Goal: Task Accomplishment & Management: Manage account settings

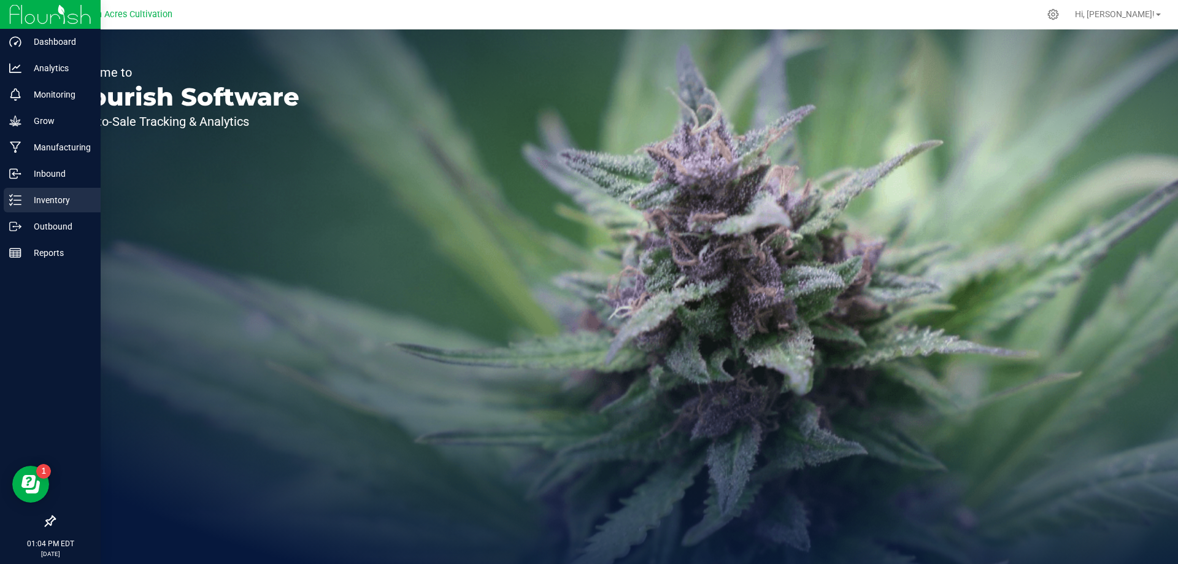
click at [67, 190] on div "Inventory" at bounding box center [52, 200] width 97 height 25
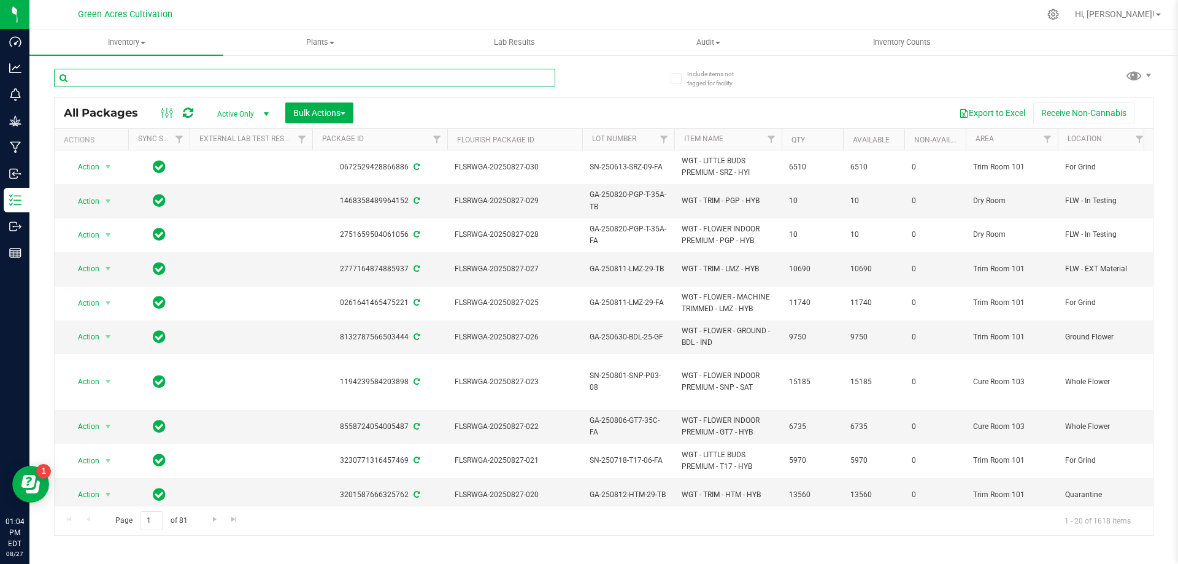
click at [476, 83] on input "text" at bounding box center [304, 78] width 501 height 18
click at [477, 83] on input "text" at bounding box center [304, 78] width 501 height 18
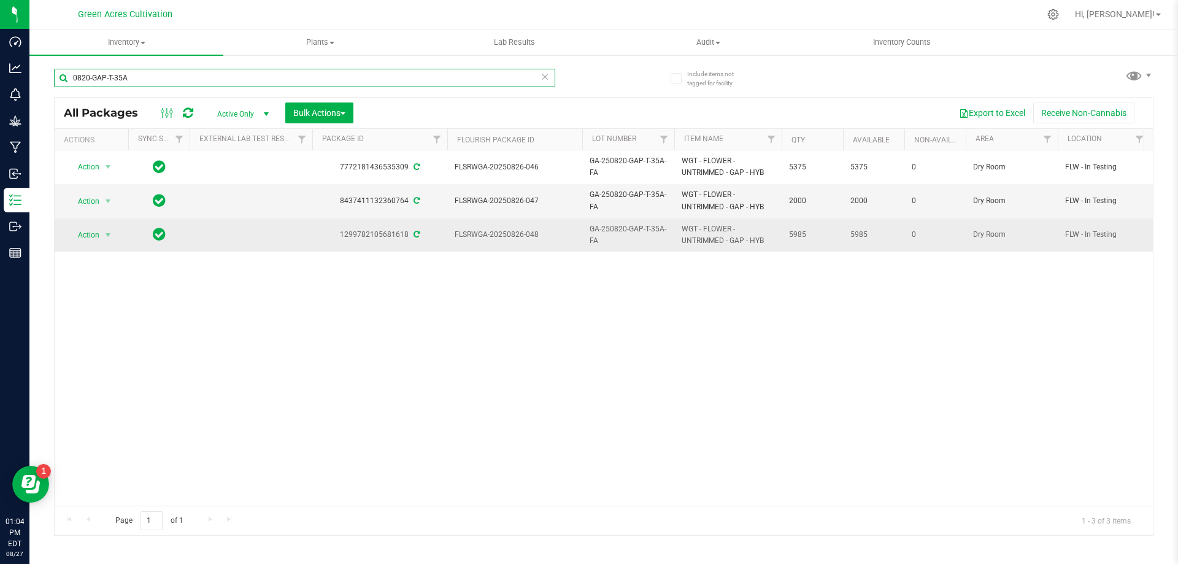
type input "0820-GAP-T-35A"
click at [107, 242] on span "select" at bounding box center [108, 234] width 15 height 17
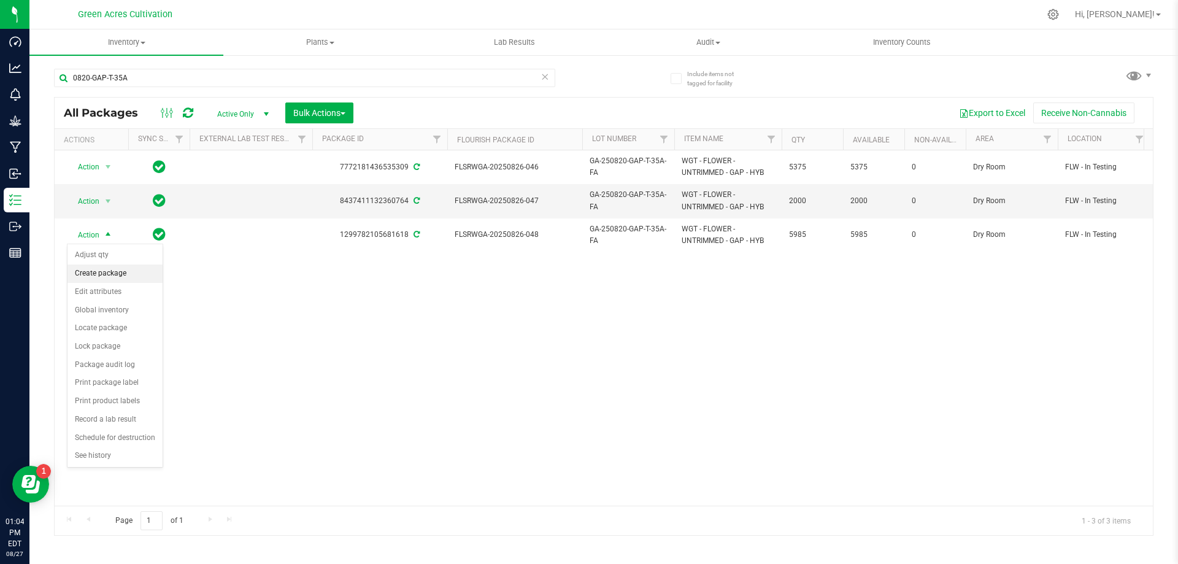
click at [122, 268] on li "Create package" at bounding box center [114, 273] width 95 height 18
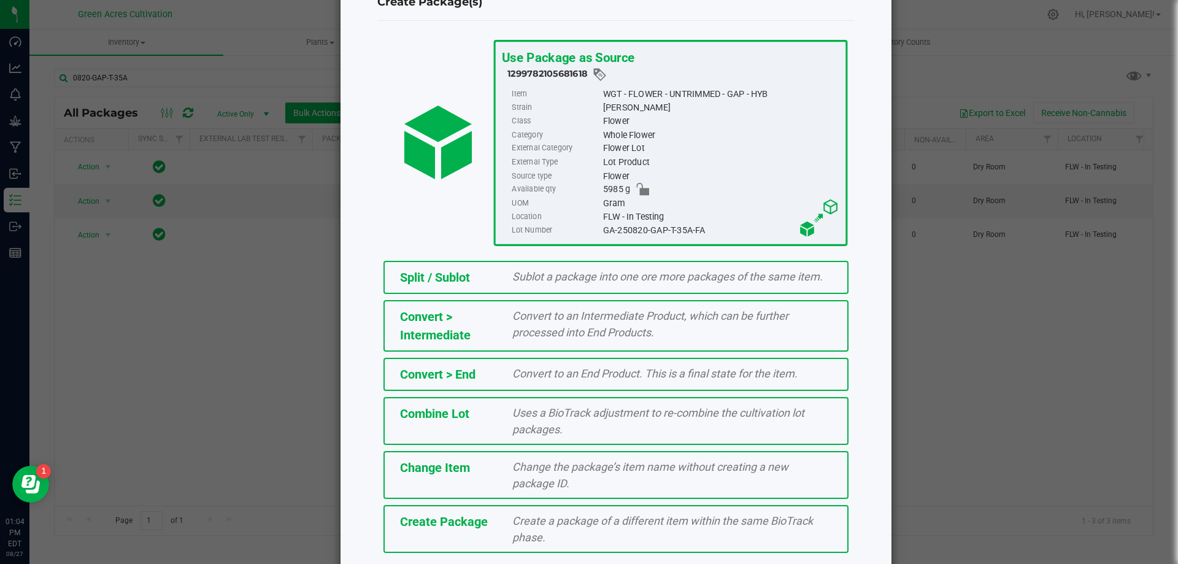
scroll to position [88, 0]
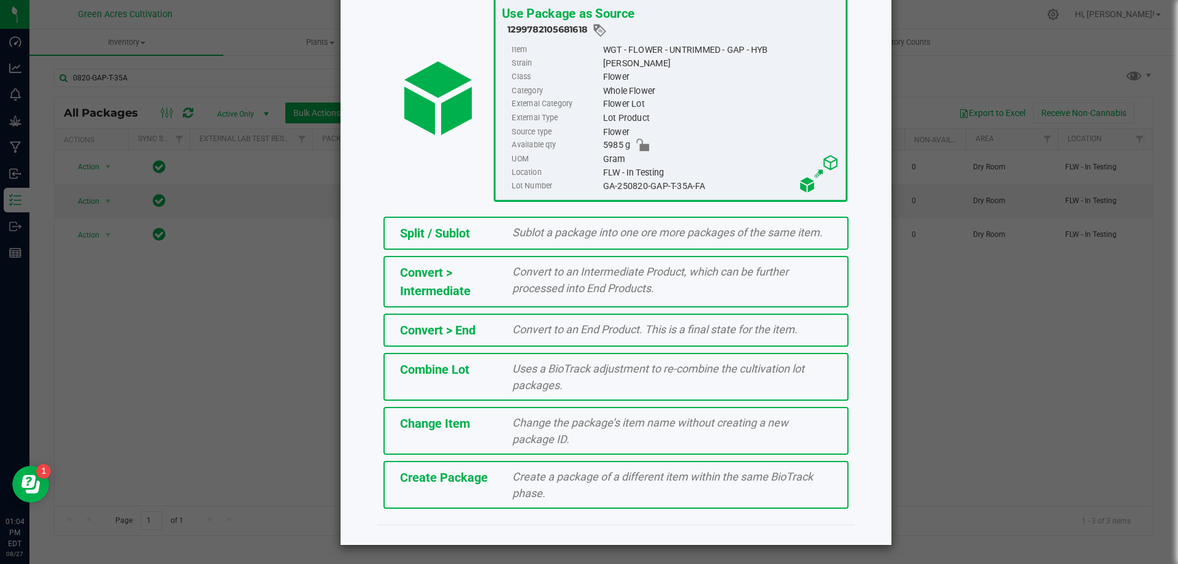
click at [467, 487] on div "Create Package" at bounding box center [447, 477] width 113 height 18
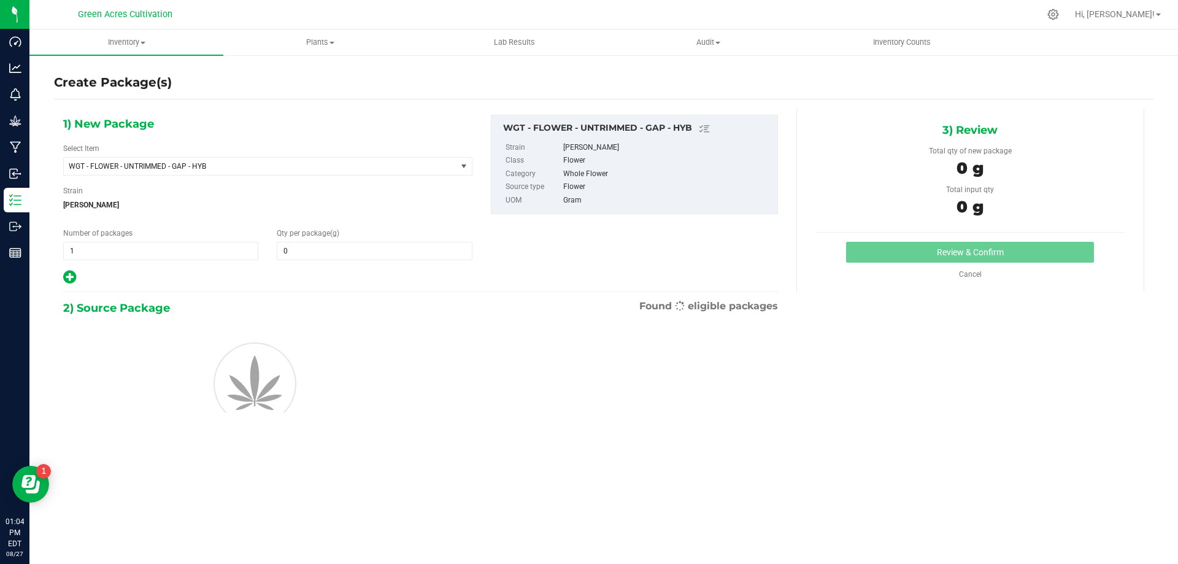
type input "0.0000"
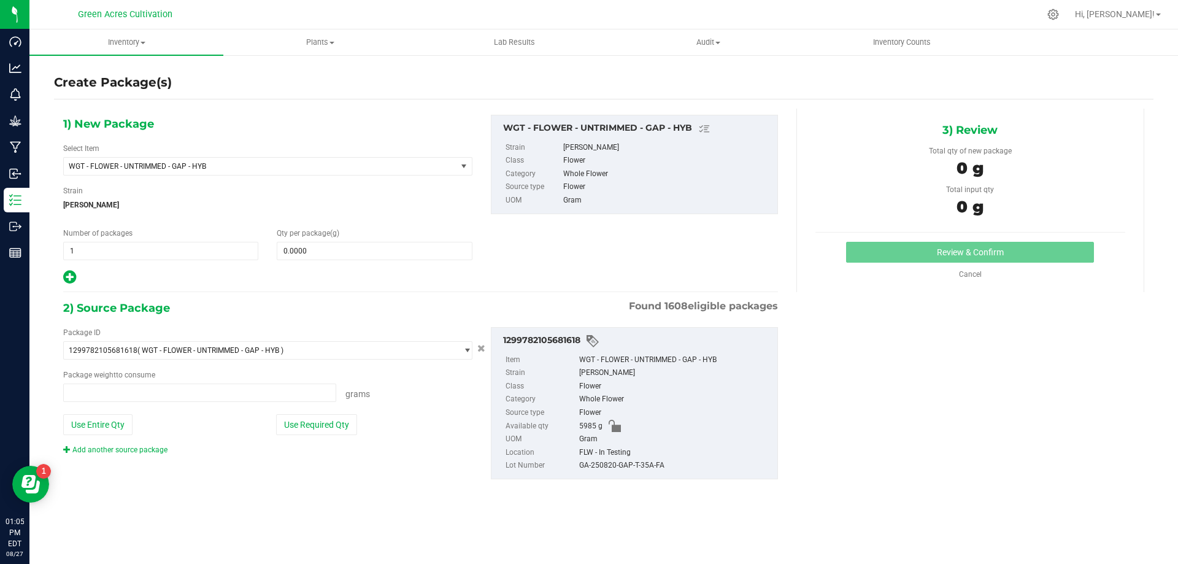
type input "0.0000 g"
click at [288, 177] on div "1) New Package Select Item WGT - FLOWER - UNTRIMMED - GAP - HYB 007UP - Flower …" at bounding box center [268, 200] width 428 height 171
click at [289, 168] on span "WGT - FLOWER - UNTRIMMED - GAP - HYB" at bounding box center [253, 166] width 368 height 9
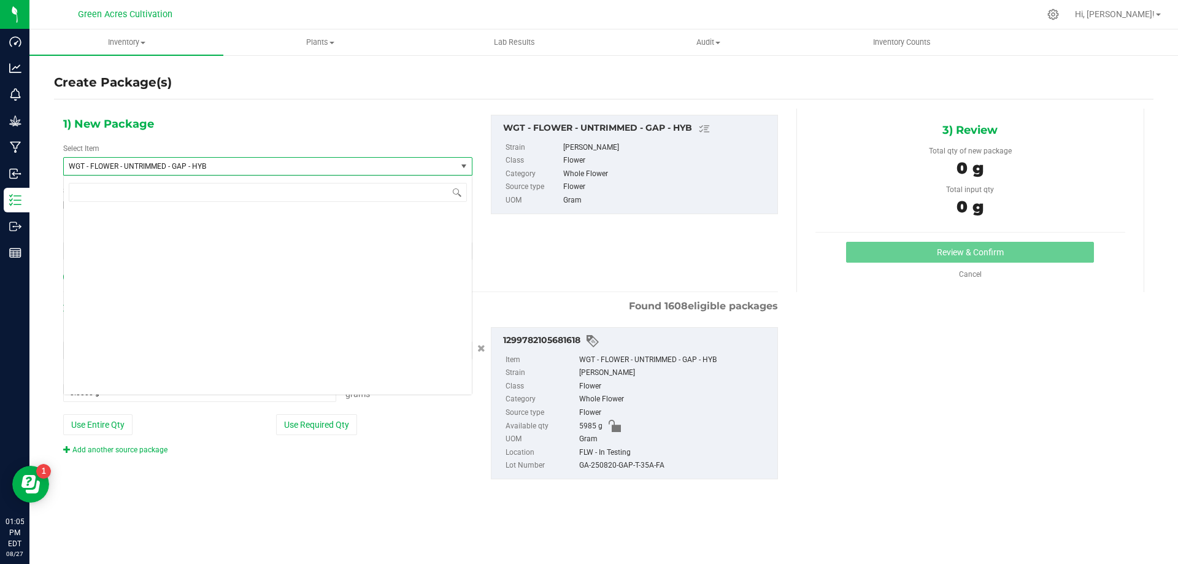
scroll to position [259331, 0]
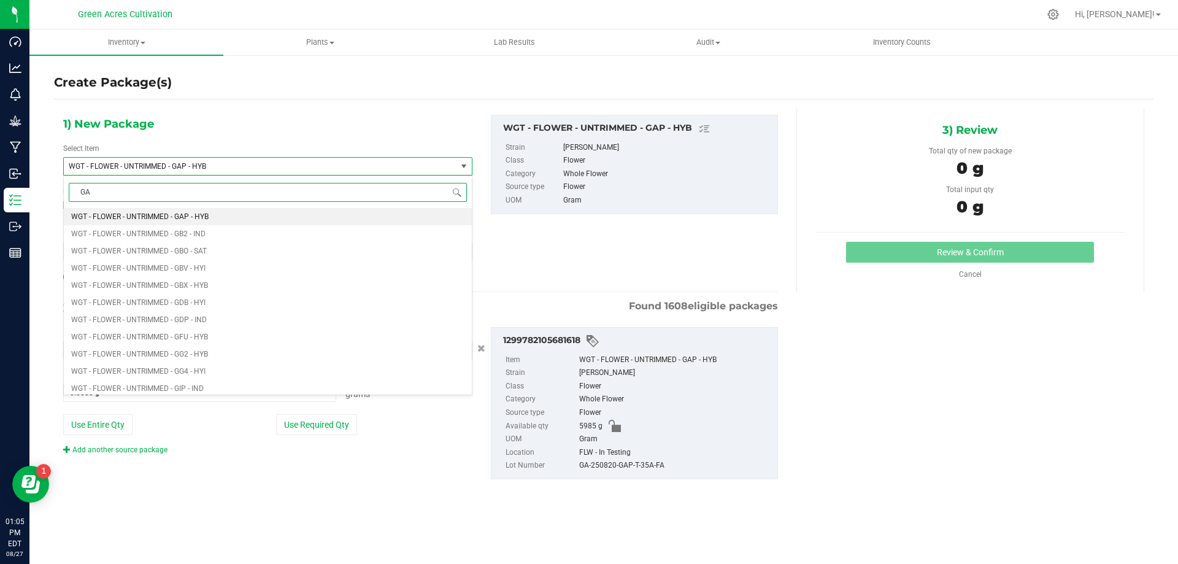
type input "GAP"
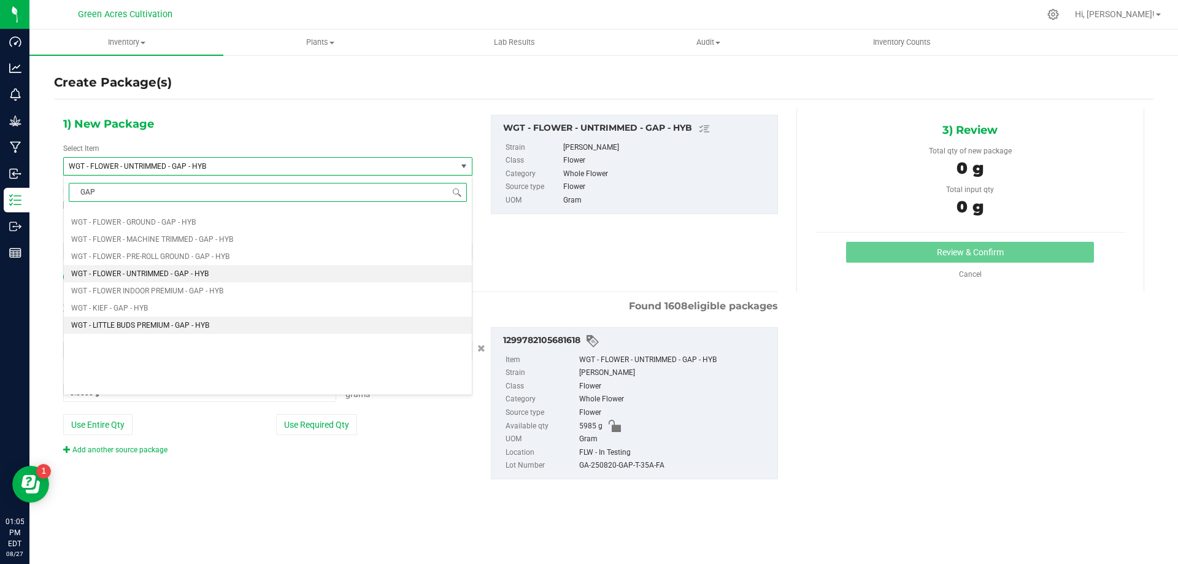
scroll to position [614, 0]
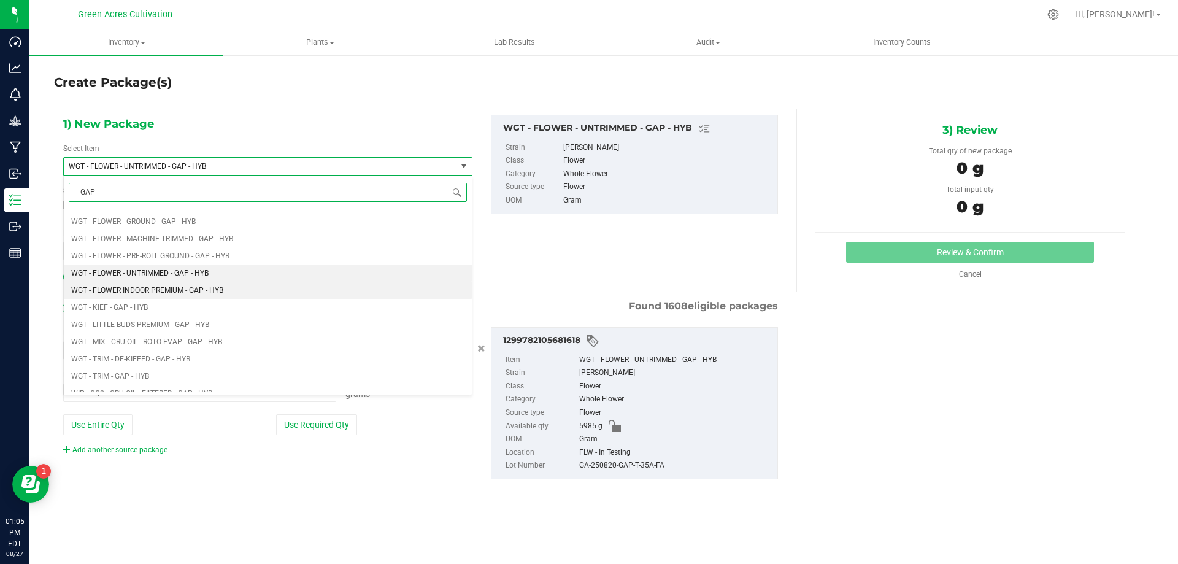
click at [218, 293] on span "WGT - FLOWER INDOOR PREMIUM - GAP - HYB" at bounding box center [147, 290] width 152 height 9
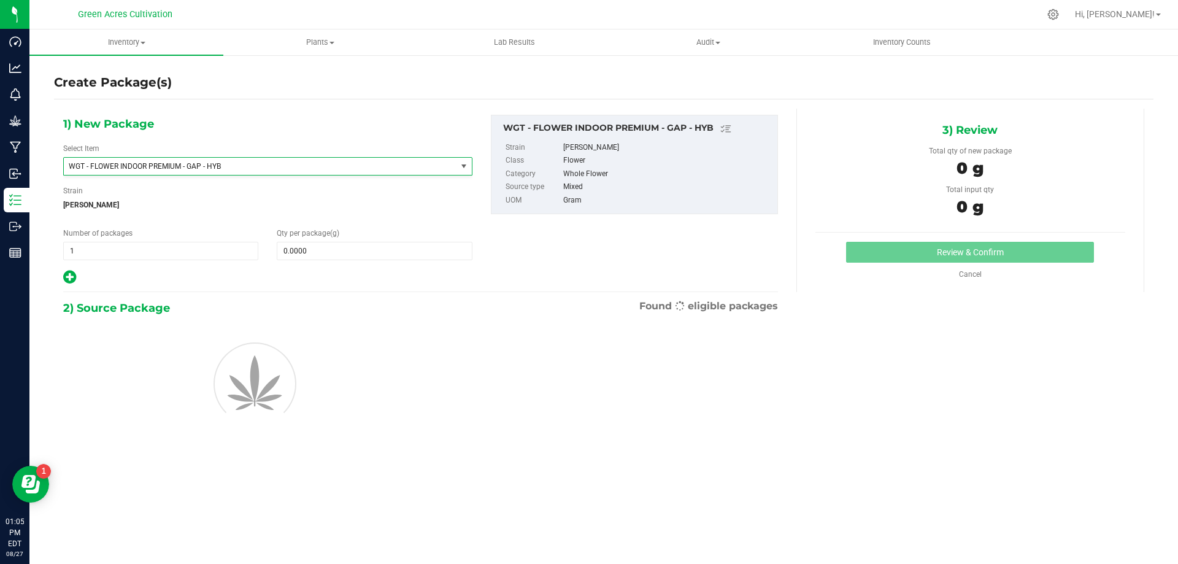
type input "0.0000"
click at [345, 253] on span at bounding box center [374, 251] width 195 height 18
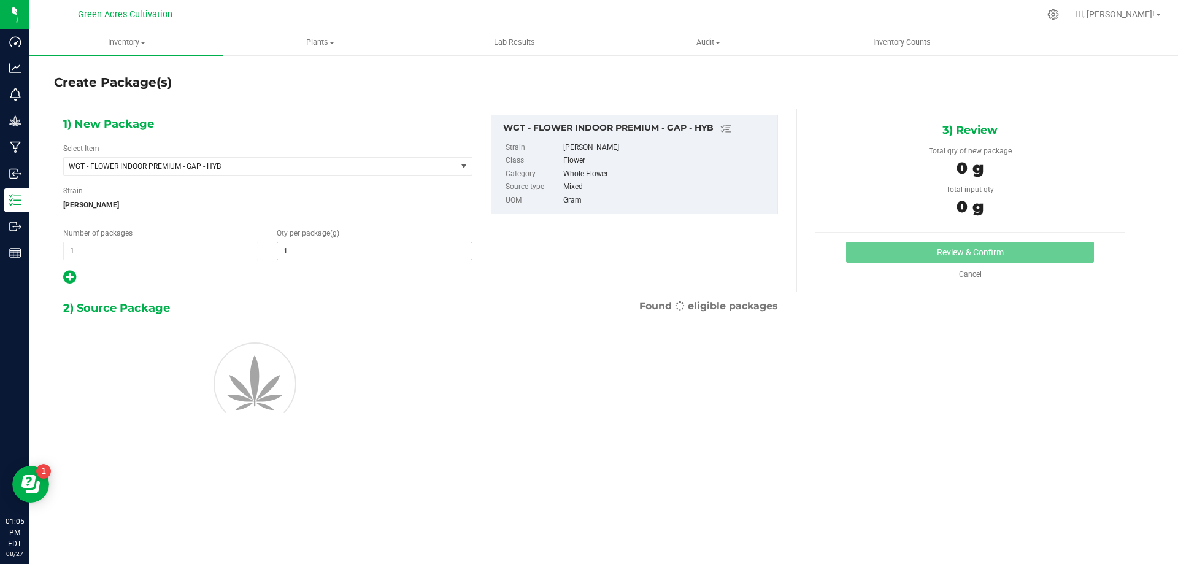
type input "10"
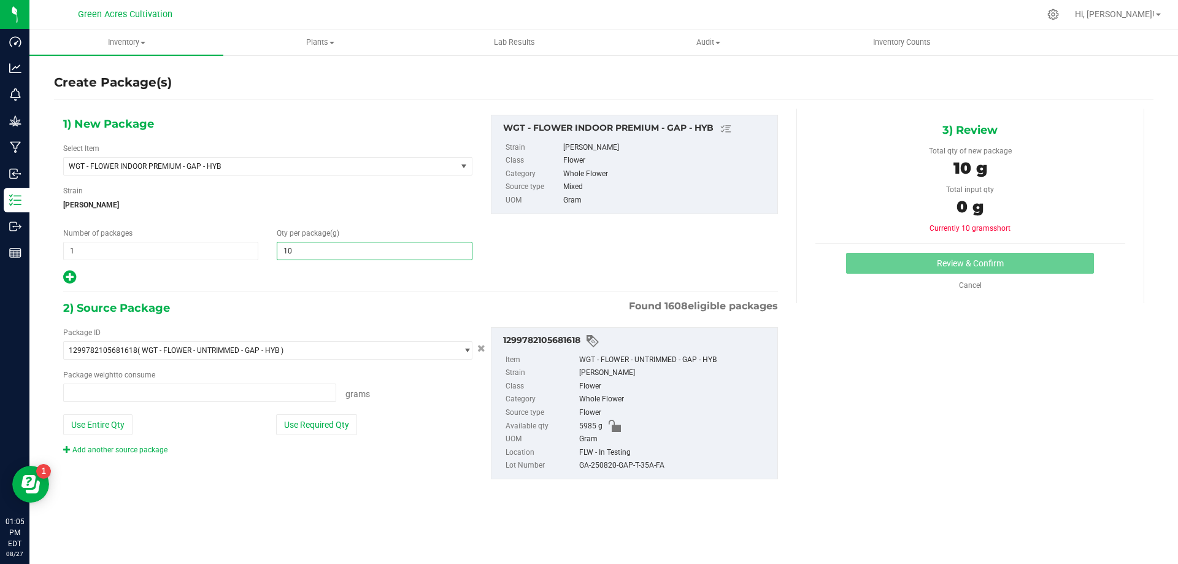
type input "0.0000 g"
type input "10.0000"
click at [313, 318] on div "Package ID 1299782105681618 ( WGT - FLOWER - UNTRIMMED - GAP - HYB ) 0004193013…" at bounding box center [420, 403] width 733 height 172
click at [309, 421] on button "Use Required Qty" at bounding box center [316, 424] width 81 height 21
type input "10.0000 g"
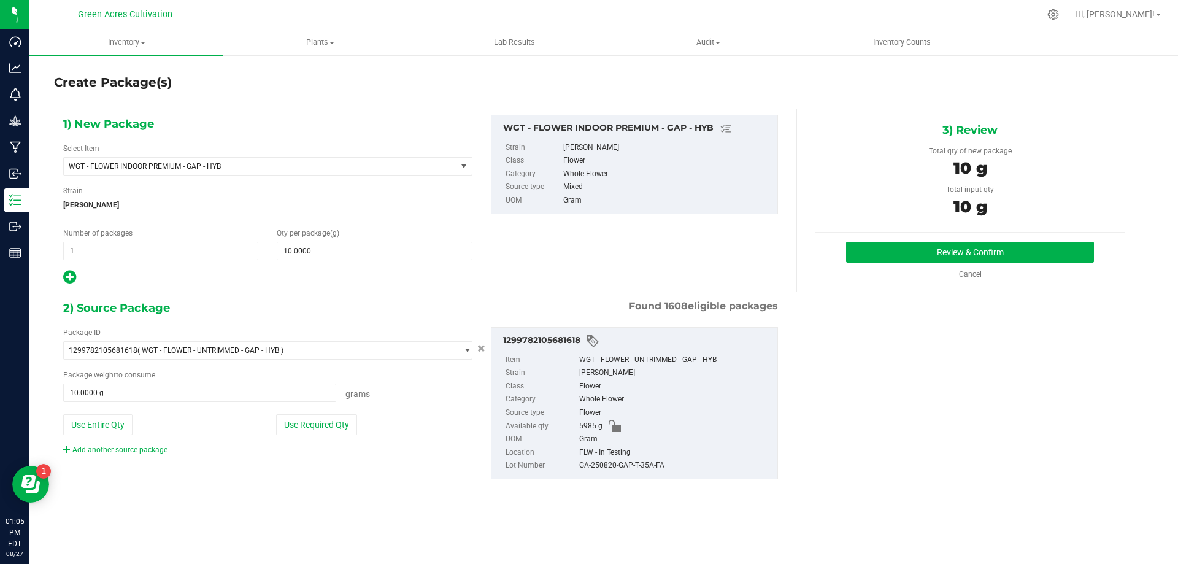
click at [608, 462] on div "GA-250820-GAP-T-35A-FA" at bounding box center [675, 465] width 192 height 13
copy div "GA-250820-GAP-T-35A-FA"
click at [854, 417] on div "1) New Package Select Item WGT - FLOWER INDOOR PREMIUM - GAP - HYB WGT - FLOWER…" at bounding box center [604, 307] width 1100 height 396
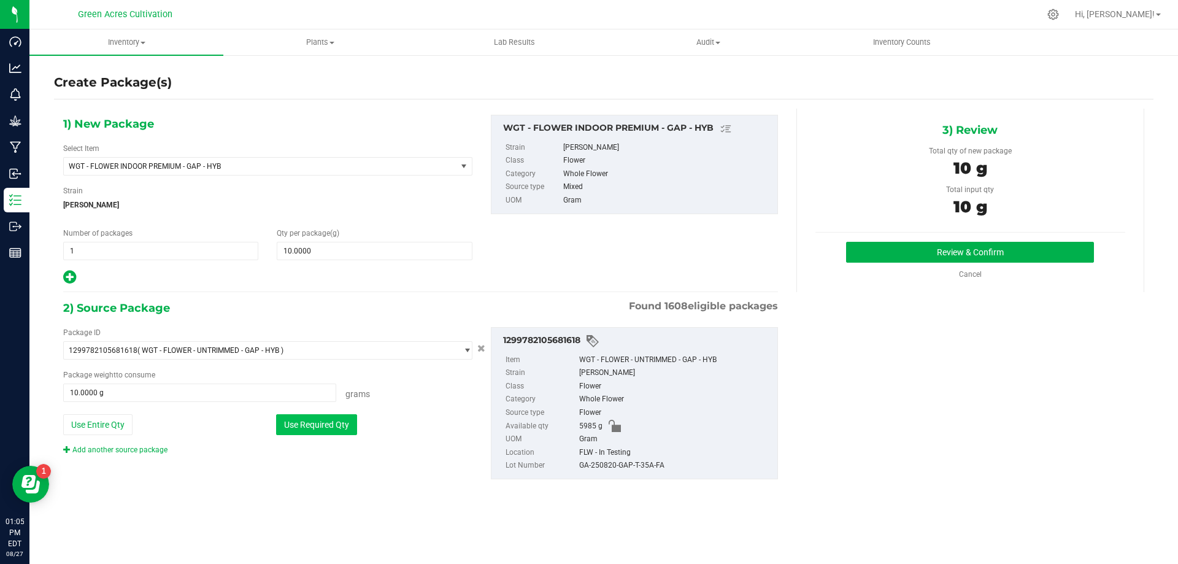
click at [338, 423] on button "Use Required Qty" at bounding box center [316, 424] width 81 height 21
click at [931, 253] on button "Review & Confirm" at bounding box center [970, 252] width 248 height 21
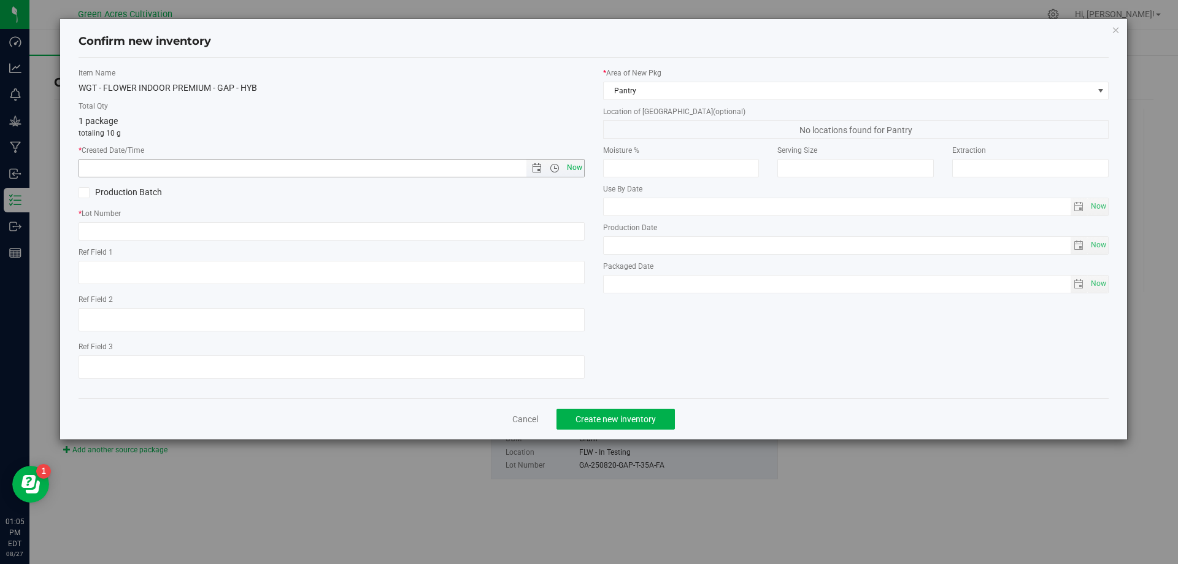
click at [572, 160] on span "Now" at bounding box center [574, 168] width 21 height 18
type input "[DATE] 1:05 PM"
click at [527, 228] on input "text" at bounding box center [332, 231] width 506 height 18
paste input "GA-250820-GAP-T-35A-FA"
type input "GA-250820-GAP-T-35A-FA"
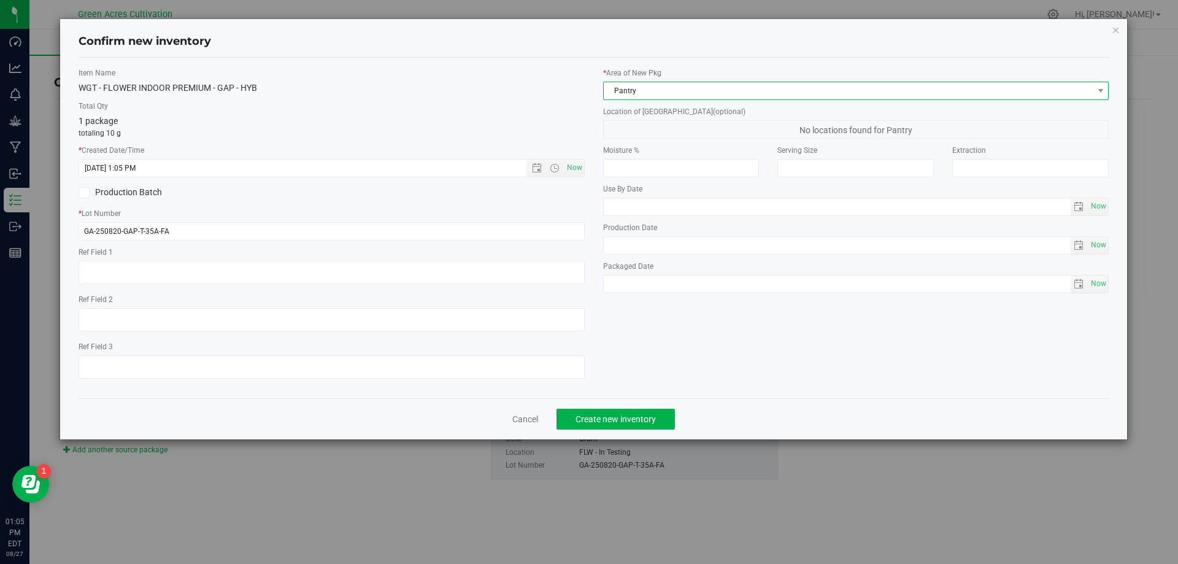
click at [686, 93] on span "Pantry" at bounding box center [849, 90] width 490 height 17
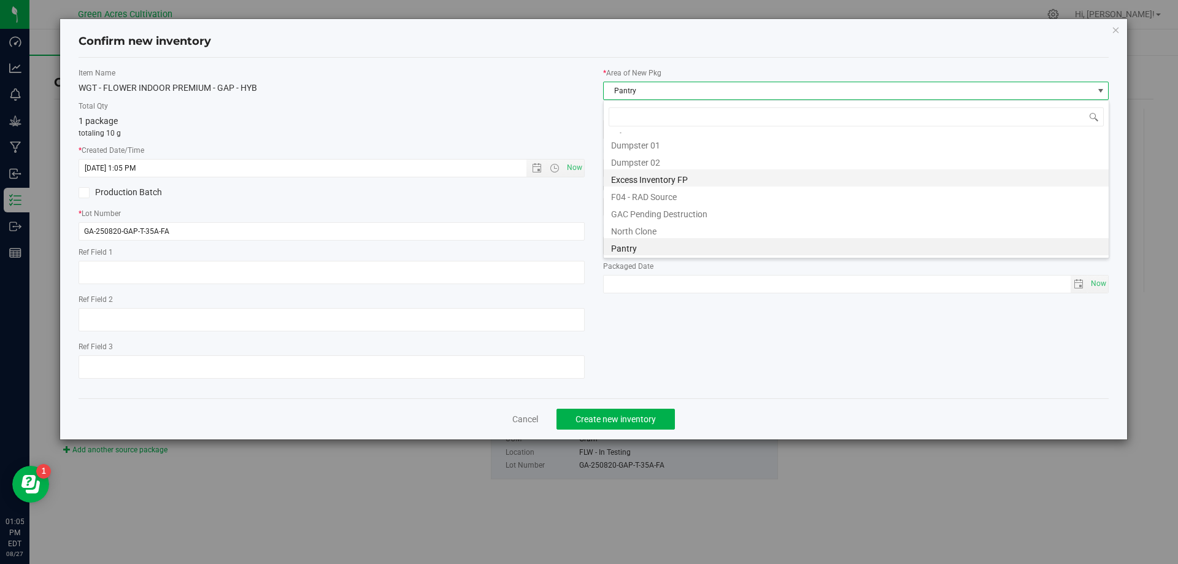
scroll to position [169, 0]
click at [660, 250] on li "Trim Room 101" at bounding box center [856, 246] width 505 height 17
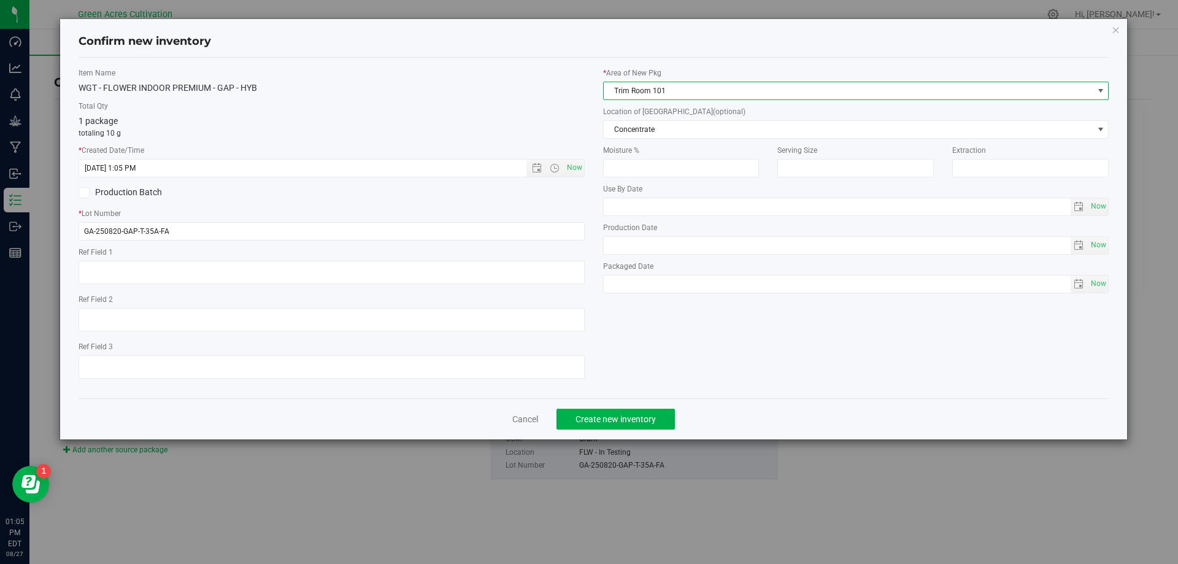
click at [662, 82] on span "Trim Room 101" at bounding box center [849, 90] width 490 height 17
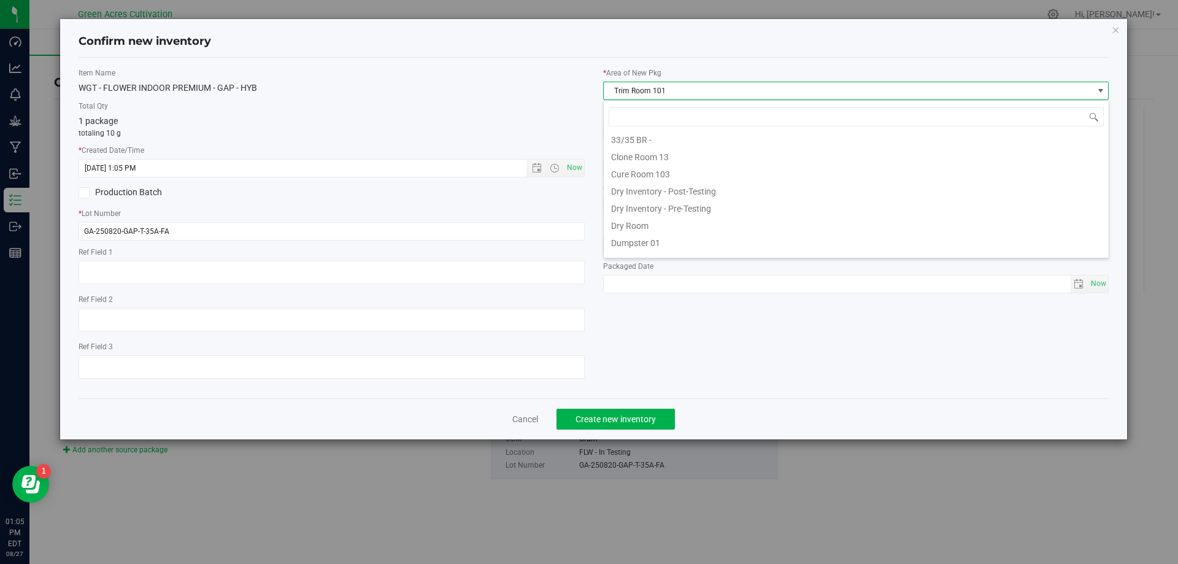
scroll to position [0, 0]
click at [649, 229] on li "Dry Room" at bounding box center [856, 226] width 505 height 17
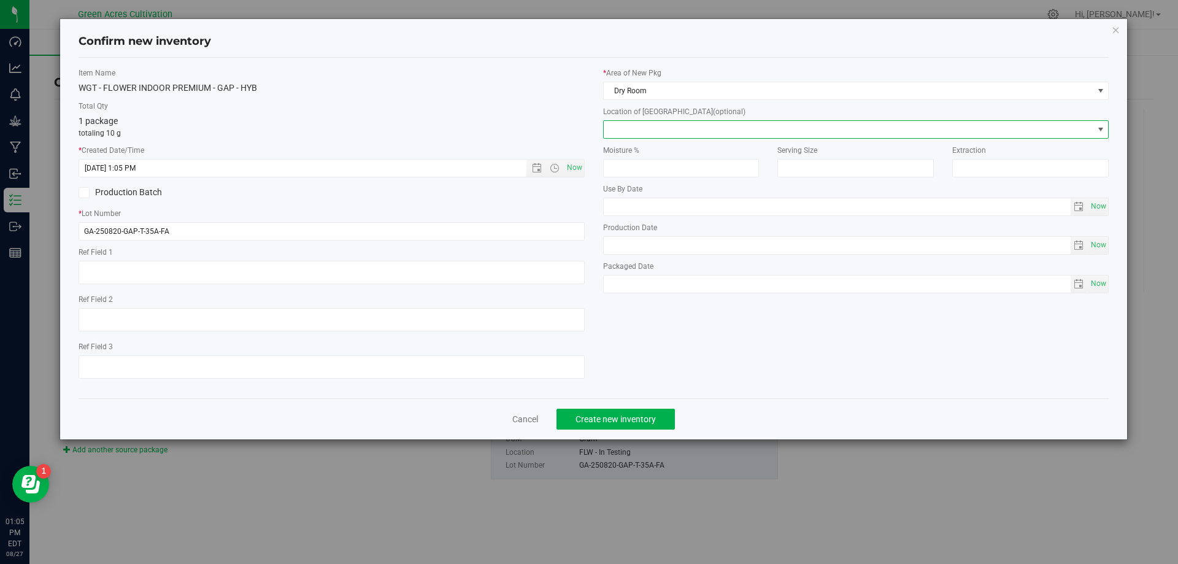
click at [658, 124] on span at bounding box center [849, 129] width 490 height 17
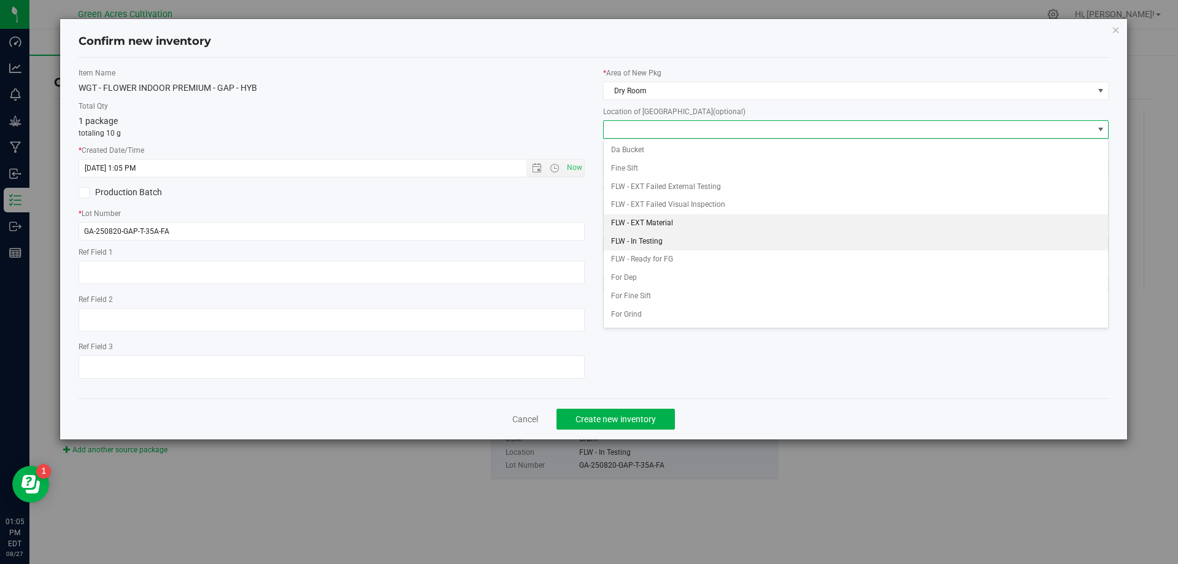
scroll to position [53, 0]
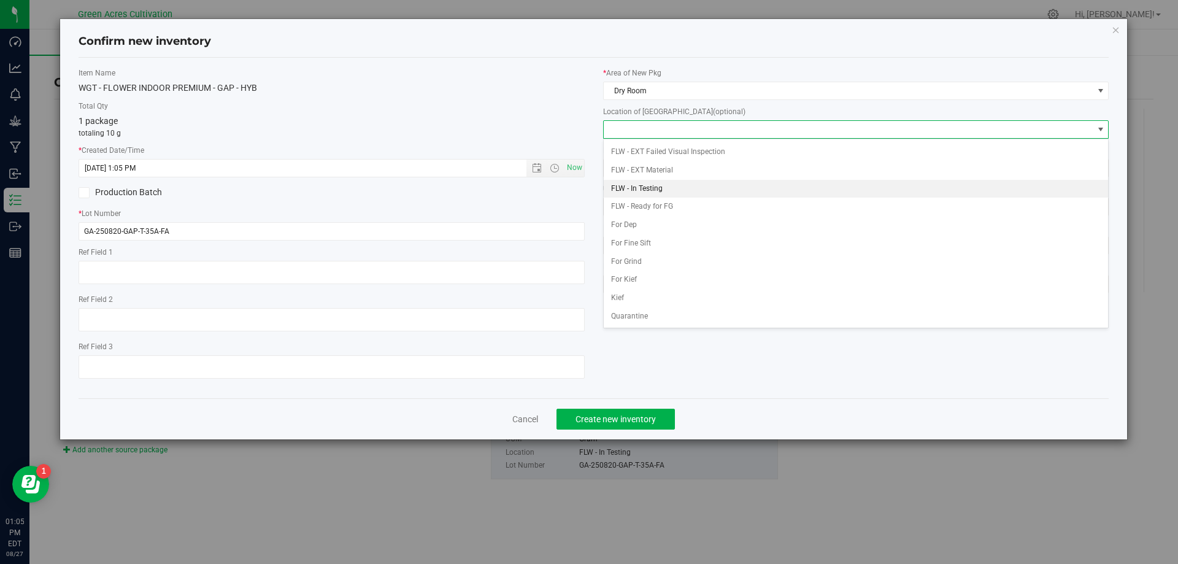
click at [663, 192] on li "FLW - In Testing" at bounding box center [856, 189] width 505 height 18
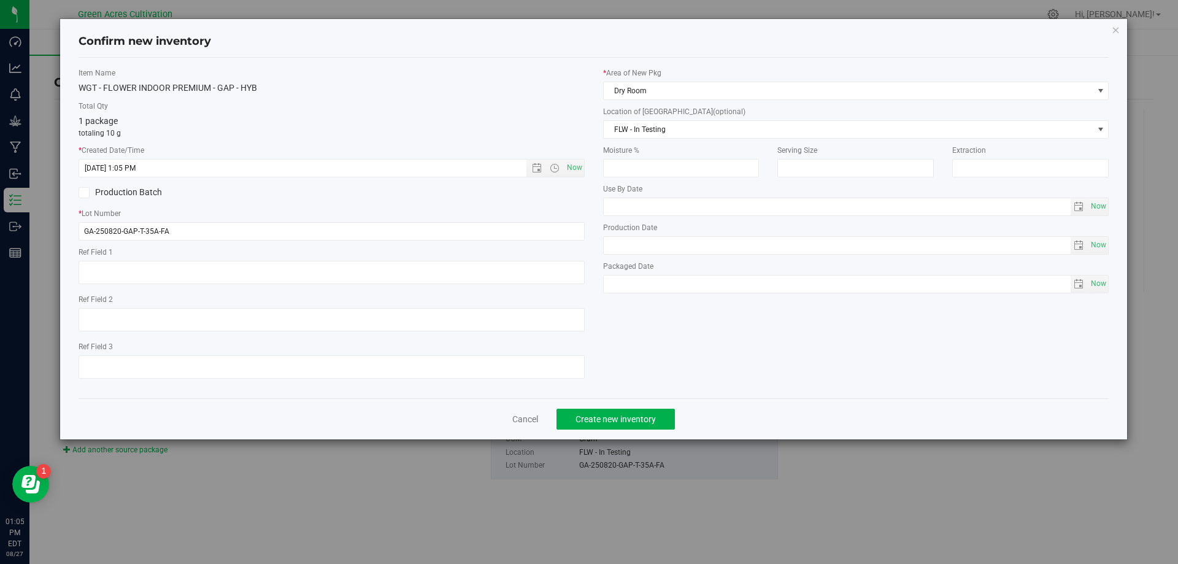
click at [446, 110] on label "Total Qty" at bounding box center [332, 106] width 506 height 11
click at [672, 415] on button "Create new inventory" at bounding box center [616, 419] width 118 height 21
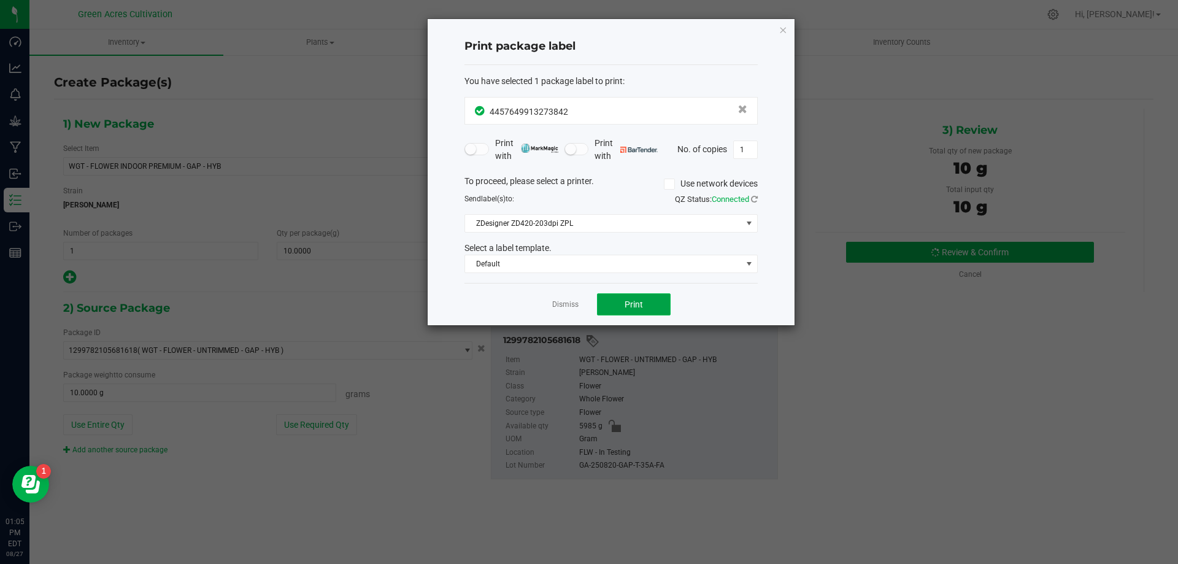
click at [653, 304] on button "Print" at bounding box center [634, 304] width 74 height 22
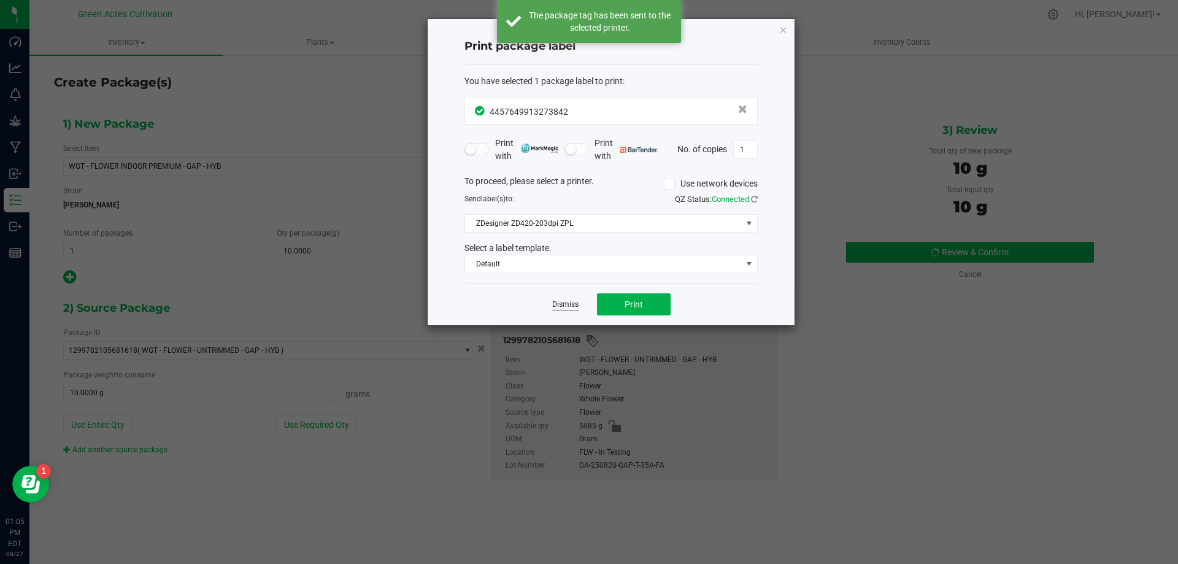
click at [569, 303] on link "Dismiss" at bounding box center [565, 304] width 26 height 10
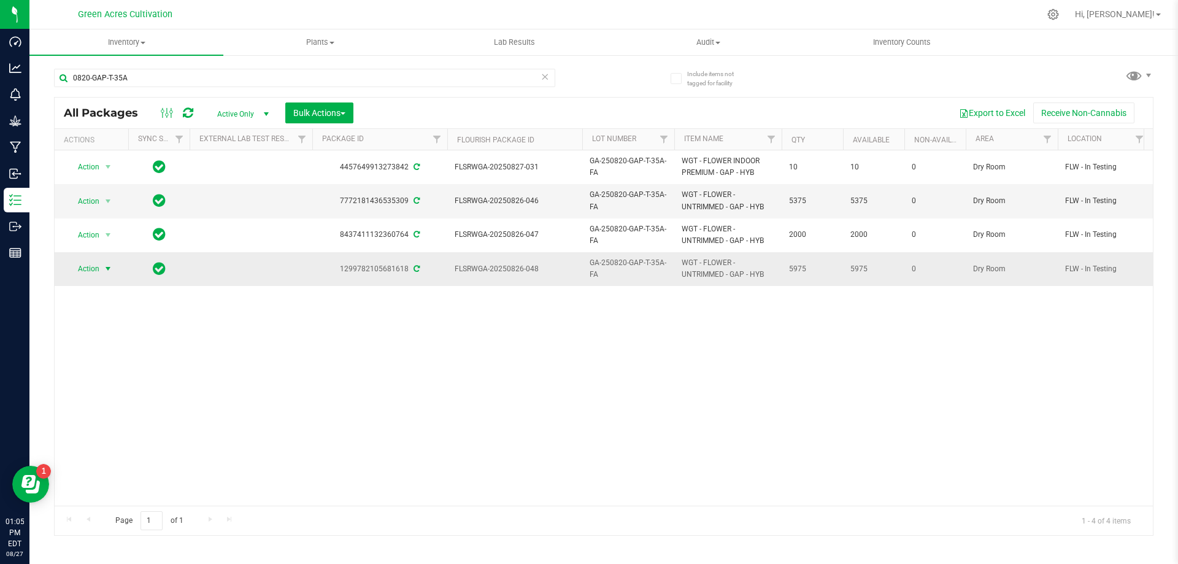
click at [81, 268] on span "Action" at bounding box center [83, 268] width 33 height 17
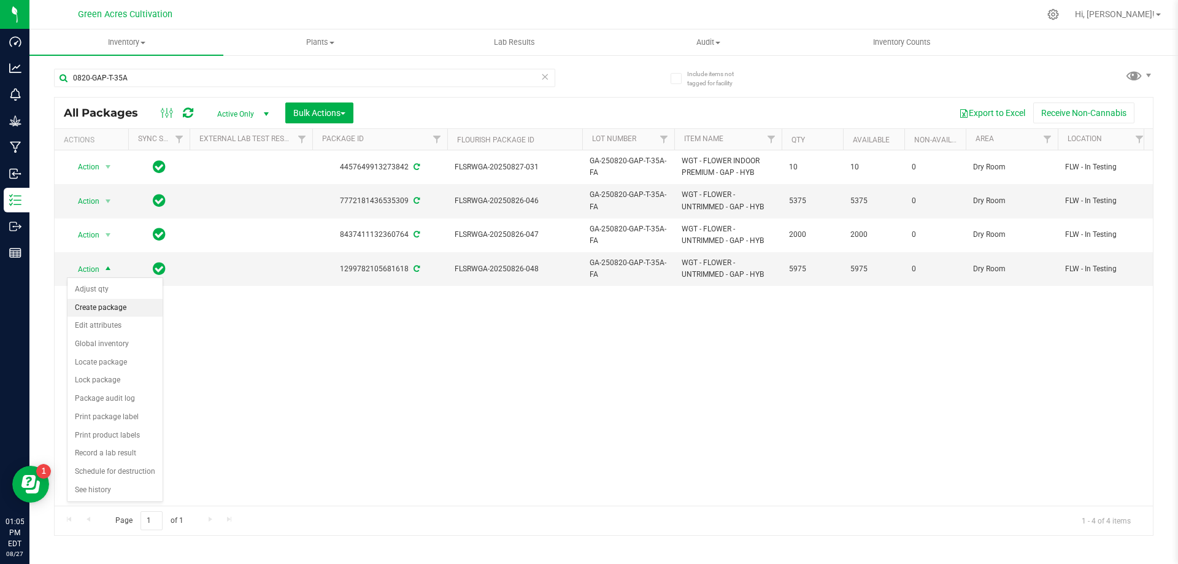
click at [100, 313] on li "Create package" at bounding box center [114, 308] width 95 height 18
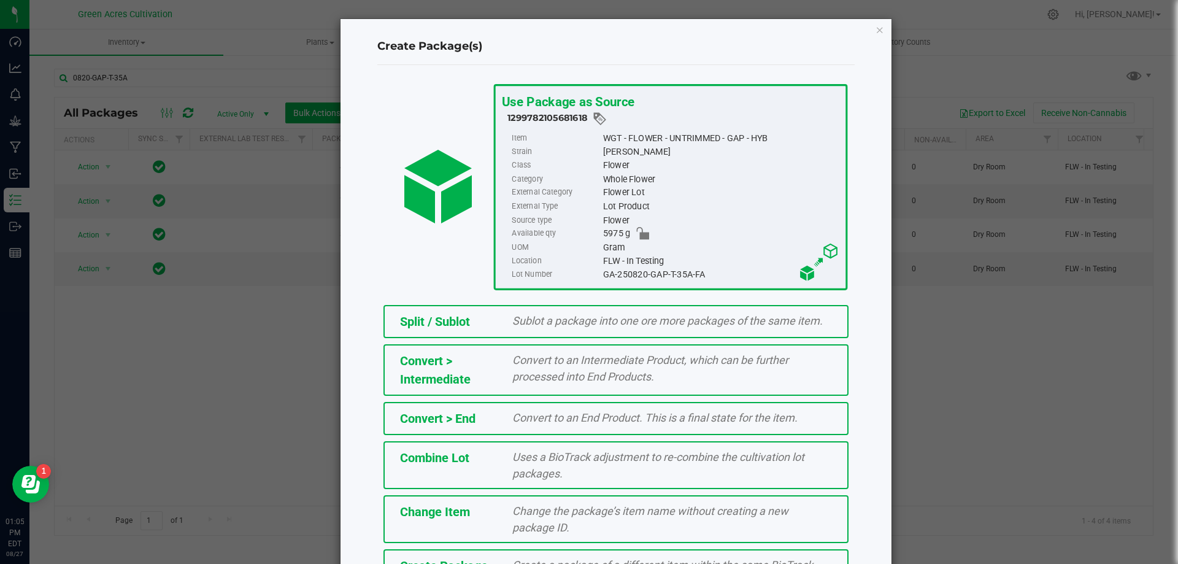
scroll to position [88, 0]
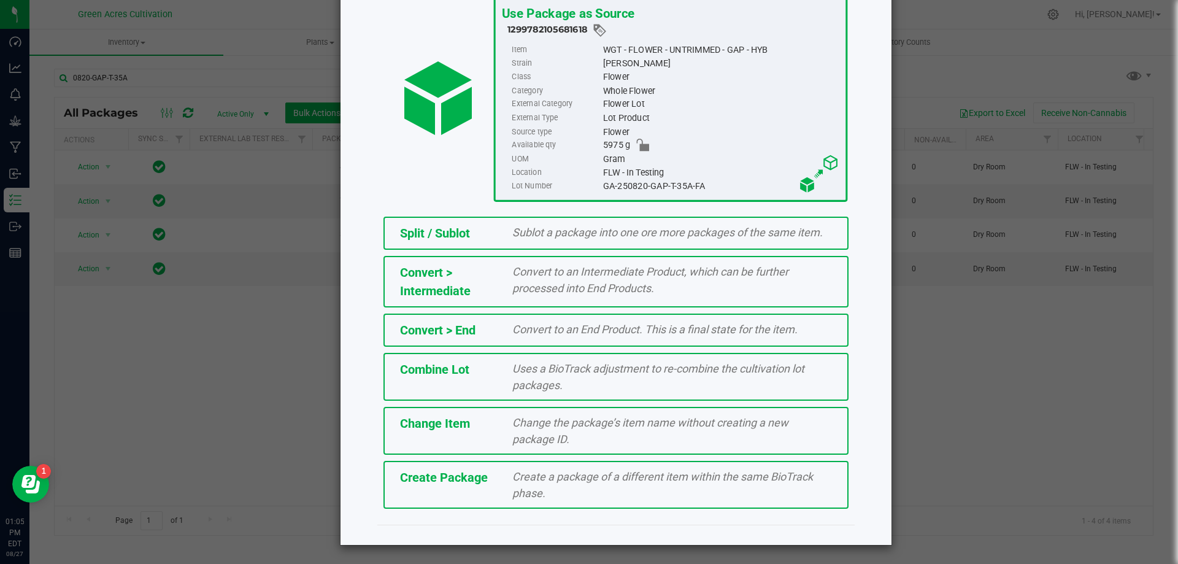
click at [522, 484] on div "Create a package of a different item within the same BioTrack phase." at bounding box center [672, 484] width 338 height 33
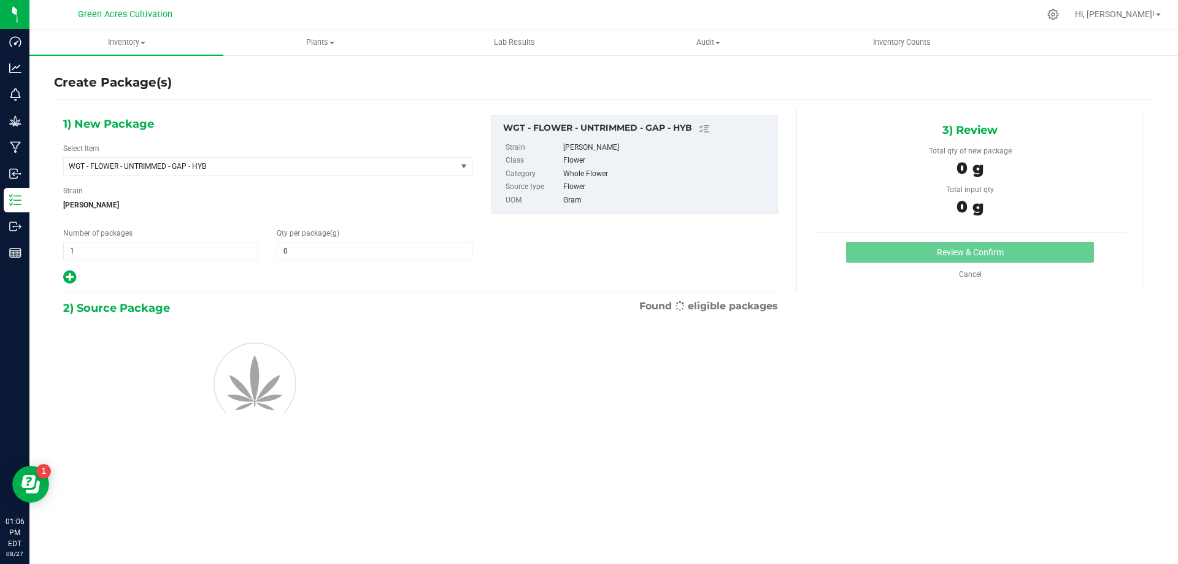
type input "0.0000"
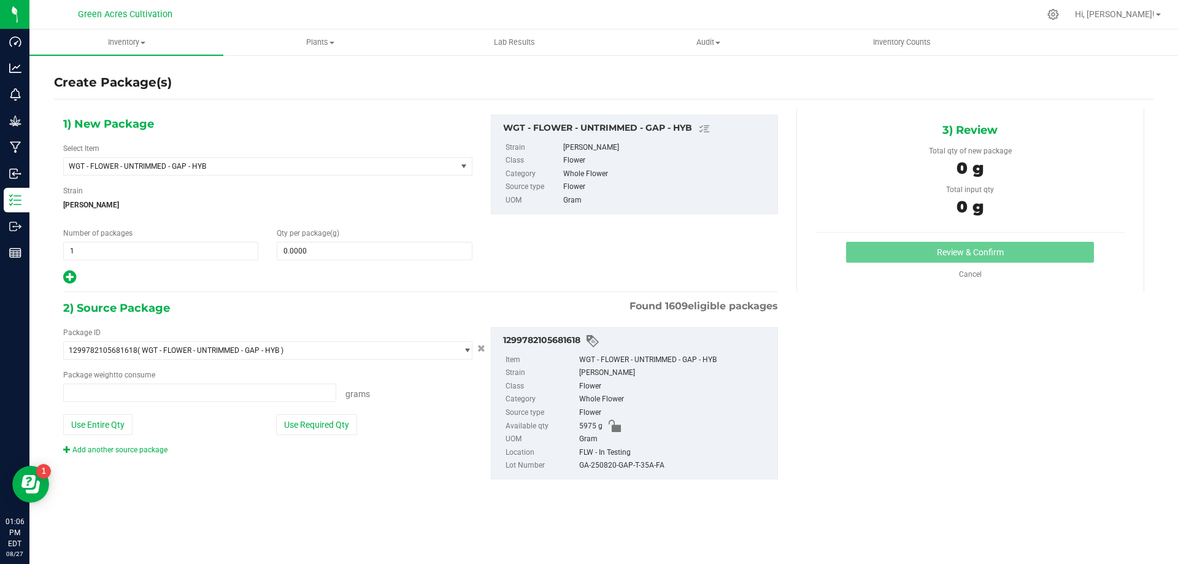
type input "0.0000 g"
click at [278, 162] on span "WGT - FLOWER - UNTRIMMED - GAP - HYB" at bounding box center [253, 166] width 368 height 9
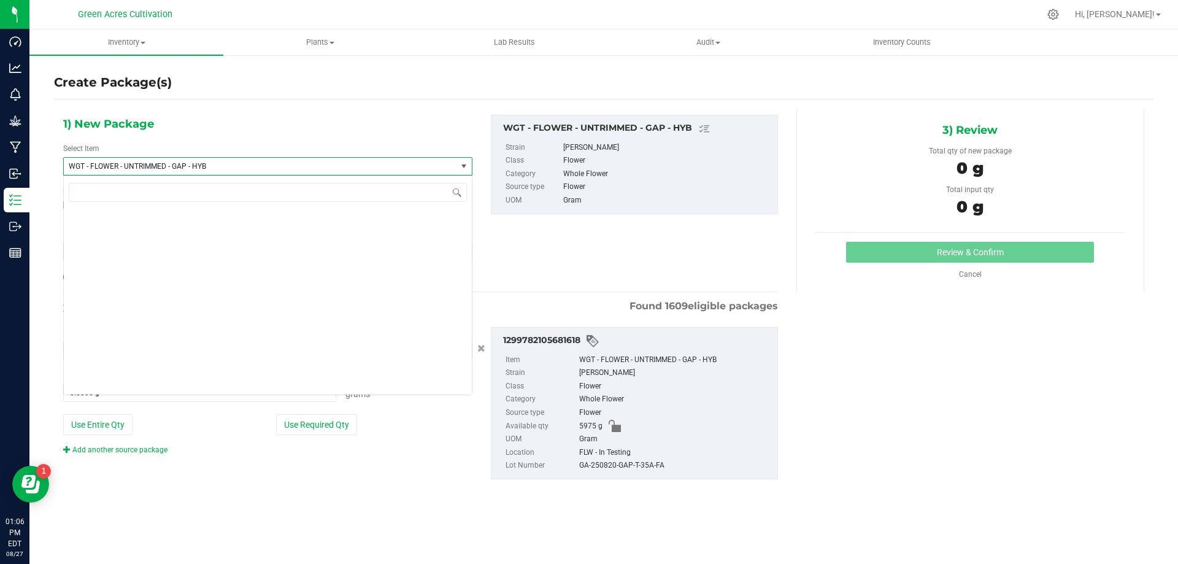
scroll to position [259331, 0]
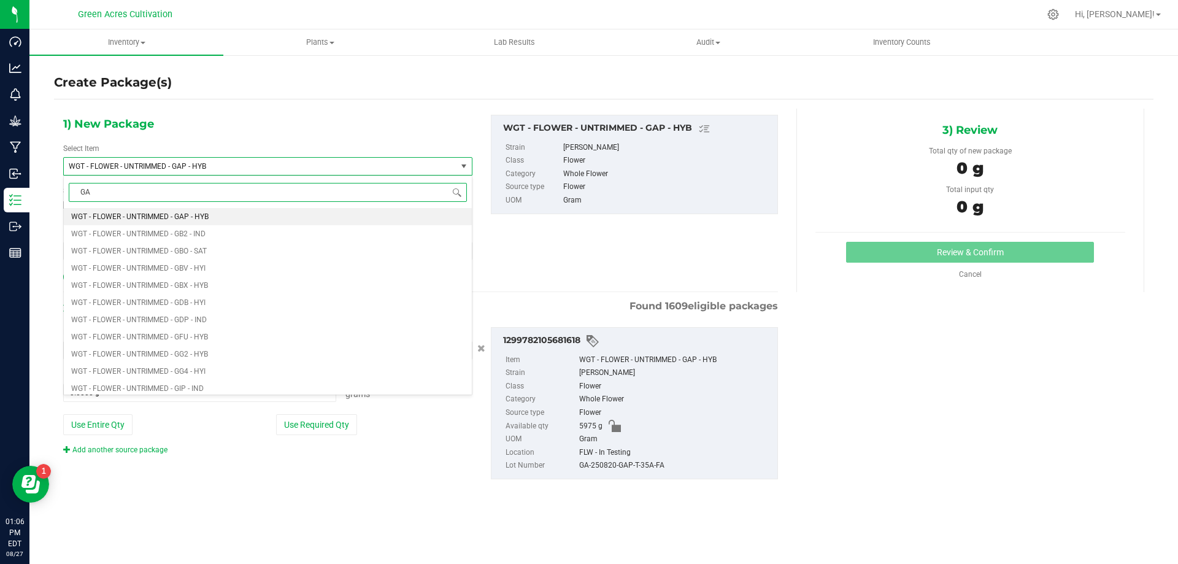
type input "GAP"
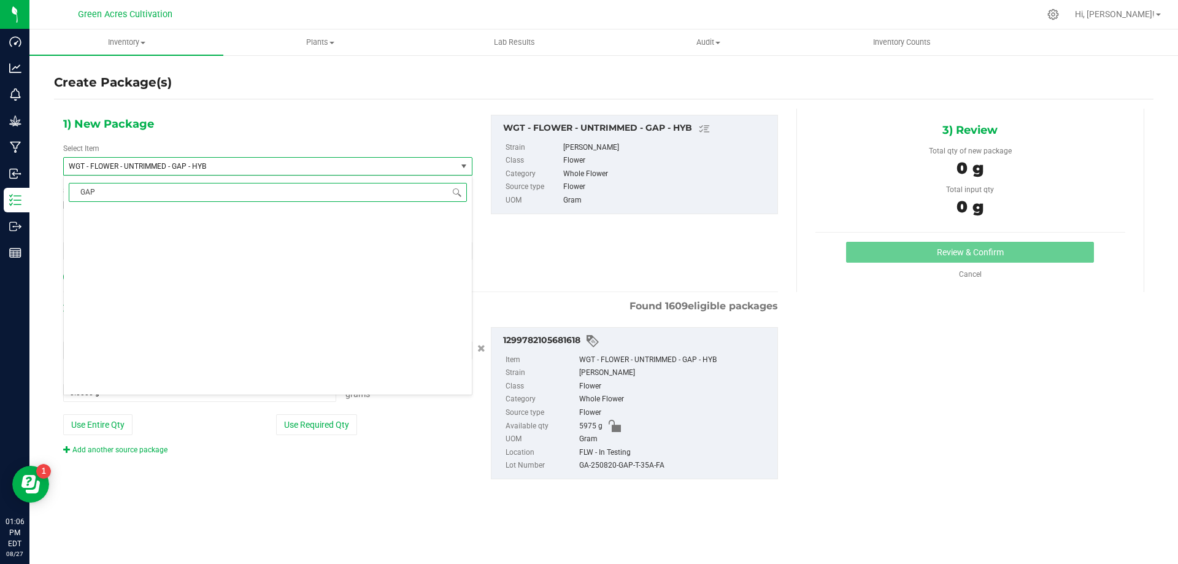
scroll to position [0, 0]
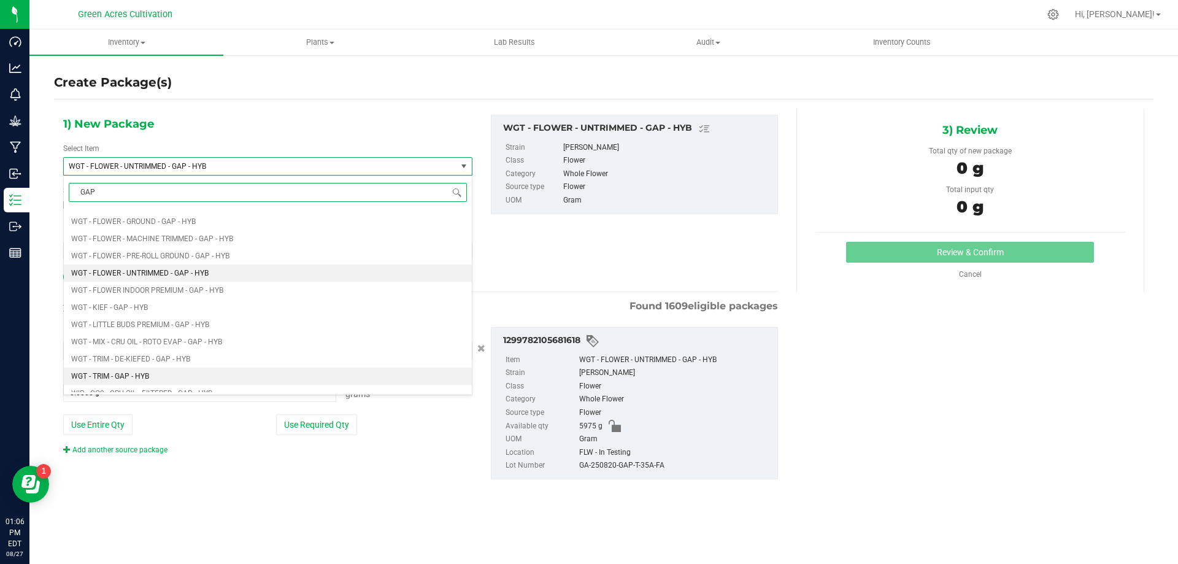
click at [178, 377] on li "WGT - TRIM - GAP - HYB" at bounding box center [268, 376] width 408 height 17
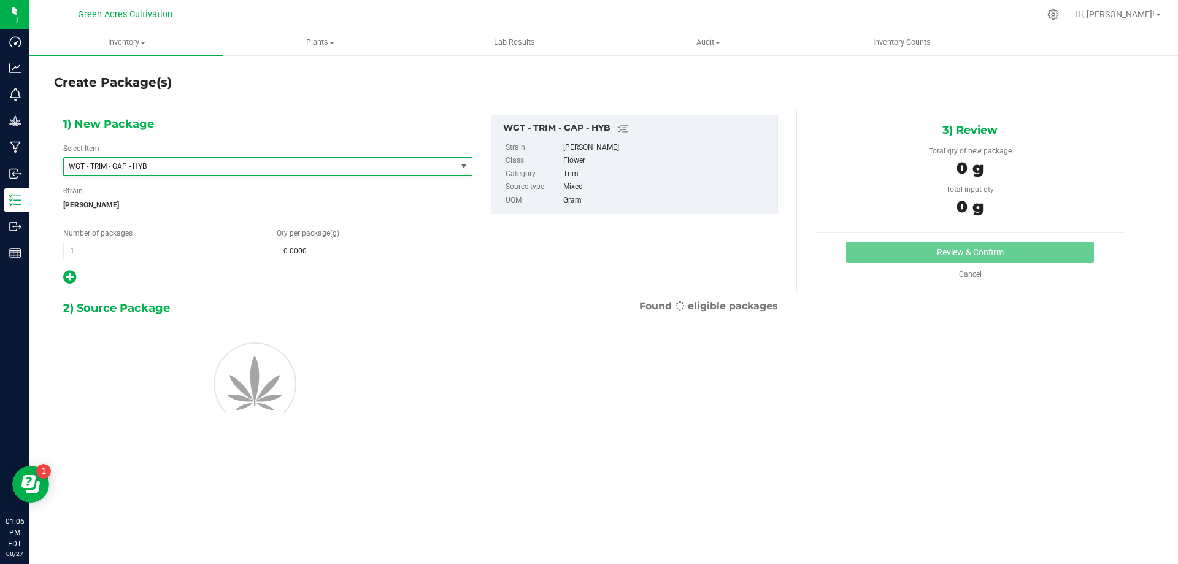
type input "0.0000"
click at [340, 253] on span at bounding box center [374, 251] width 195 height 18
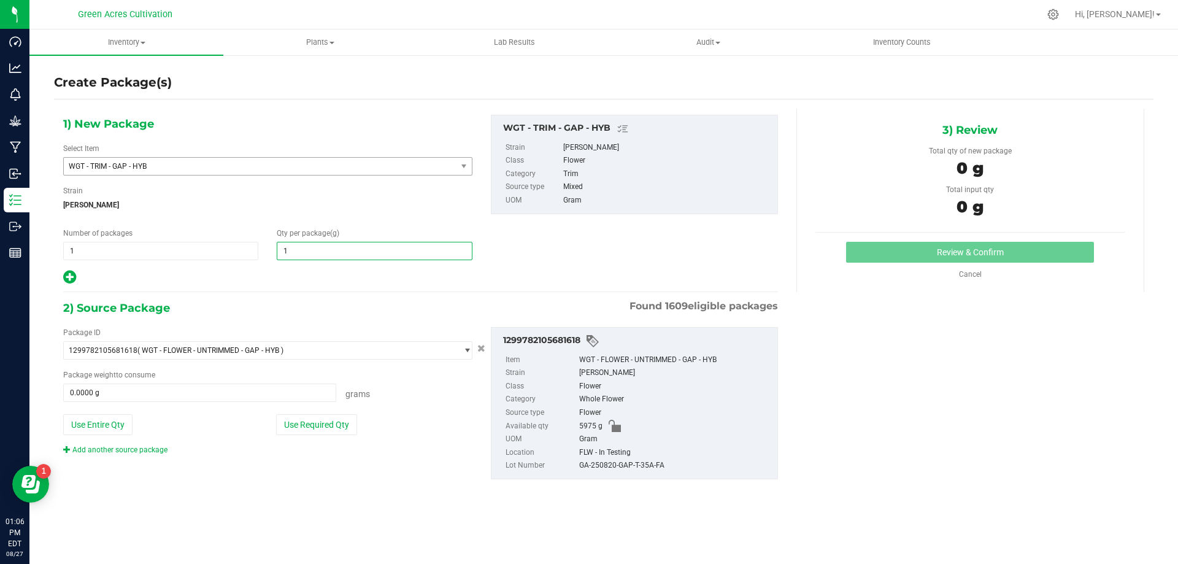
type input "10"
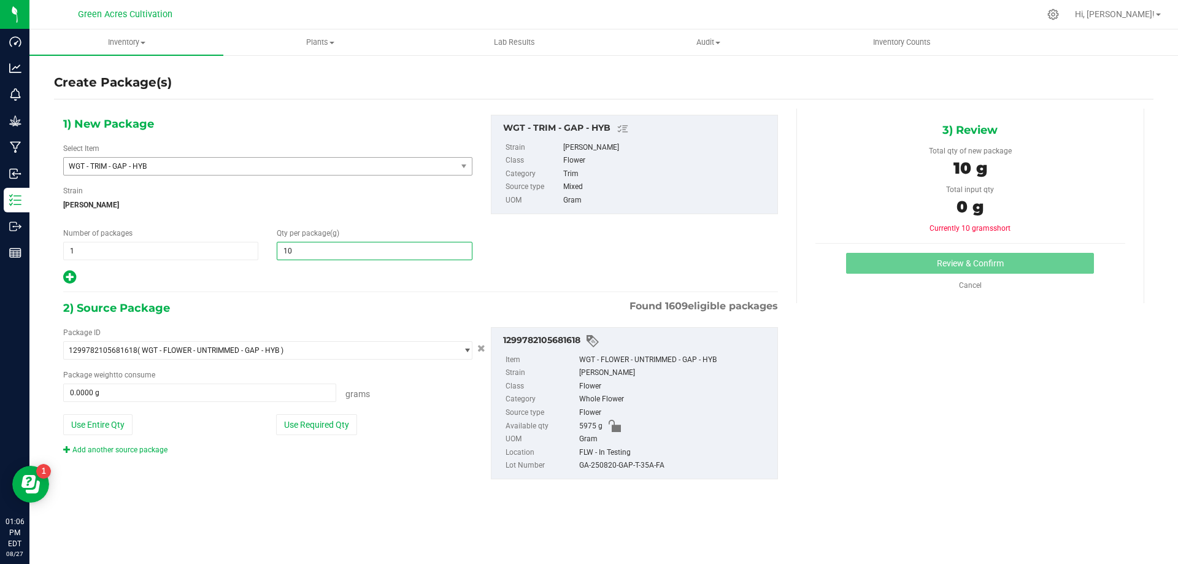
type input "10.0000"
click at [352, 283] on div at bounding box center [267, 277] width 409 height 16
click at [331, 426] on button "Use Required Qty" at bounding box center [316, 424] width 81 height 21
type input "10.0000 g"
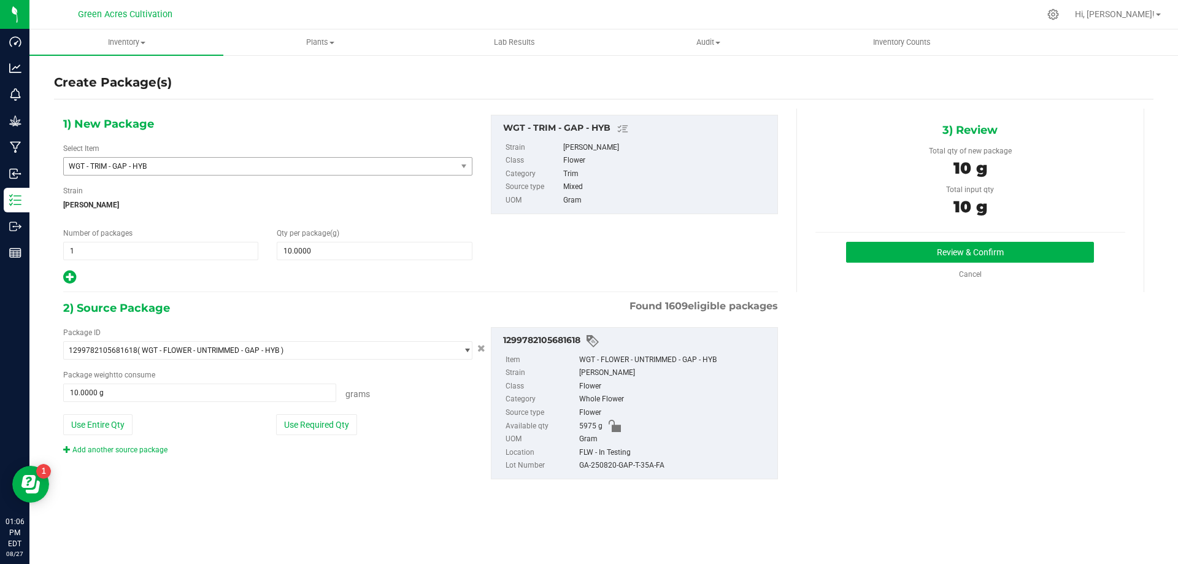
click at [609, 456] on div "FLW - In Testing" at bounding box center [675, 452] width 192 height 13
click at [612, 465] on div "GA-250820-GAP-T-35A-FA" at bounding box center [675, 465] width 192 height 13
copy div "GA-250820-GAP-T-35A-FA"
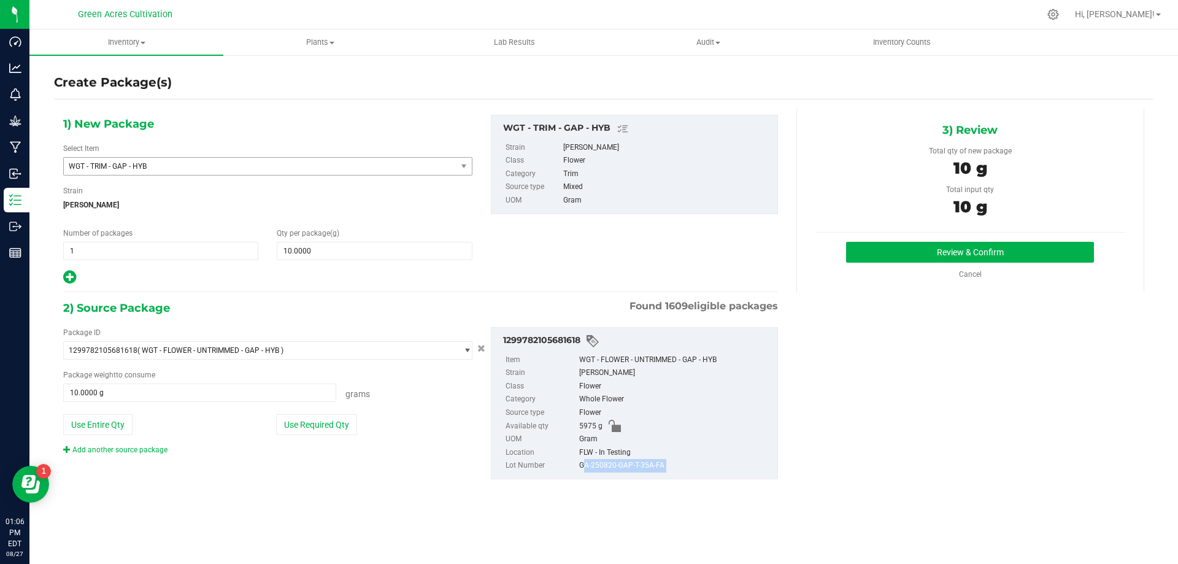
click at [805, 447] on div "1) New Package Select Item WGT - TRIM - GAP - HYB WGT - TRIM - FOL - HYB WGT - …" at bounding box center [604, 307] width 1100 height 396
click at [856, 250] on button "Review & Confirm" at bounding box center [970, 252] width 248 height 21
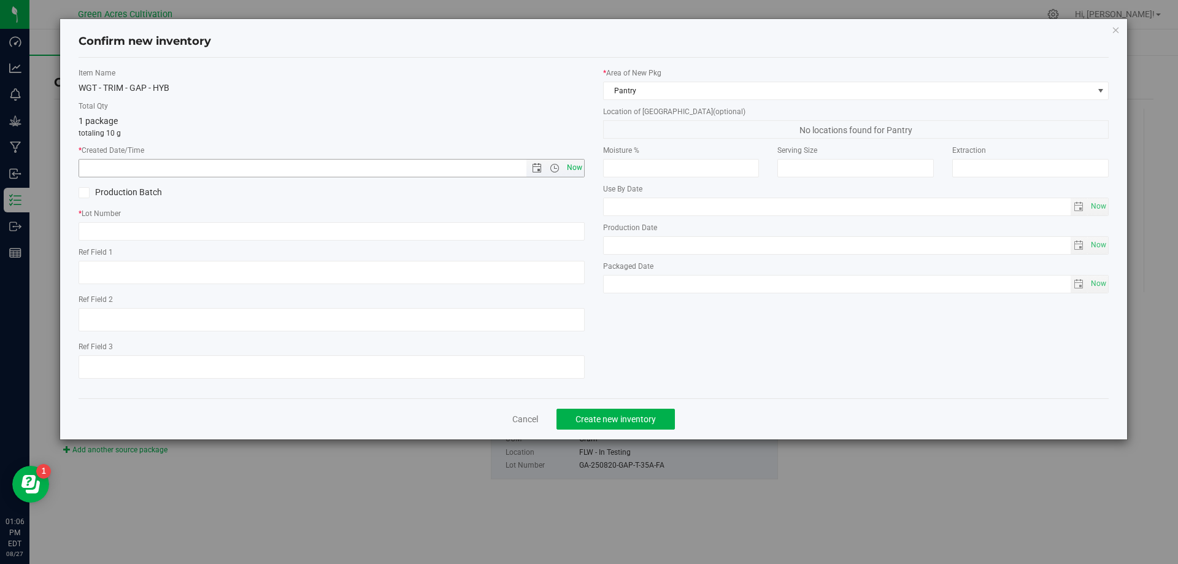
click at [582, 166] on span "Now" at bounding box center [574, 168] width 21 height 18
type input "[DATE] 1:06 PM"
click at [529, 234] on input "text" at bounding box center [332, 231] width 506 height 18
paste input "GA-250820-GAP-T-35A-FA"
type input "GA-250820-GAP-T-35A-TB"
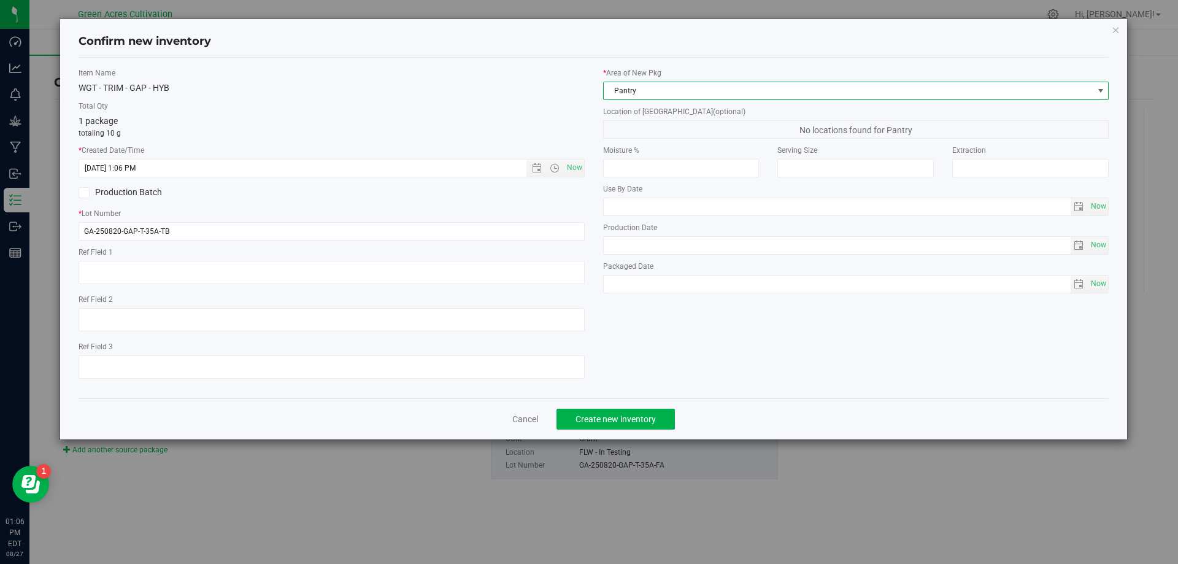
click at [666, 92] on span "Pantry" at bounding box center [849, 90] width 490 height 17
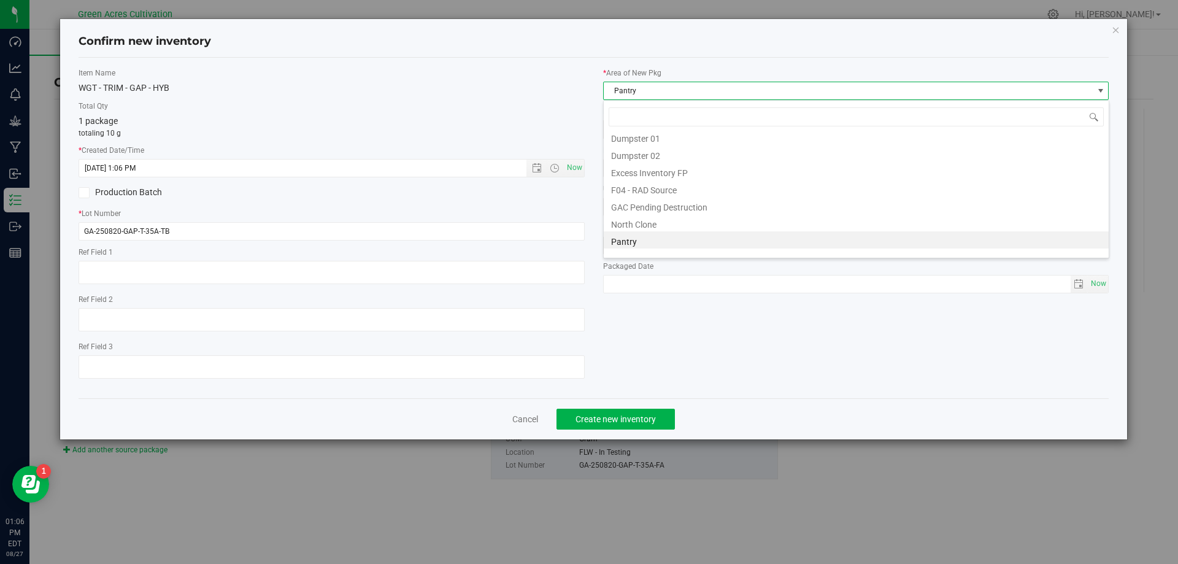
scroll to position [0, 0]
click at [685, 229] on li "Dry Room" at bounding box center [856, 226] width 505 height 17
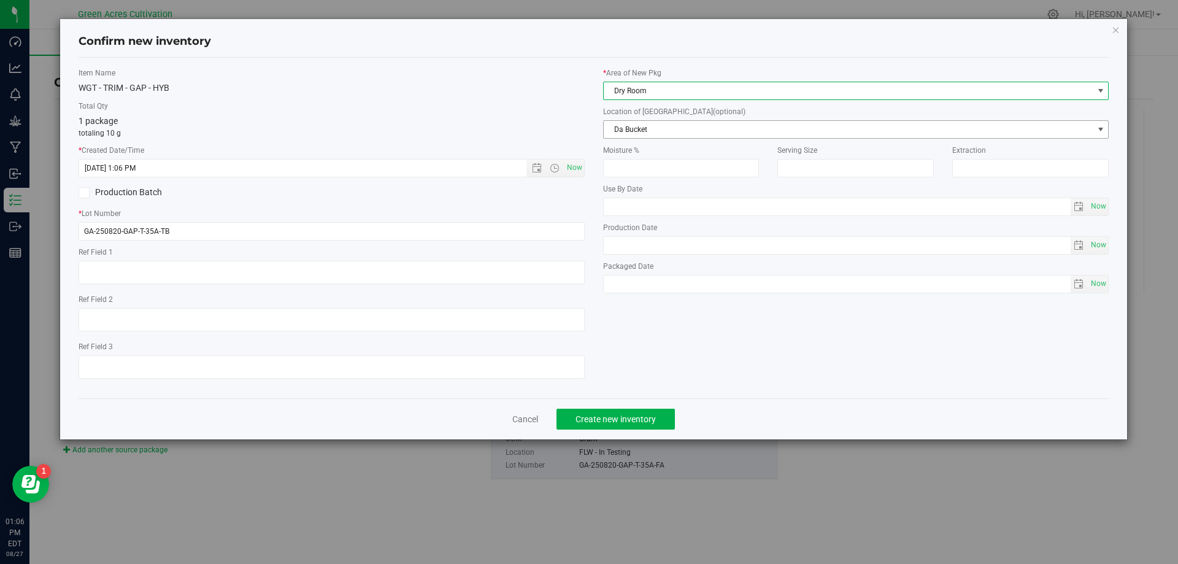
click at [687, 133] on span "Da Bucket" at bounding box center [849, 129] width 490 height 17
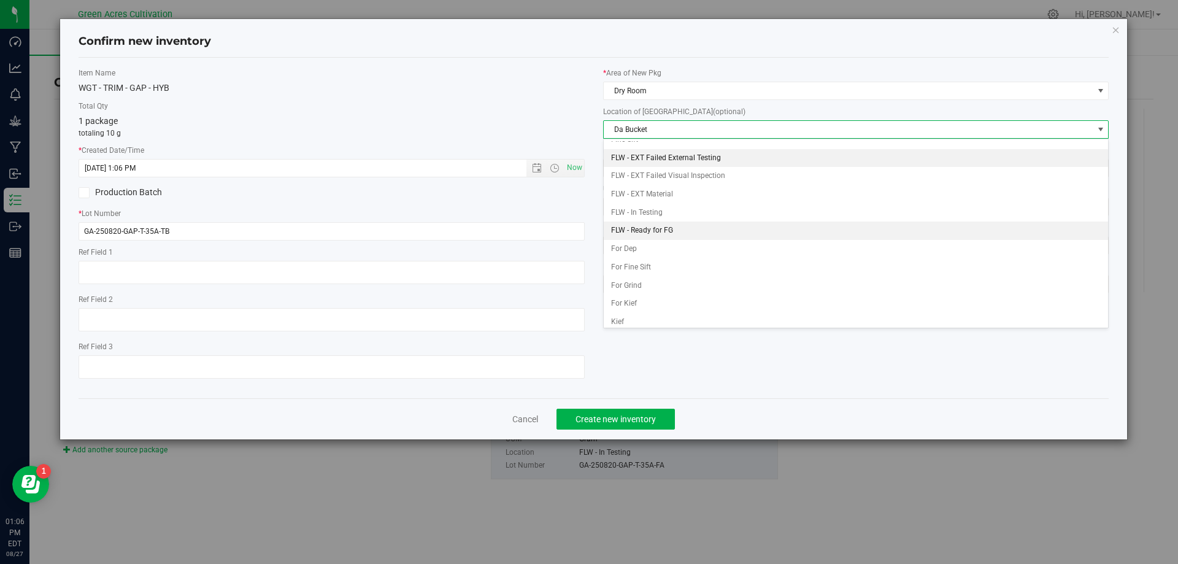
scroll to position [53, 0]
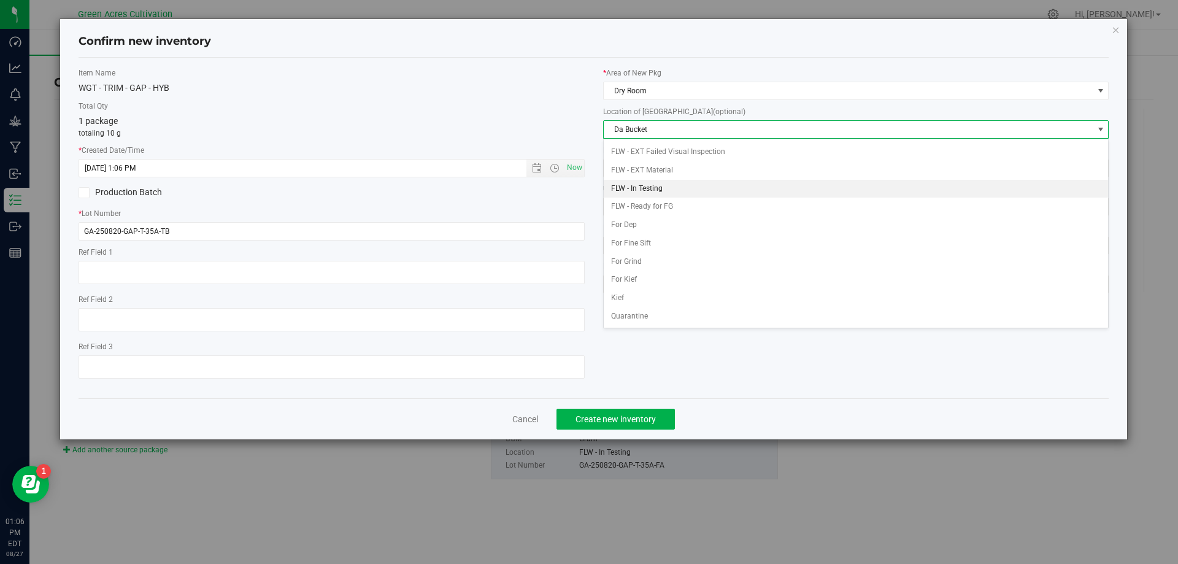
click at [688, 185] on li "FLW - In Testing" at bounding box center [856, 189] width 505 height 18
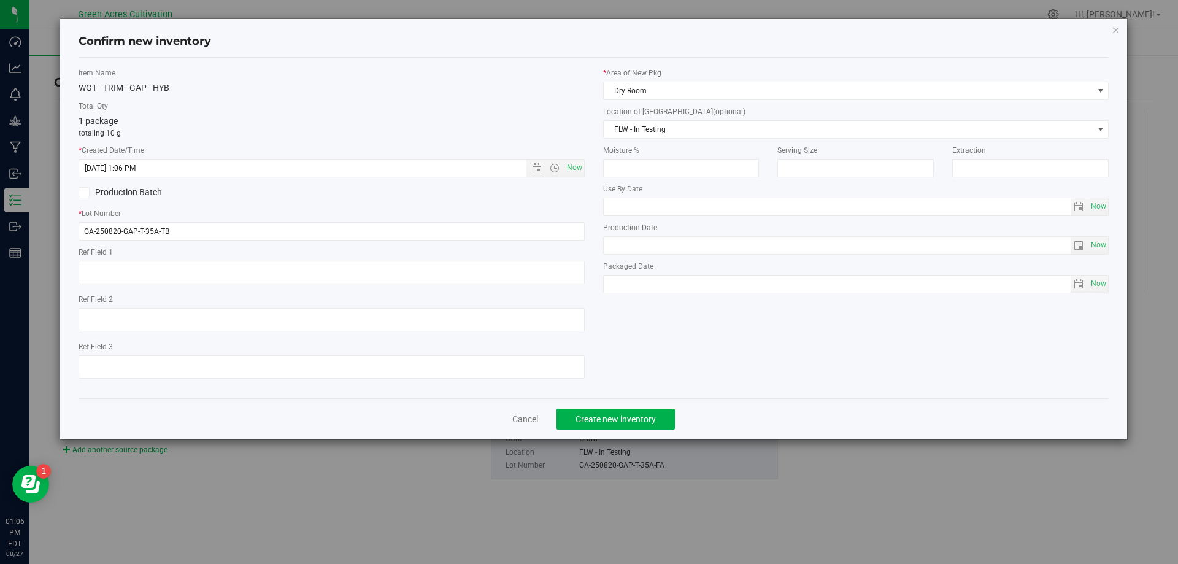
click at [724, 339] on div "Item Name WGT - TRIM - GAP - HYB Total Qty 1 package totaling 10 g * Created Da…" at bounding box center [593, 227] width 1049 height 321
click at [650, 422] on span "Create new inventory" at bounding box center [616, 419] width 80 height 10
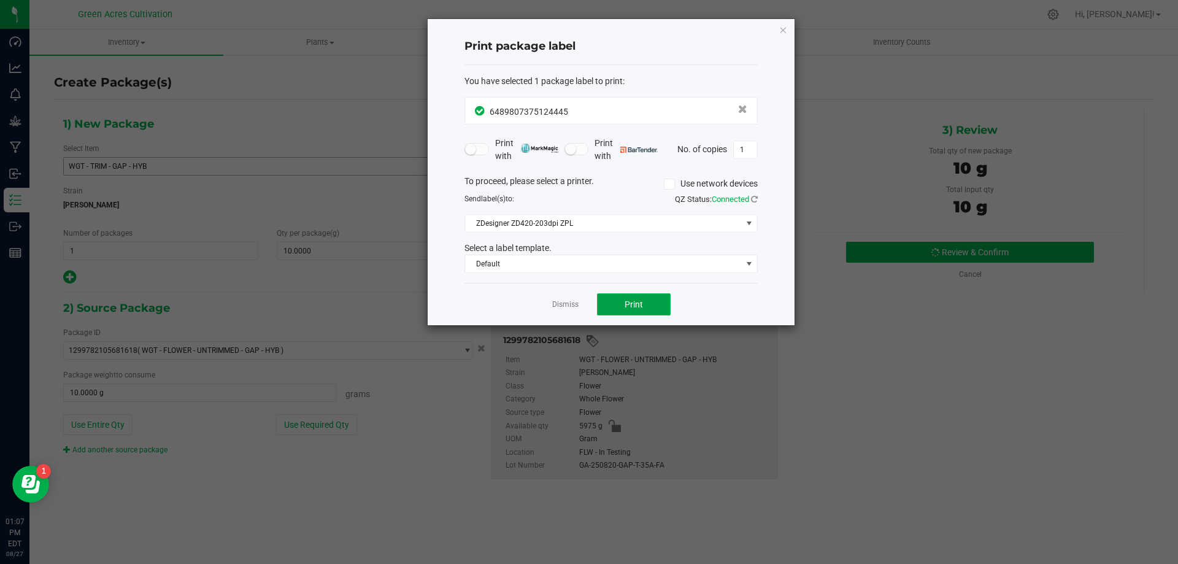
click at [657, 309] on button "Print" at bounding box center [634, 304] width 74 height 22
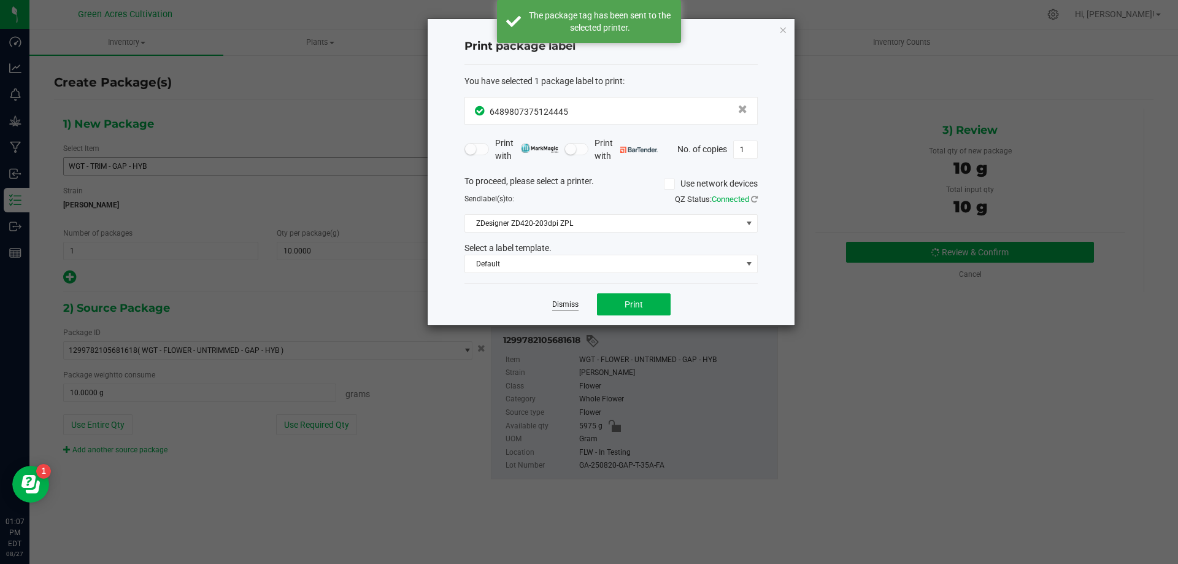
click at [565, 301] on link "Dismiss" at bounding box center [565, 304] width 26 height 10
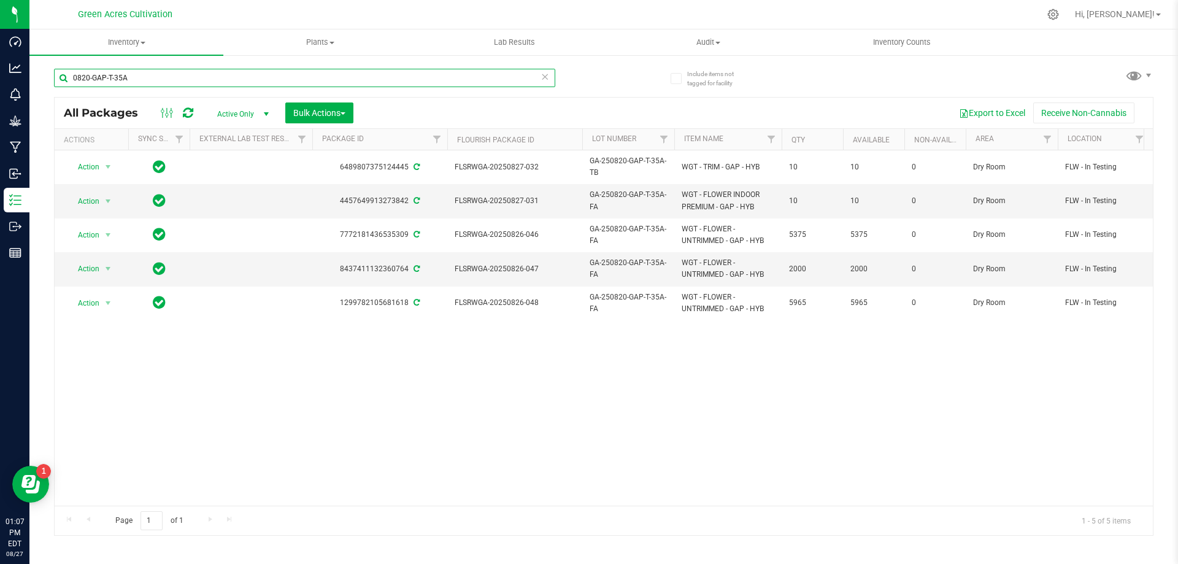
click at [211, 74] on input "0820-GAP-T-35A" at bounding box center [304, 78] width 501 height 18
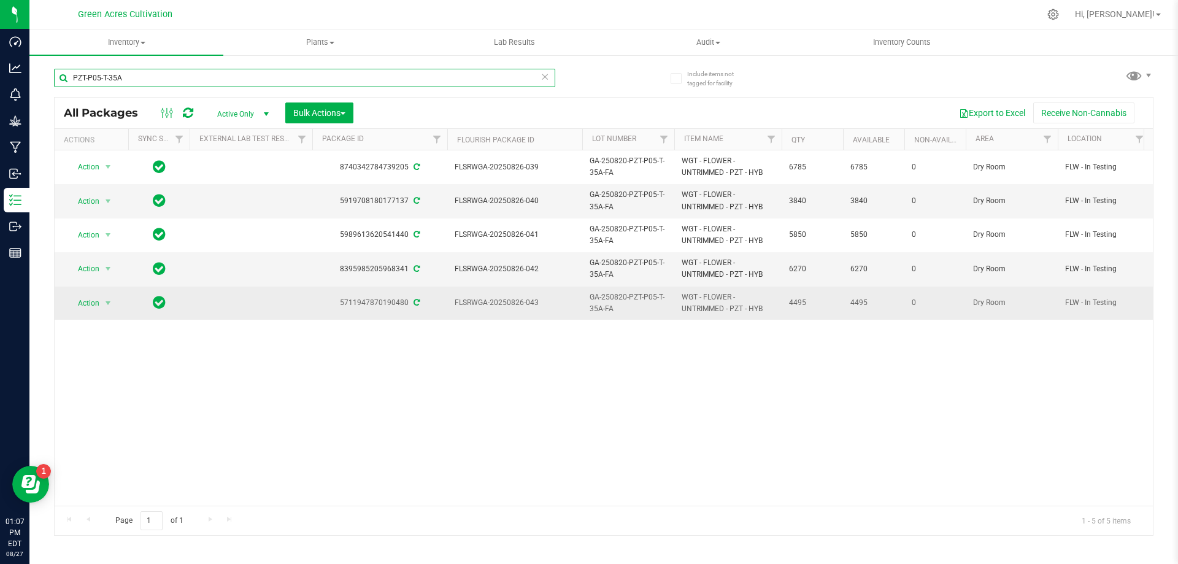
type input "PZT-P05-T-35A"
click at [115, 299] on span "select" at bounding box center [108, 303] width 15 height 17
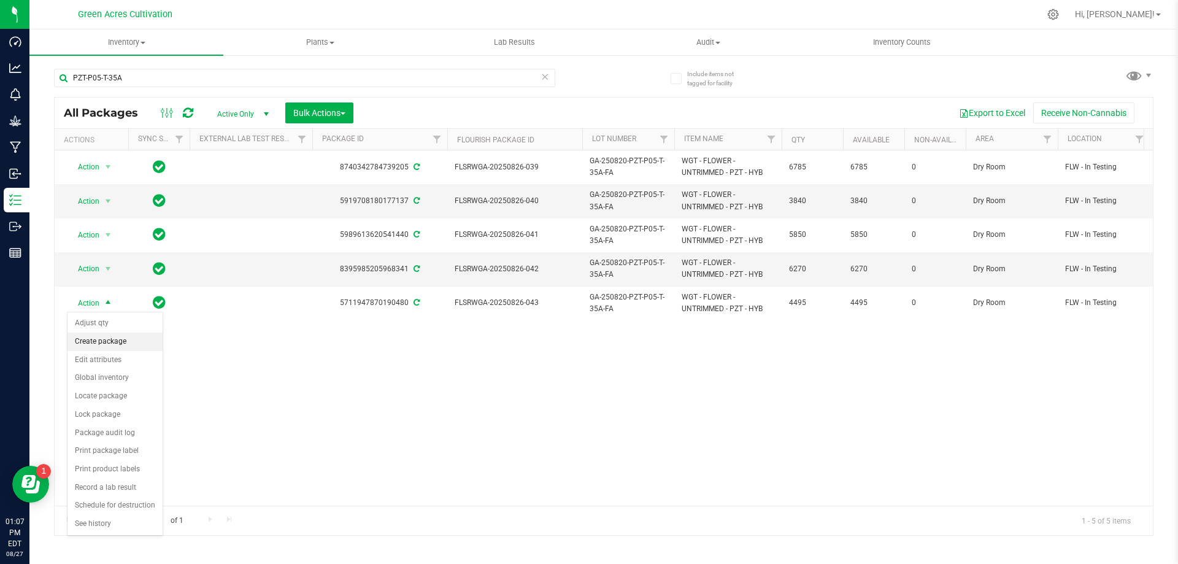
click at [116, 342] on li "Create package" at bounding box center [114, 342] width 95 height 18
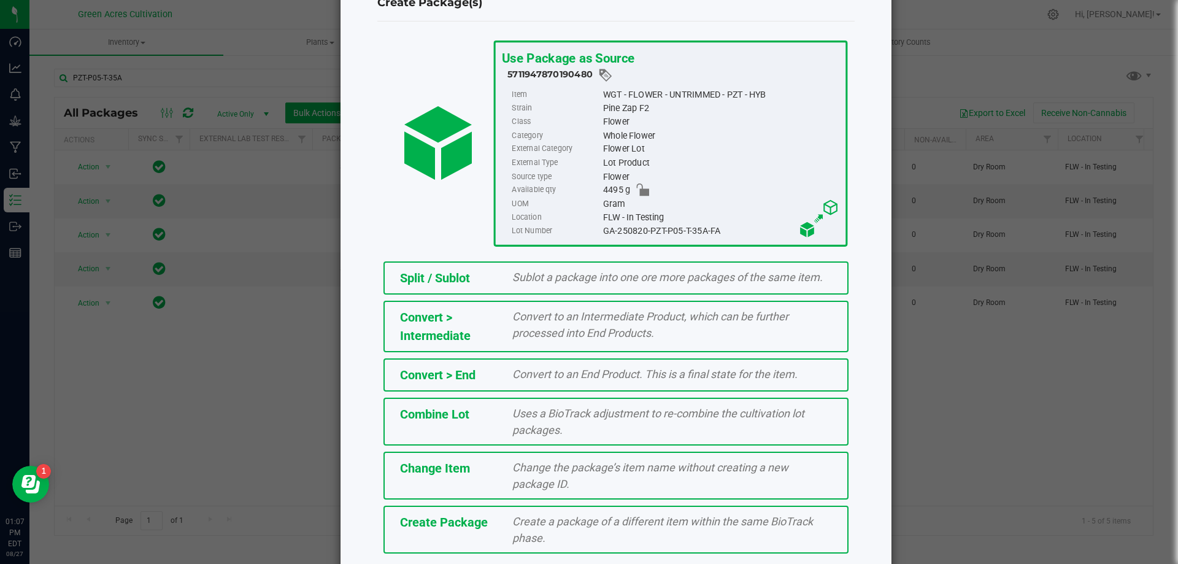
scroll to position [88, 0]
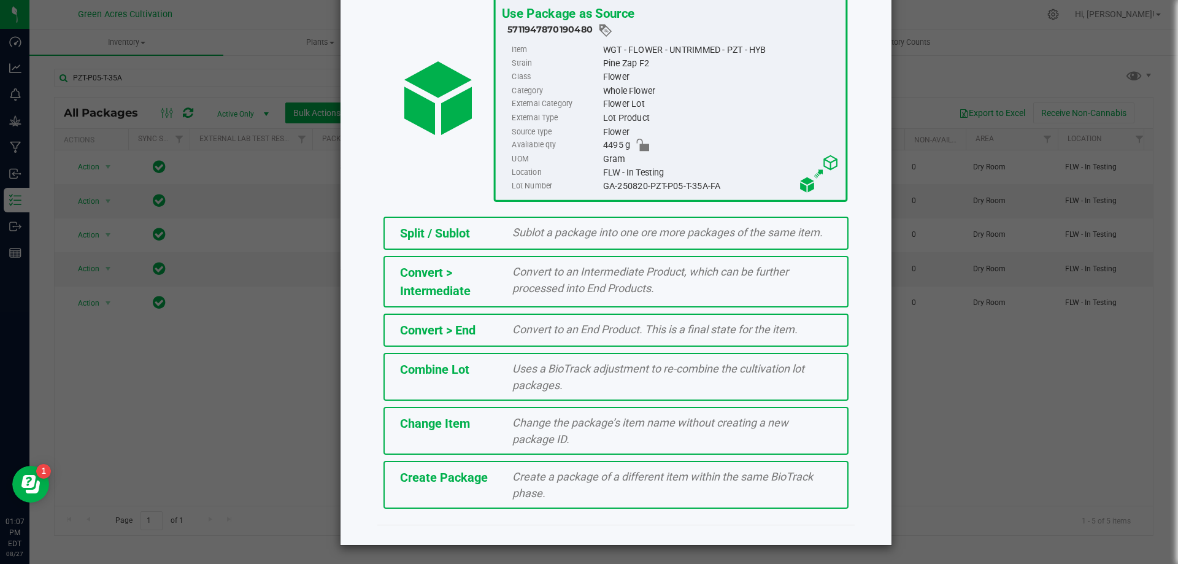
click at [517, 487] on span "Create a package of a different item within the same BioTrack phase." at bounding box center [662, 484] width 301 height 29
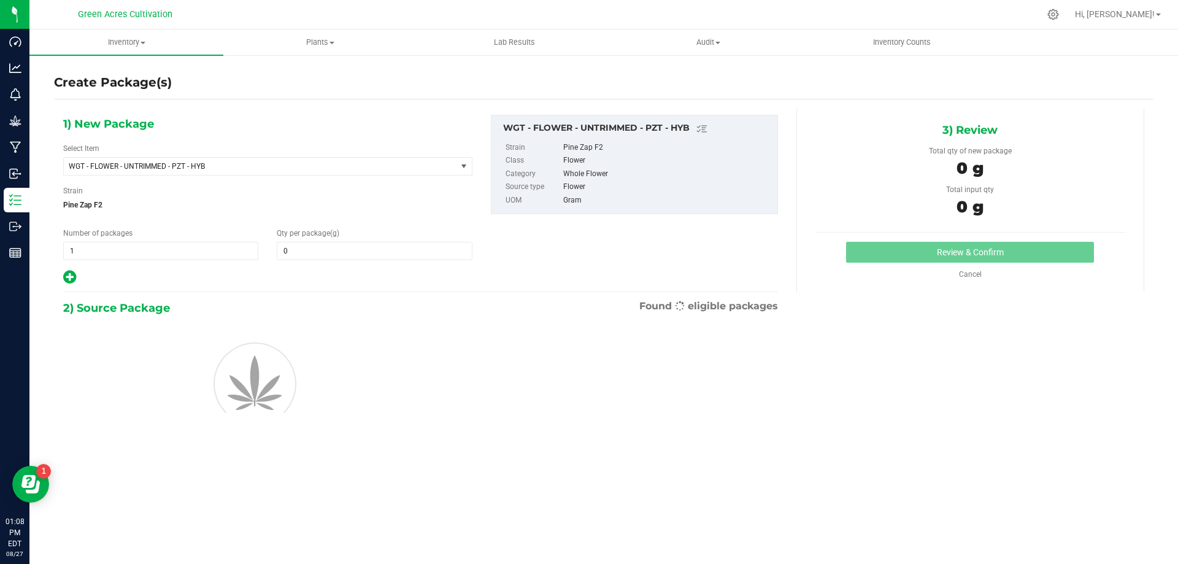
type input "0.0000"
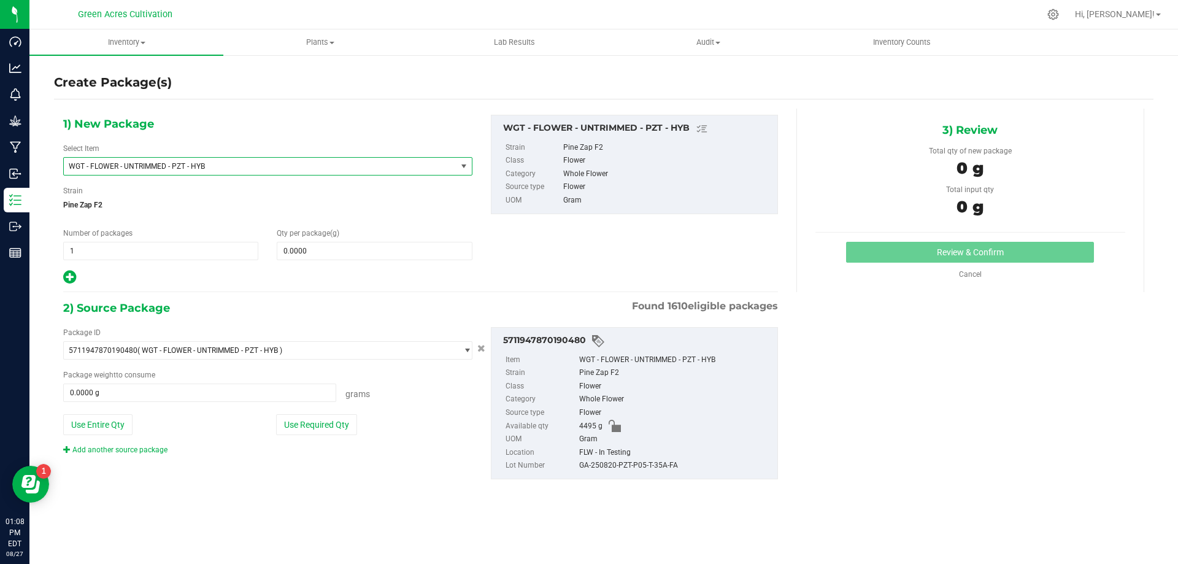
click at [310, 160] on span "WGT - FLOWER - UNTRIMMED - PZT - HYB" at bounding box center [260, 166] width 393 height 17
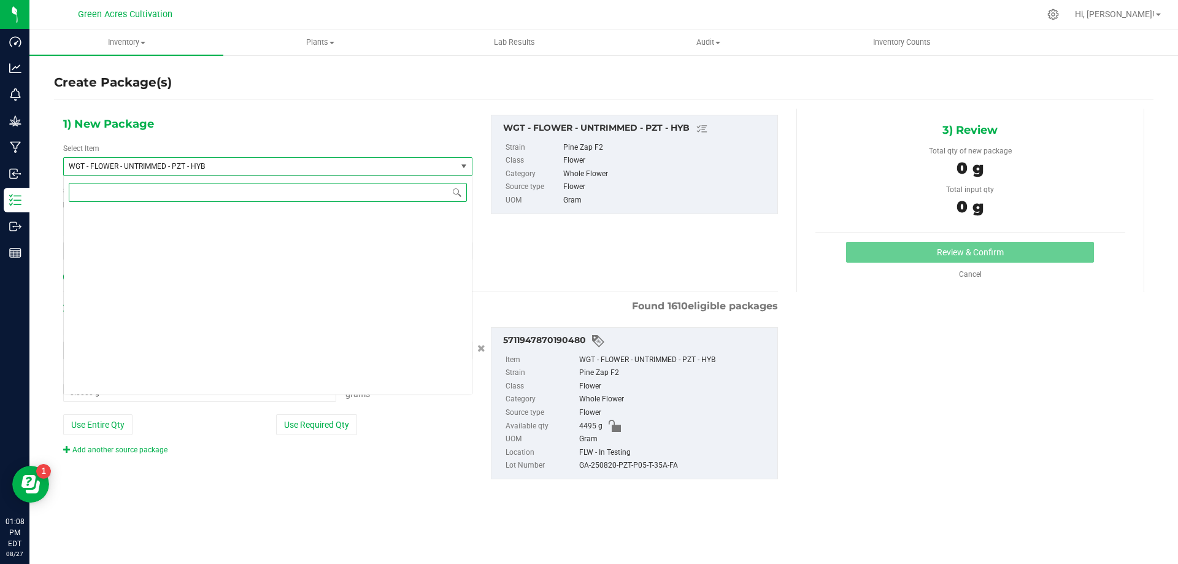
scroll to position [261461, 0]
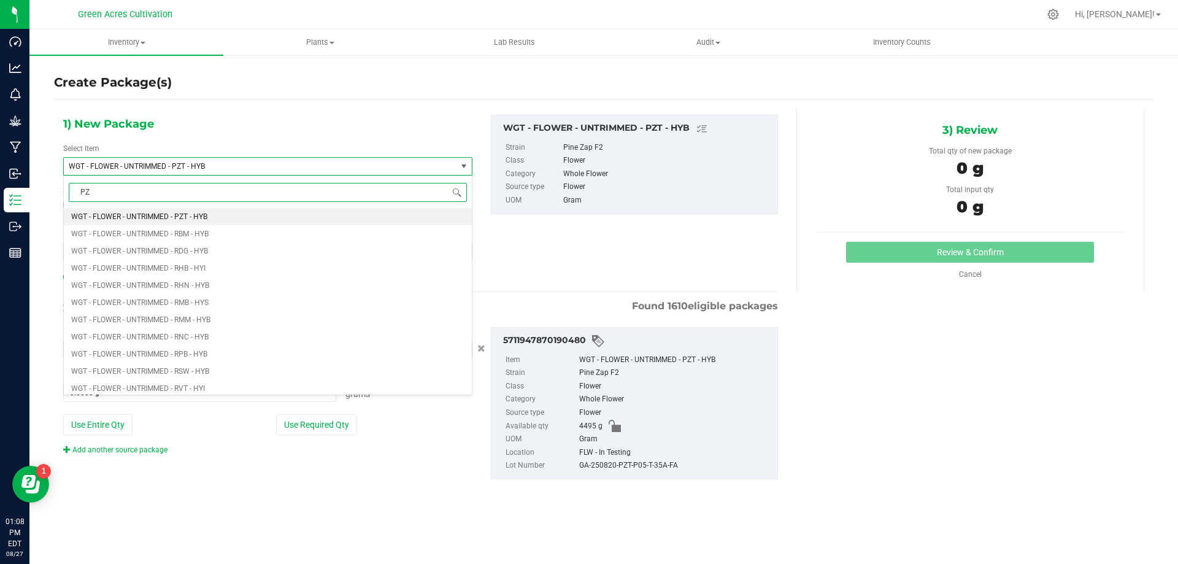
type input "PZT"
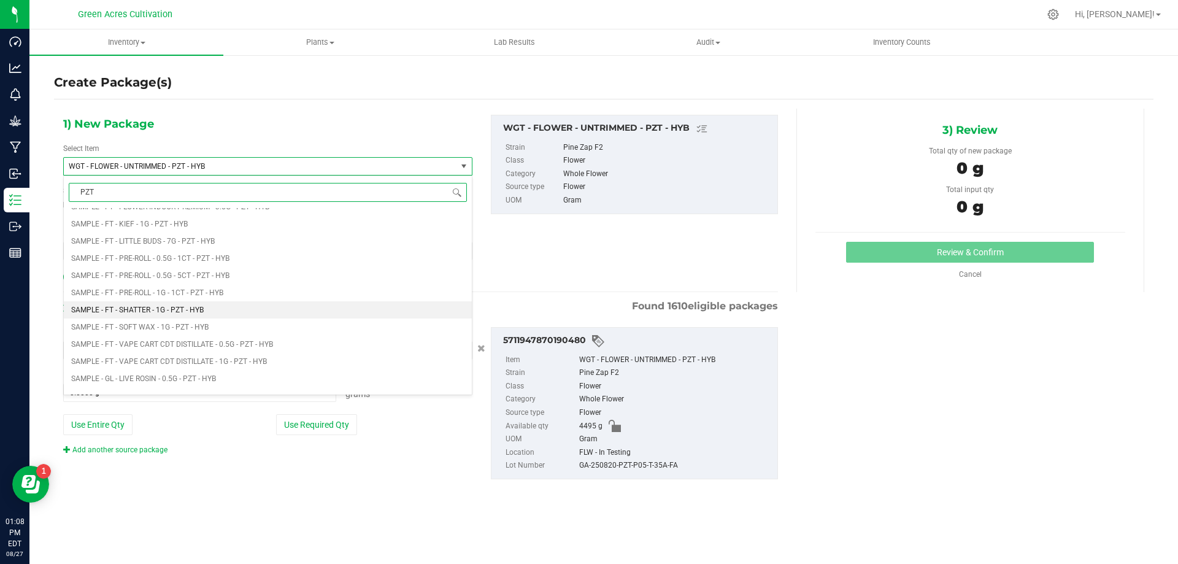
scroll to position [798, 0]
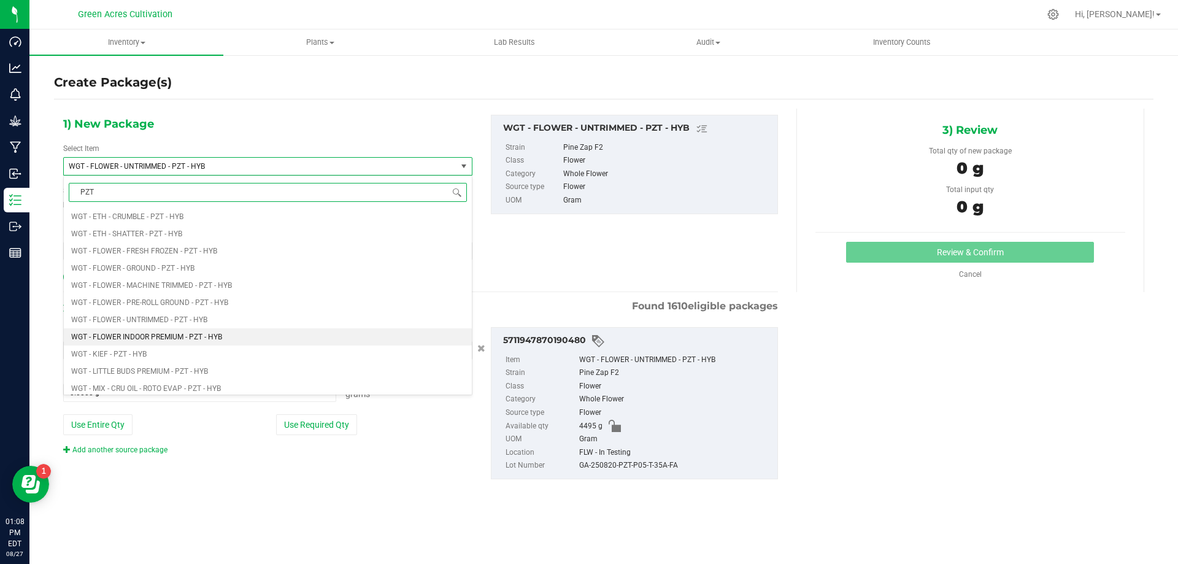
click at [184, 336] on span "WGT - FLOWER INDOOR PREMIUM - PZT - HYB" at bounding box center [146, 337] width 151 height 9
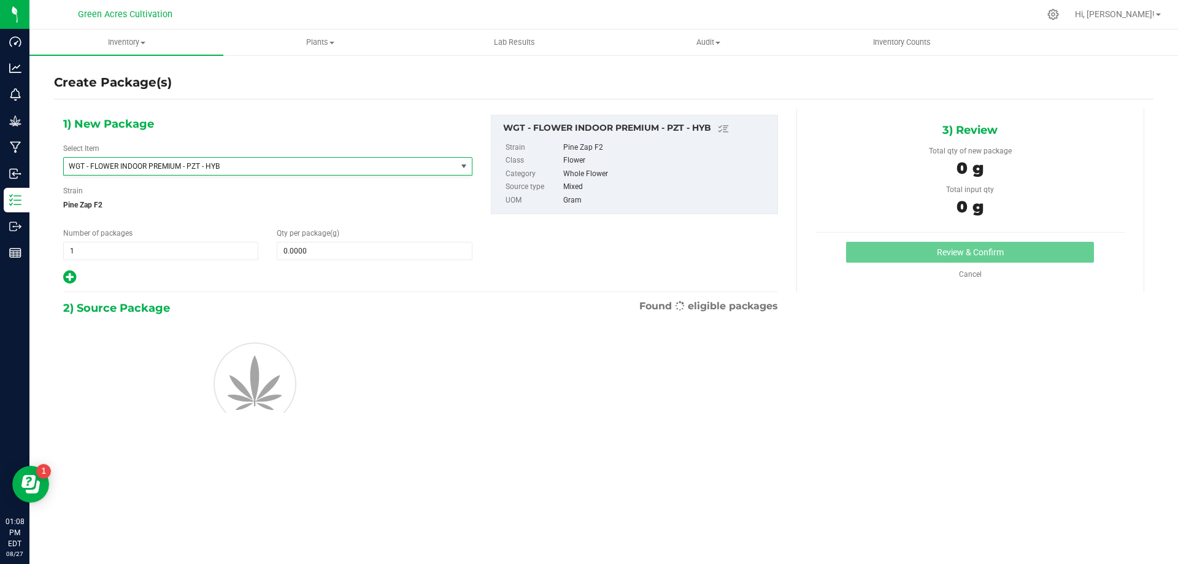
type input "0.0000"
click at [385, 255] on span at bounding box center [374, 251] width 195 height 18
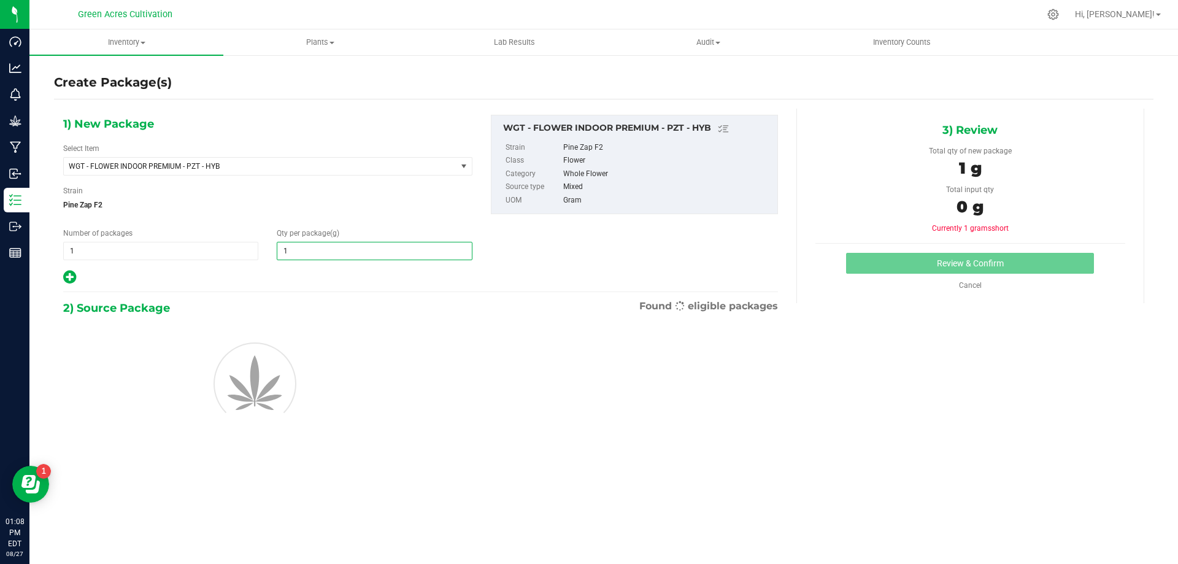
type input "10"
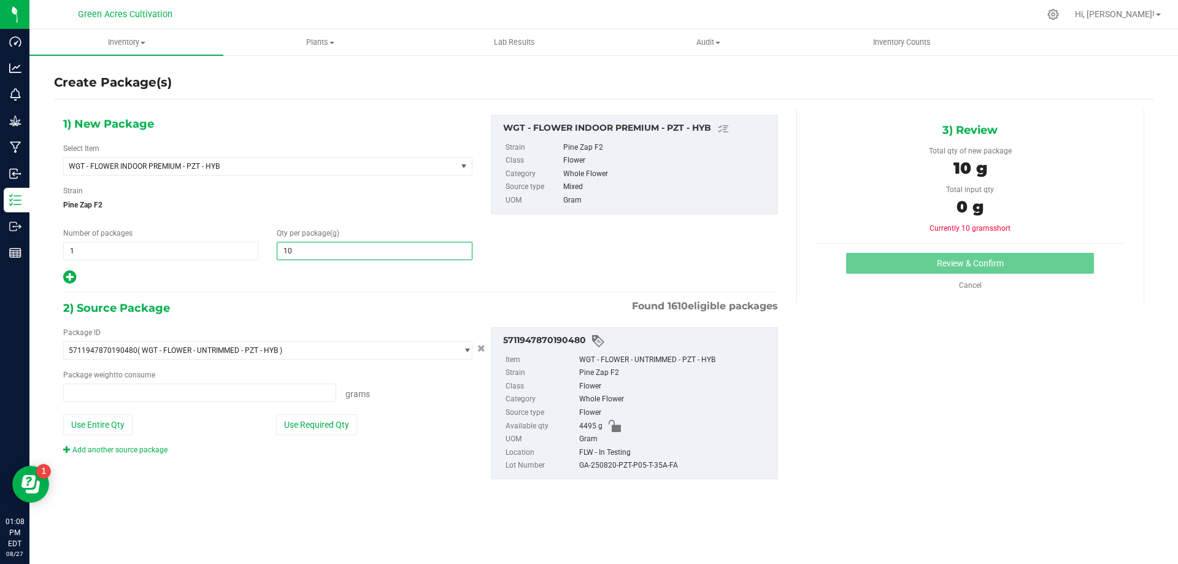
type input "0.0000 g"
type input "10.0000"
click at [391, 274] on div at bounding box center [267, 277] width 409 height 16
click at [348, 419] on button "Use Required Qty" at bounding box center [316, 424] width 81 height 21
type input "10.0000 g"
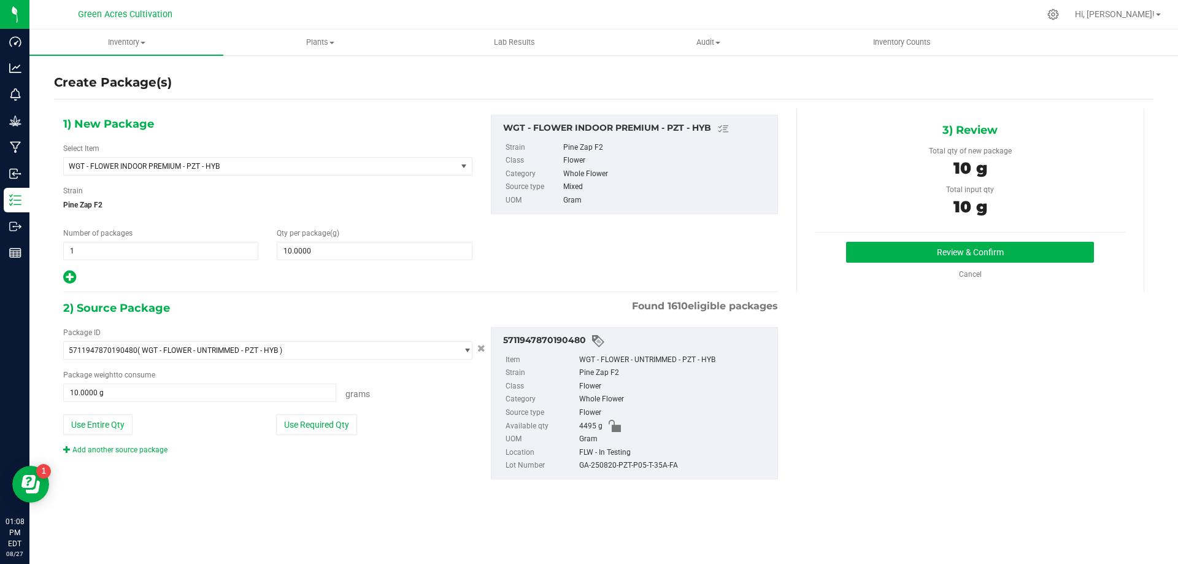
click at [634, 468] on div "GA-250820-PZT-P05-T-35A-FA" at bounding box center [675, 465] width 192 height 13
copy div "GA-250820-PZT-P05-T-35A-FA"
click at [733, 390] on div "Flower" at bounding box center [675, 386] width 192 height 13
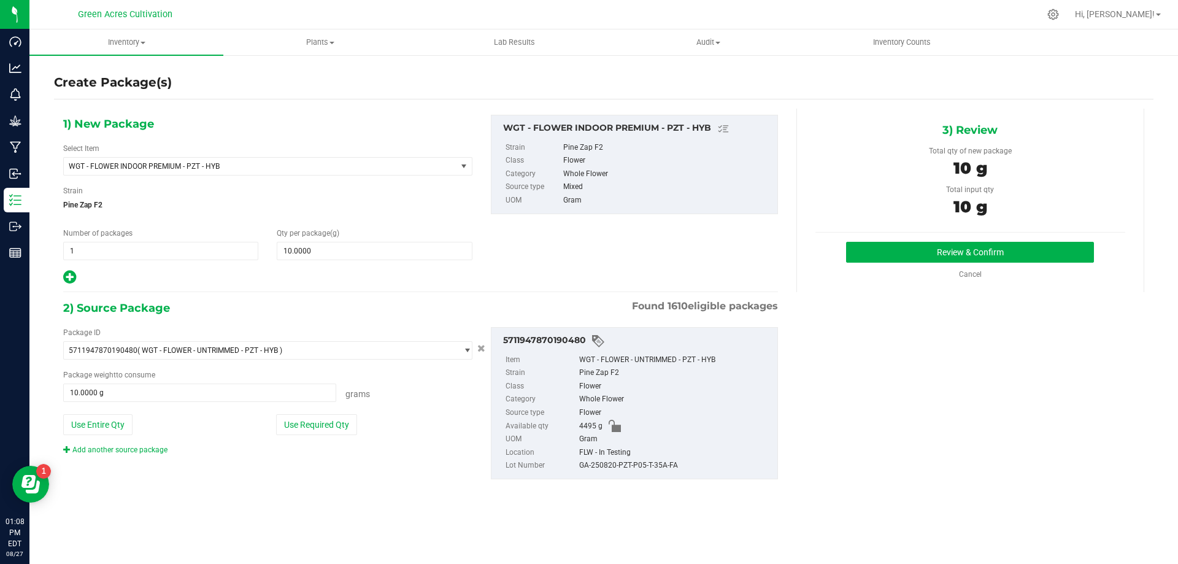
click at [885, 263] on div "Review & Confirm Cancel" at bounding box center [970, 261] width 310 height 38
click at [896, 249] on button "Review & Confirm" at bounding box center [970, 252] width 248 height 21
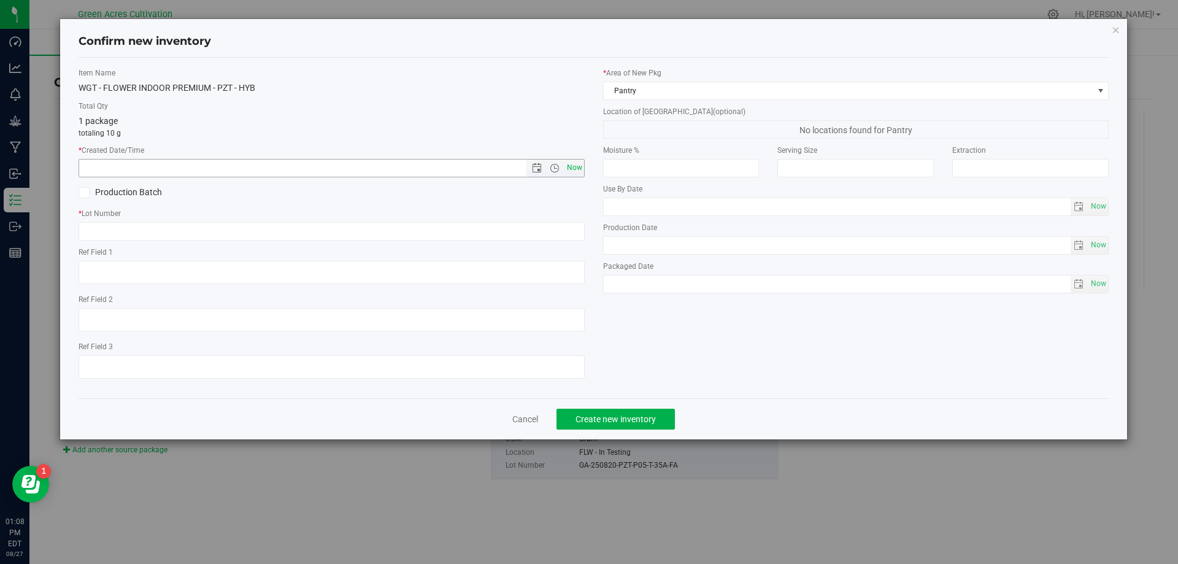
click at [578, 169] on span "Now" at bounding box center [574, 168] width 21 height 18
type input "[DATE] 1:08 PM"
click at [557, 233] on input "text" at bounding box center [332, 231] width 506 height 18
paste input "GA-250820-PZT-P05-T-35A-FA"
type input "GA-250820-PZT-P05-T-35A-FA"
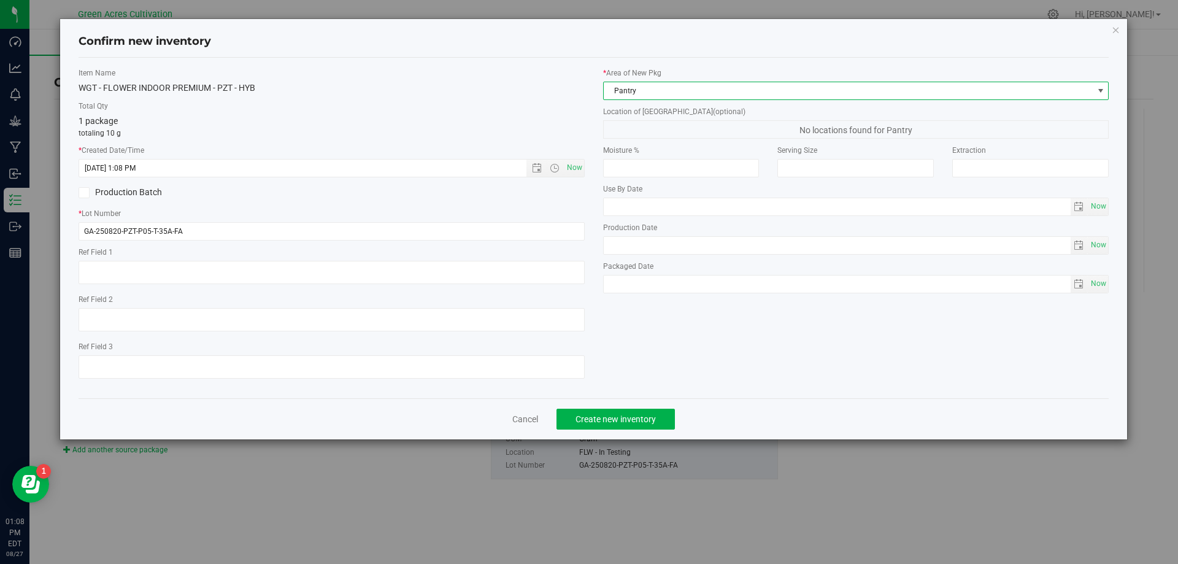
click at [654, 93] on span "Pantry" at bounding box center [849, 90] width 490 height 17
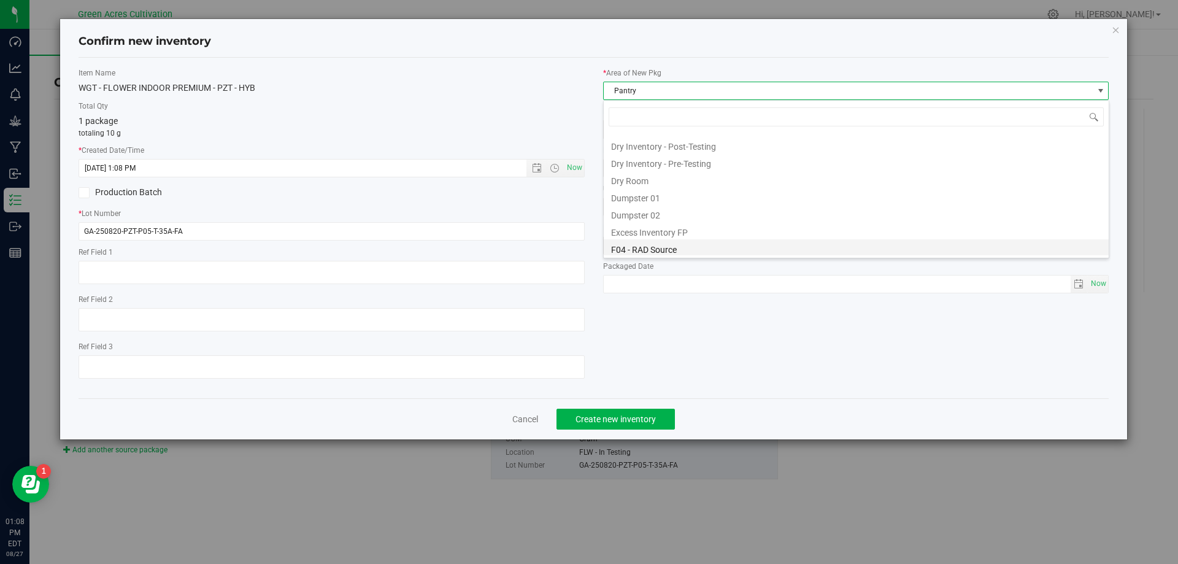
scroll to position [47, 0]
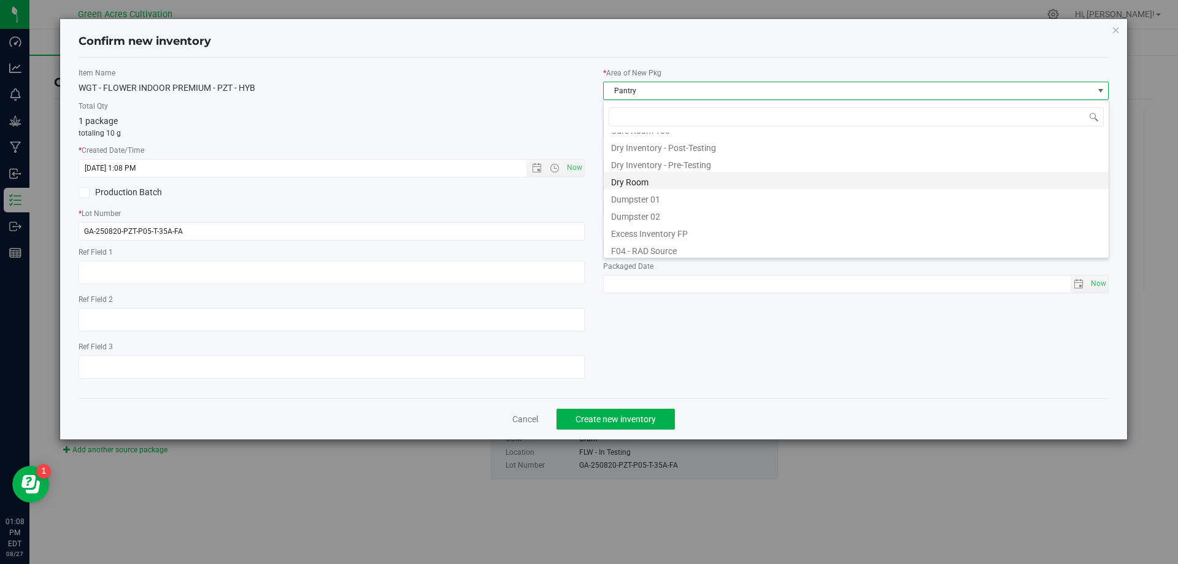
click at [650, 178] on li "Dry Room" at bounding box center [856, 180] width 505 height 17
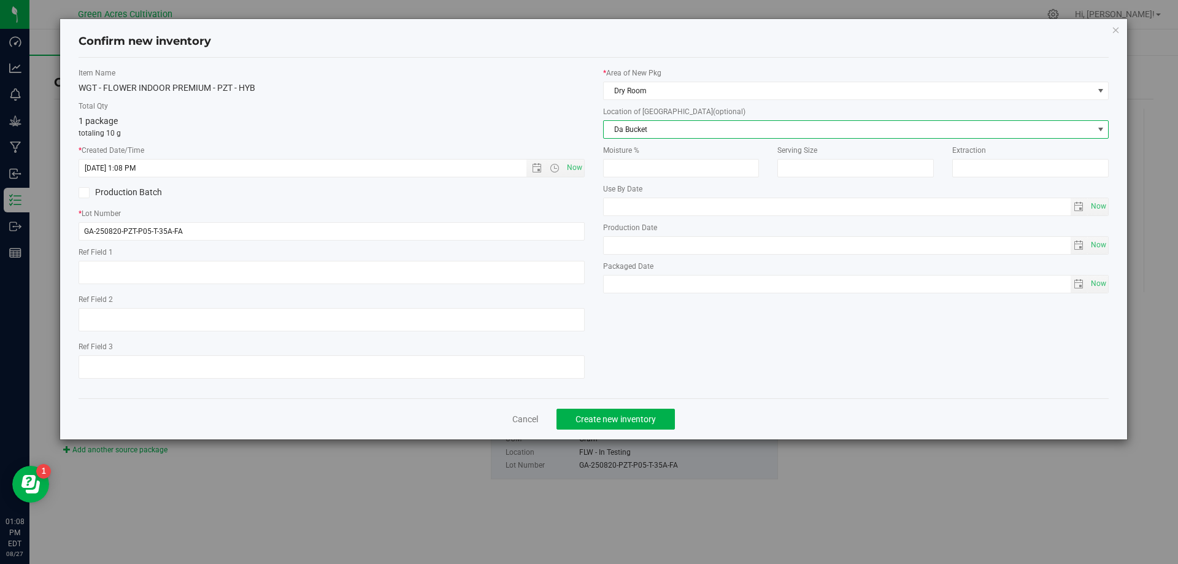
click at [662, 131] on span "Da Bucket" at bounding box center [849, 129] width 490 height 17
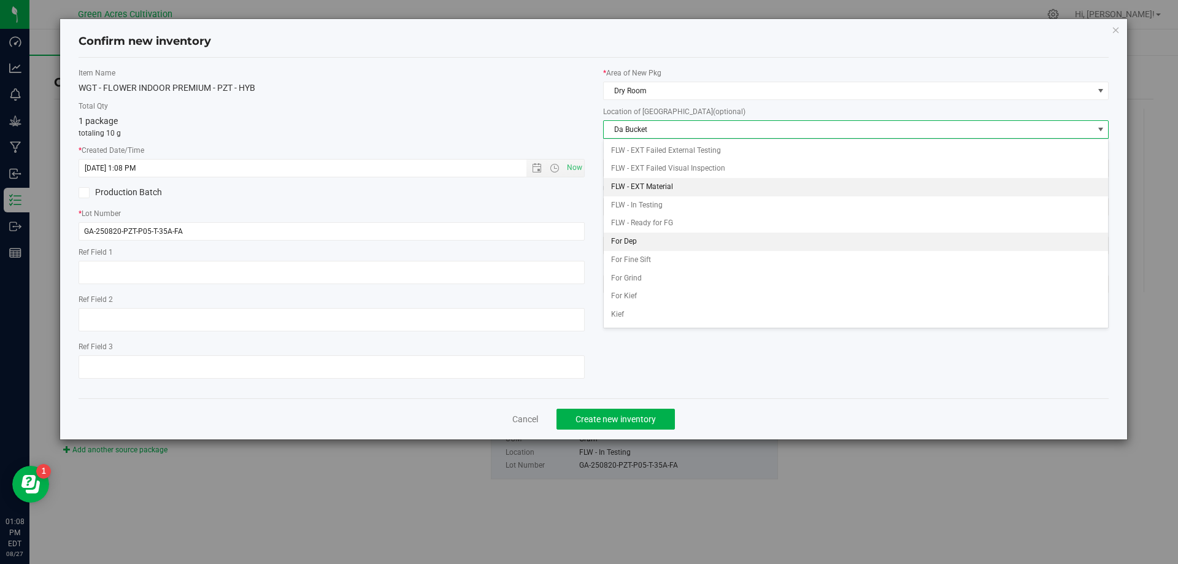
scroll to position [53, 0]
click at [682, 183] on li "FLW - In Testing" at bounding box center [856, 189] width 505 height 18
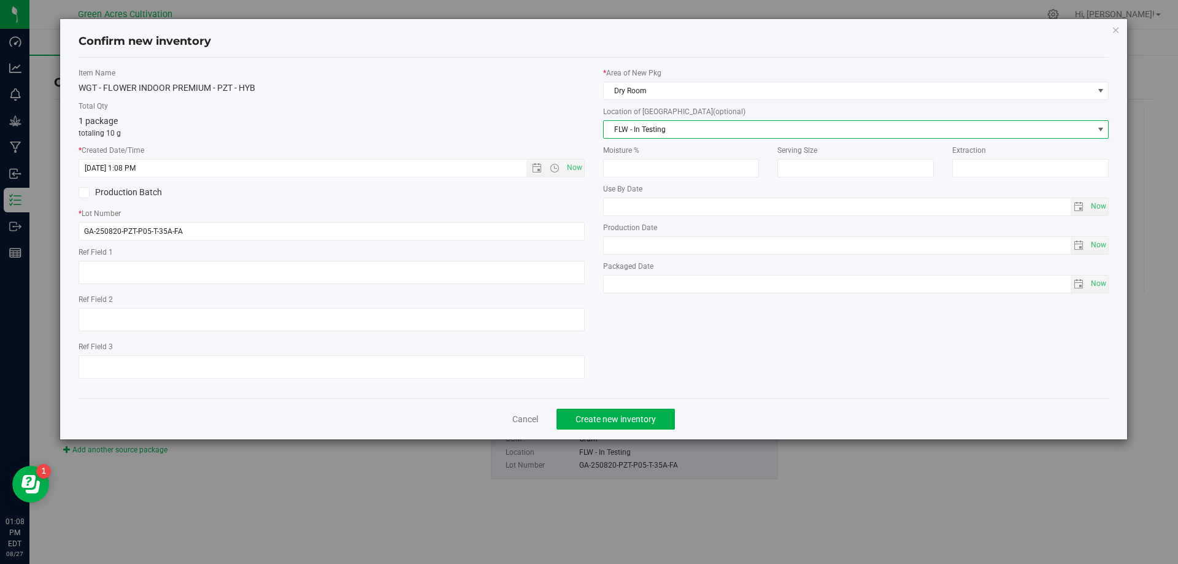
click at [696, 341] on div "Item Name WGT - FLOWER INDOOR PREMIUM - PZT - HYB Total Qty 1 package totaling …" at bounding box center [593, 227] width 1049 height 321
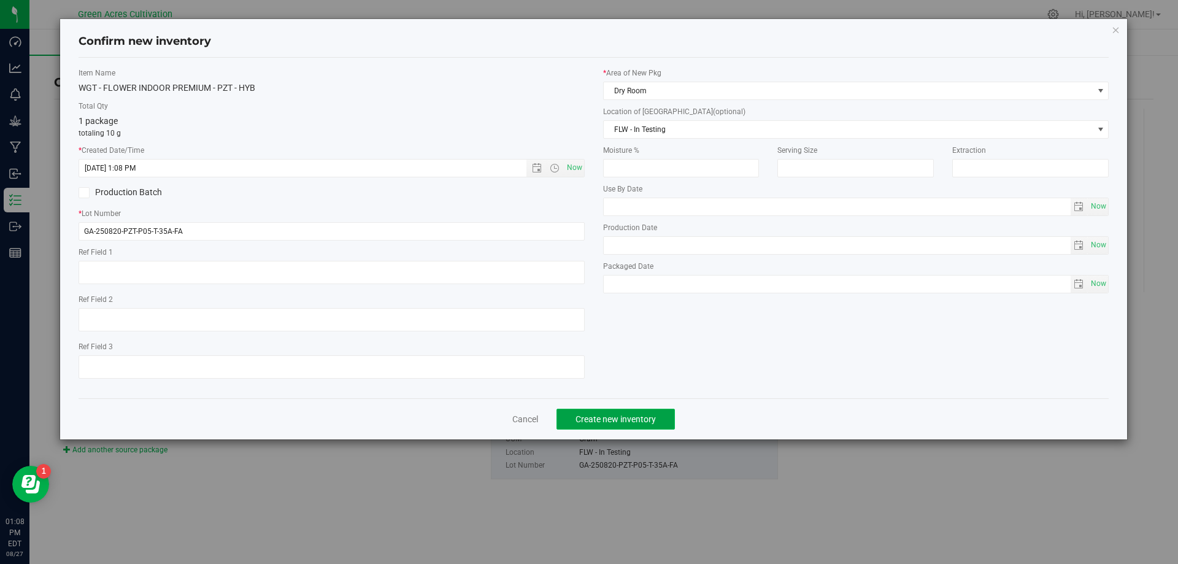
click at [647, 412] on button "Create new inventory" at bounding box center [616, 419] width 118 height 21
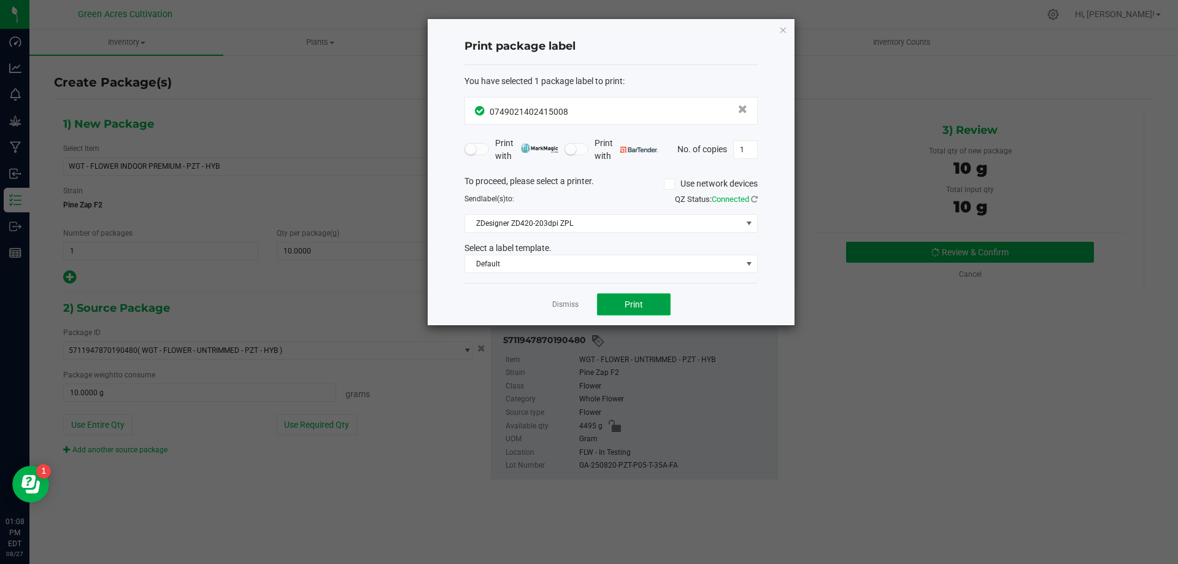
click at [632, 304] on span "Print" at bounding box center [634, 304] width 18 height 10
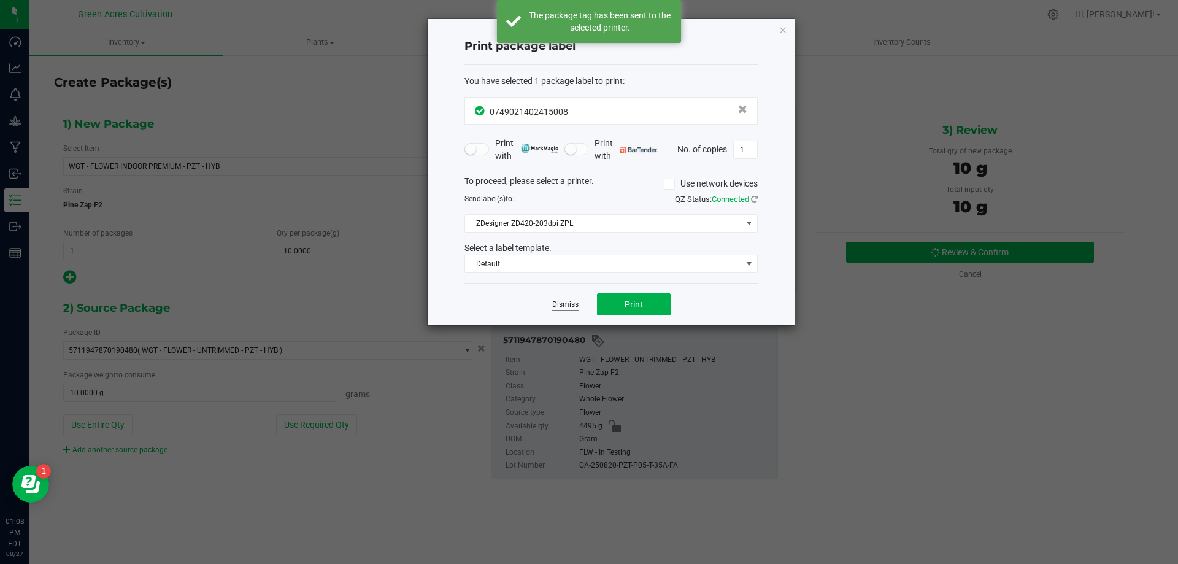
click at [565, 305] on link "Dismiss" at bounding box center [565, 304] width 26 height 10
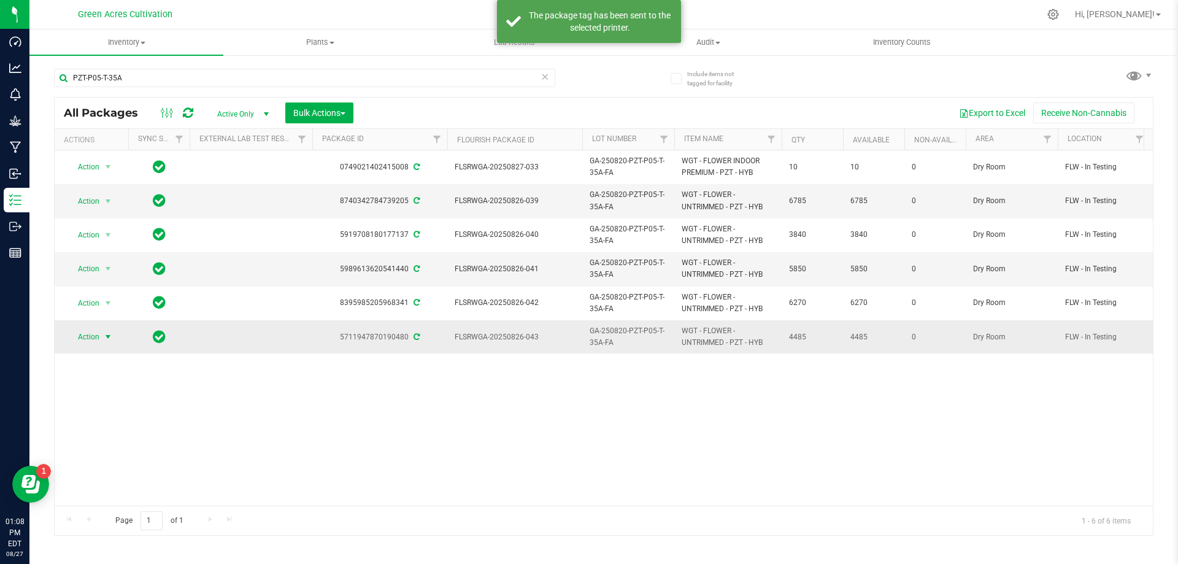
click at [109, 330] on span "select" at bounding box center [108, 336] width 15 height 17
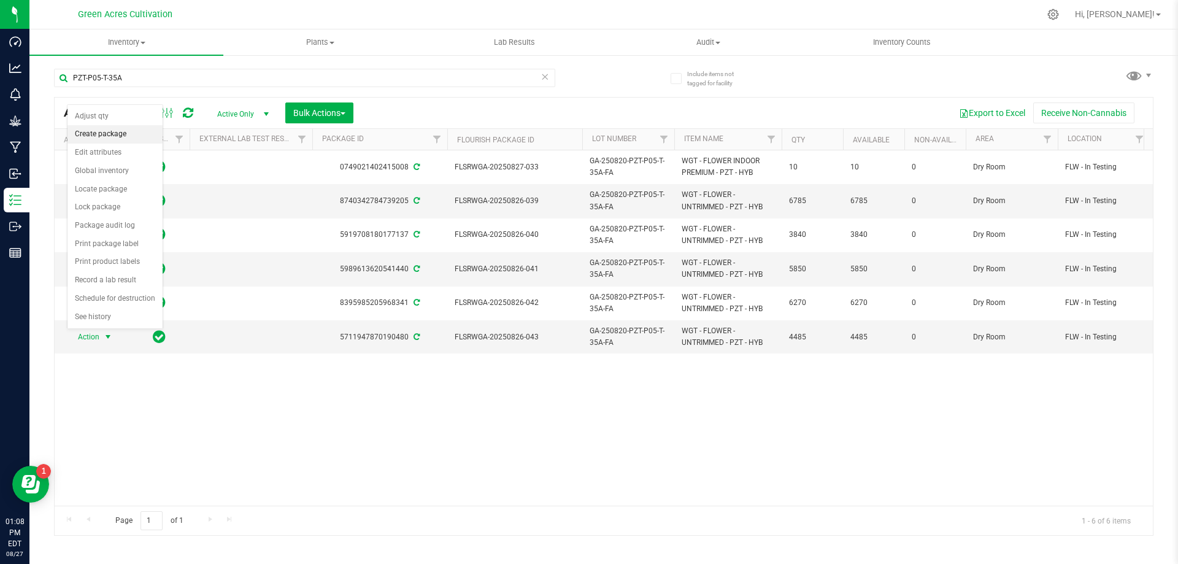
click at [121, 133] on li "Create package" at bounding box center [114, 134] width 95 height 18
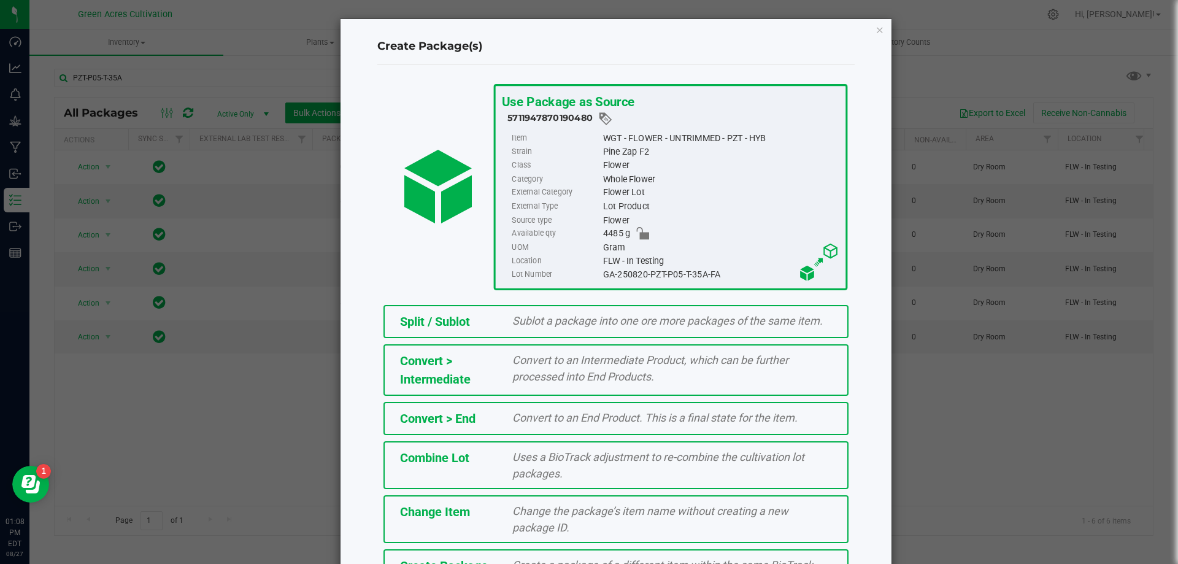
scroll to position [88, 0]
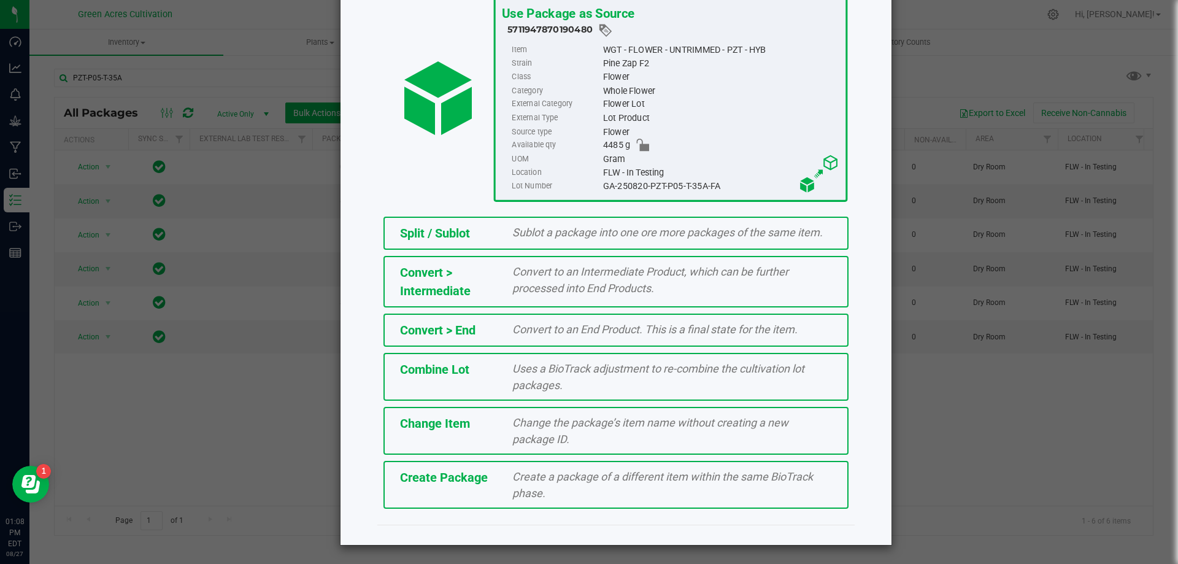
click at [477, 490] on div "Create Package Create a package of a different item within the same BioTrack ph…" at bounding box center [616, 485] width 465 height 48
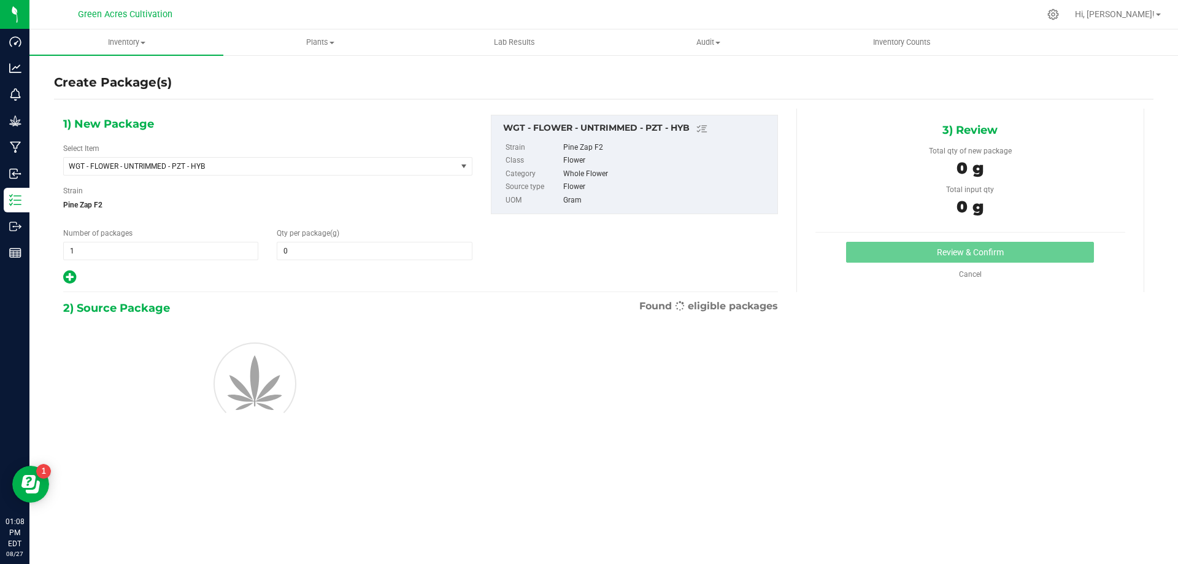
type input "0.0000"
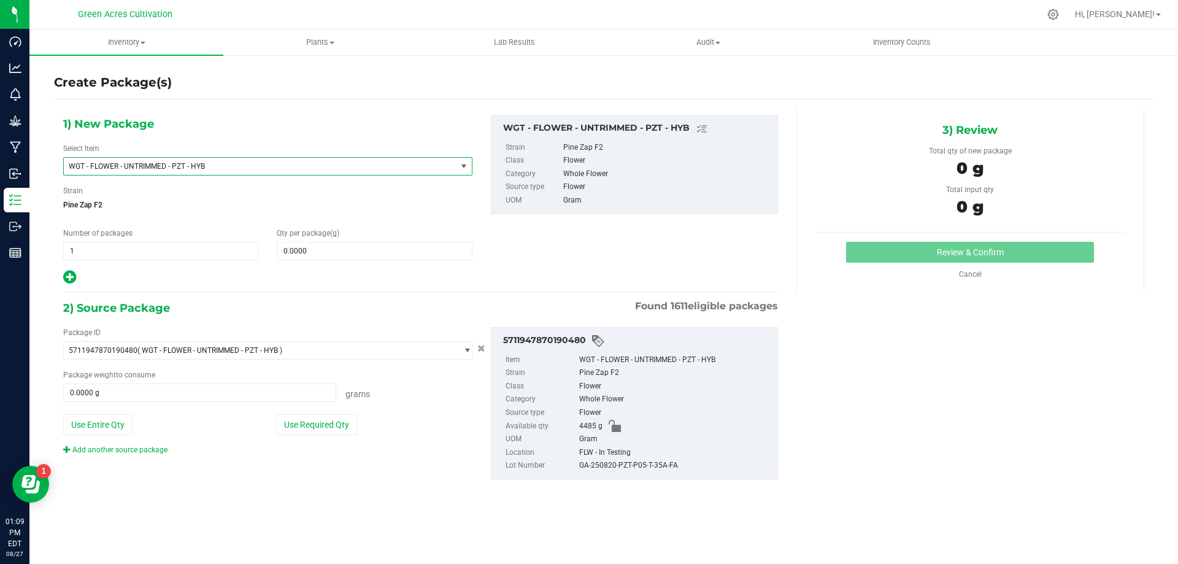
click at [244, 165] on span "WGT - FLOWER - UNTRIMMED - PZT - HYB" at bounding box center [253, 166] width 368 height 9
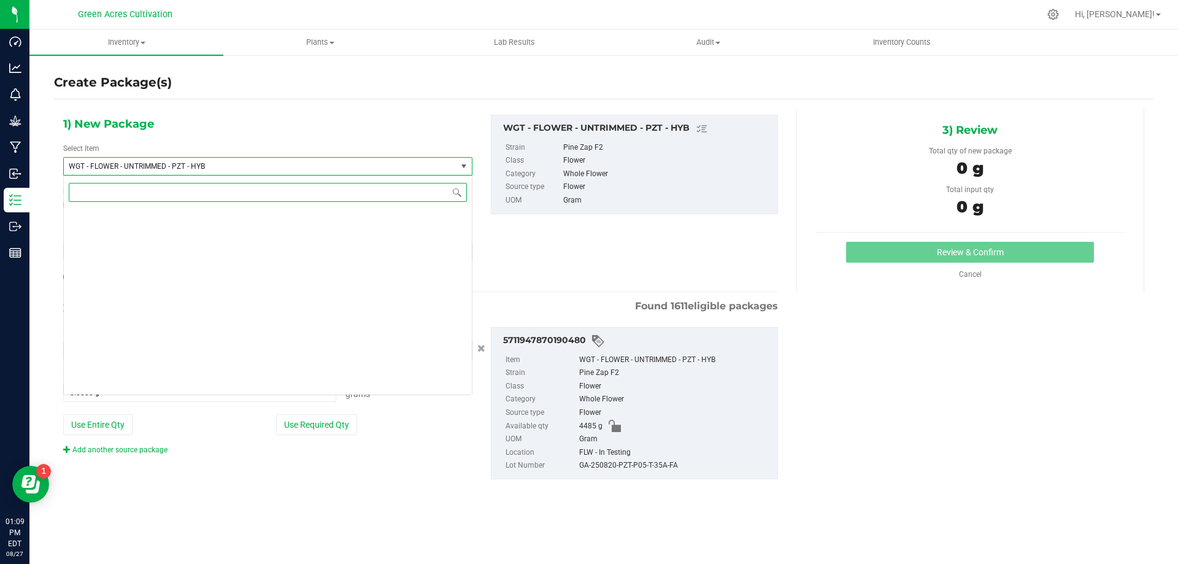
scroll to position [261461, 0]
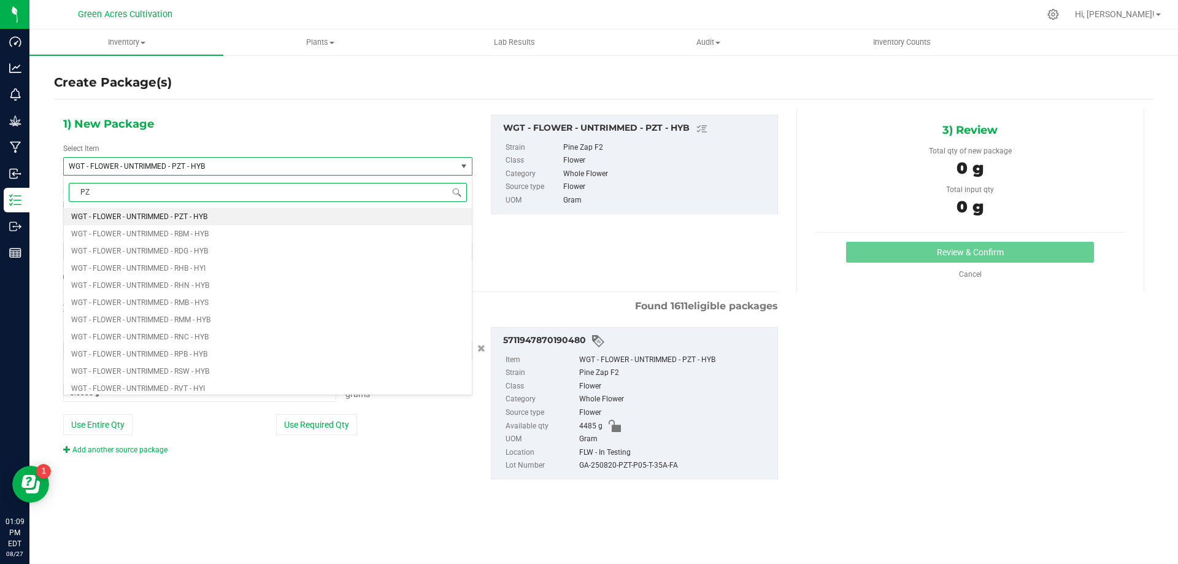
type input "PZT"
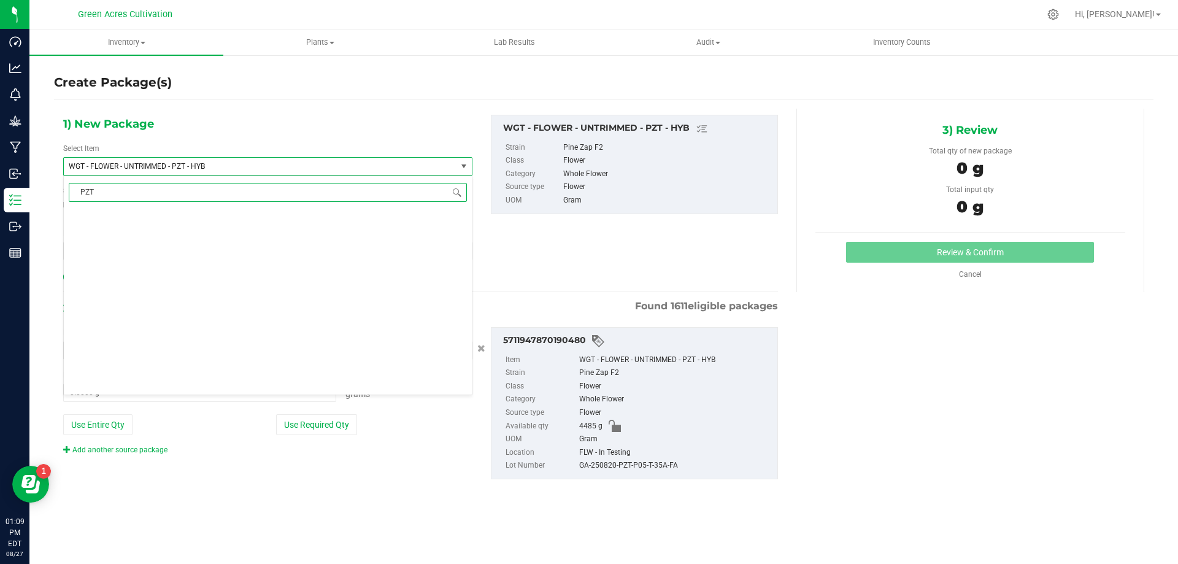
scroll to position [0, 0]
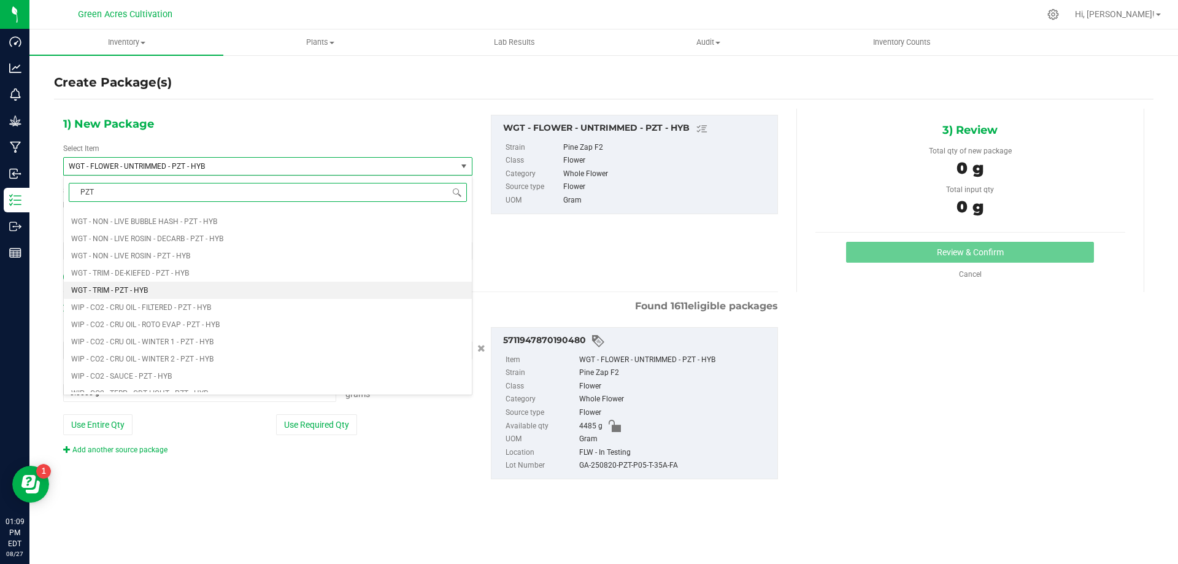
click at [127, 291] on span "WGT - TRIM - PZT - HYB" at bounding box center [109, 290] width 77 height 9
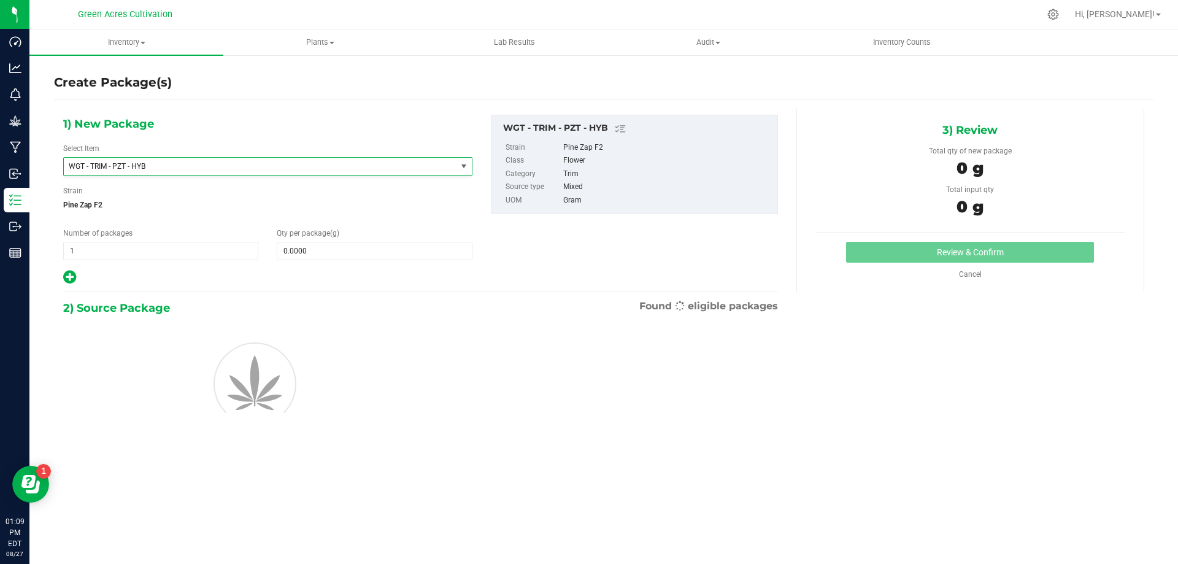
type input "0.0000"
click at [307, 251] on span at bounding box center [374, 251] width 195 height 18
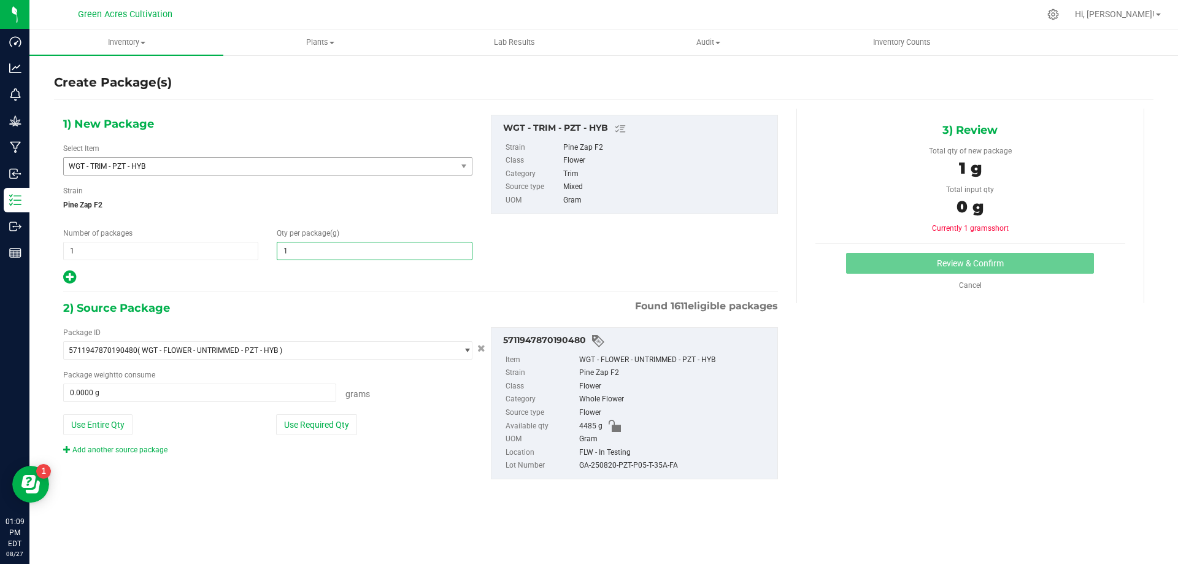
type input "10"
type input "10.0000"
click at [314, 315] on div "2) Source Package Found 1611 eligible packages" at bounding box center [420, 308] width 715 height 18
click at [344, 430] on button "Use Required Qty" at bounding box center [316, 424] width 81 height 21
type input "10.0000 g"
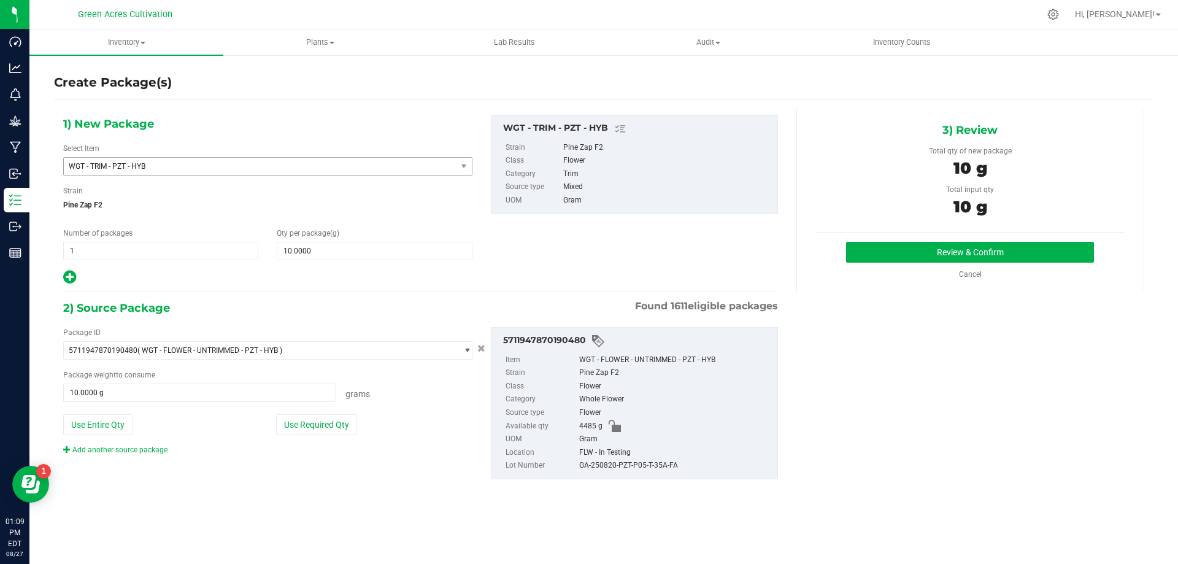
click at [620, 465] on div "GA-250820-PZT-P05-T-35A-FA" at bounding box center [675, 465] width 192 height 13
copy div "GA-250820-PZT-P05-T-35A-FA"
click at [778, 394] on div "5711947870190480 Item WGT - FLOWER - UNTRIMMED - PZT - HYB Strain Pine Zap F2 C…" at bounding box center [635, 403] width 306 height 152
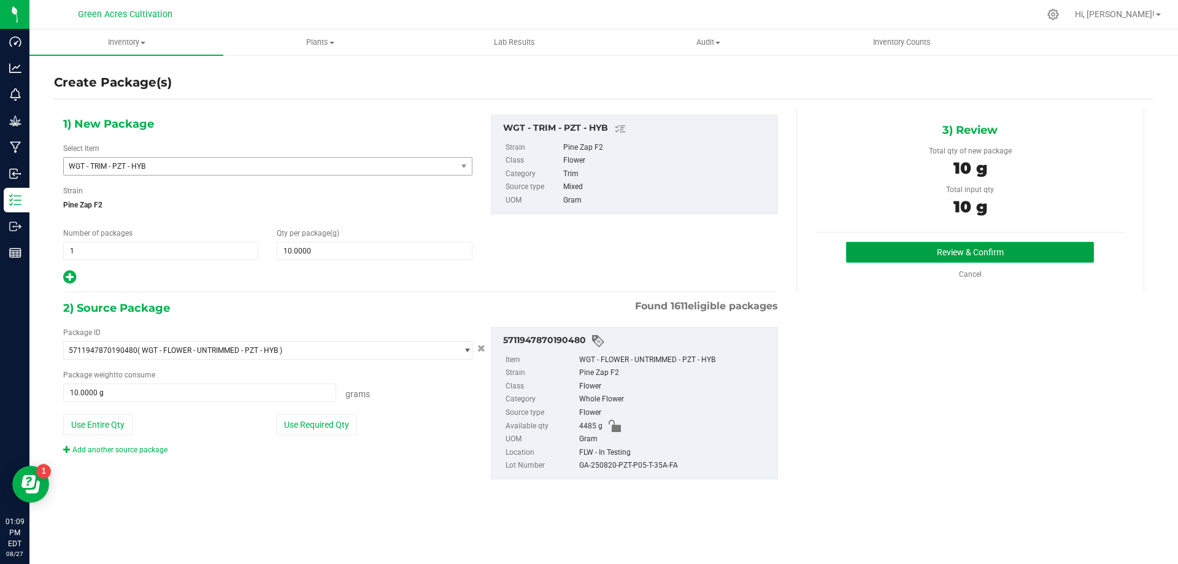
click at [863, 248] on button "Review & Confirm" at bounding box center [970, 252] width 248 height 21
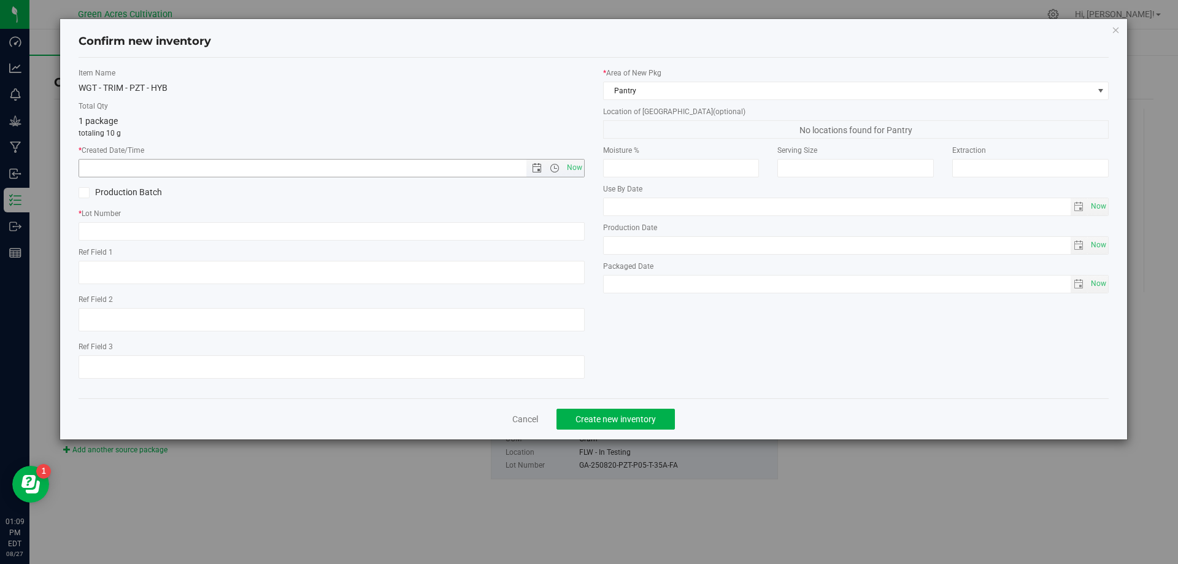
drag, startPoint x: 574, startPoint y: 169, endPoint x: 557, endPoint y: 189, distance: 27.0
click at [574, 168] on span "Now" at bounding box center [574, 168] width 21 height 18
type input "[DATE] 1:09 PM"
click at [537, 226] on input "text" at bounding box center [332, 231] width 506 height 18
paste input "GA-250820-PZT-P05-T-35A-FA"
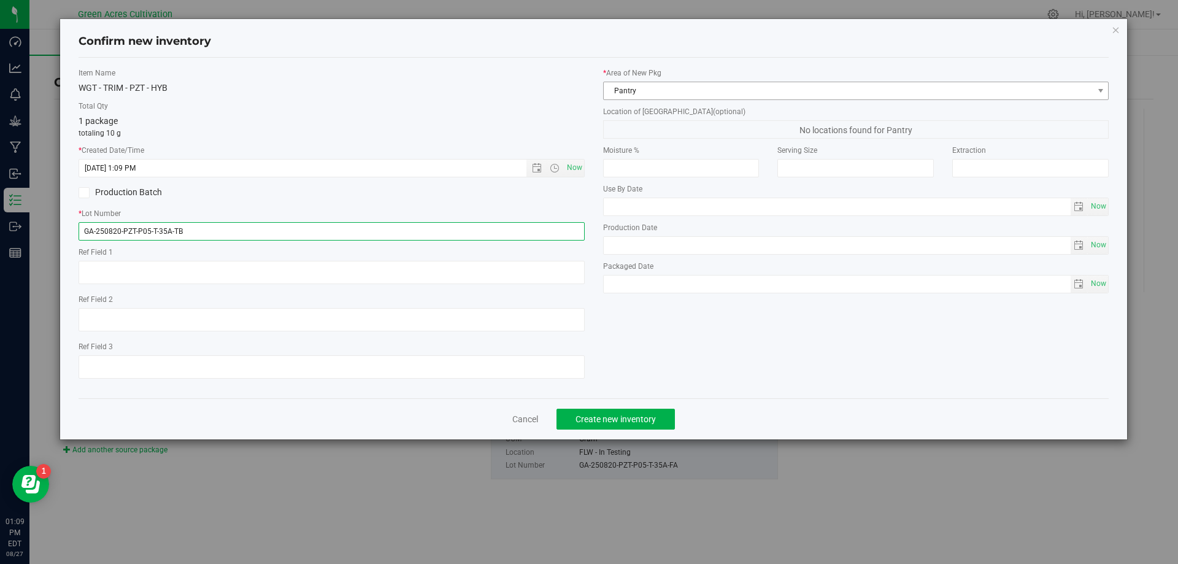
type input "GA-250820-PZT-P05-T-35A-TB"
click at [665, 98] on span "Pantry" at bounding box center [849, 90] width 490 height 17
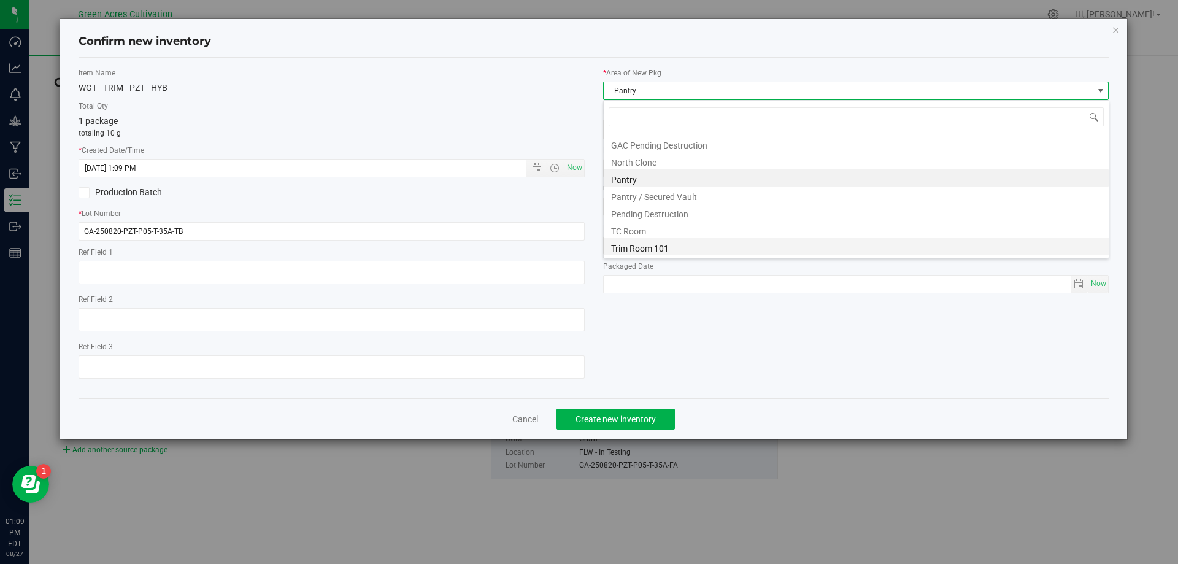
scroll to position [47, 0]
click at [681, 185] on li "Dry Room" at bounding box center [856, 180] width 505 height 17
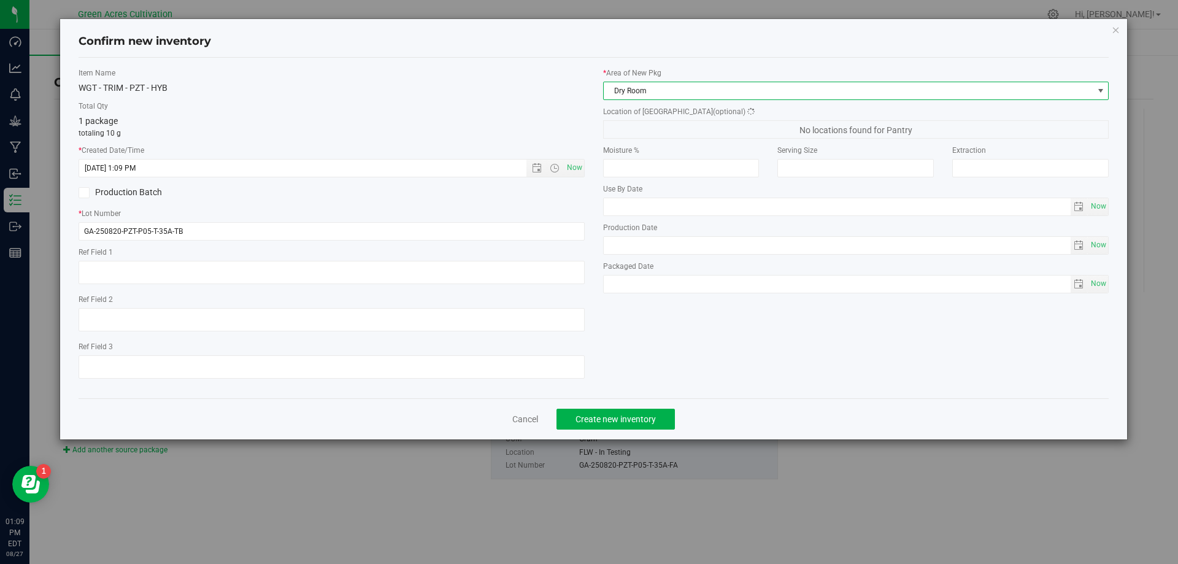
click at [649, 129] on span "No locations found for Pantry" at bounding box center [856, 129] width 506 height 18
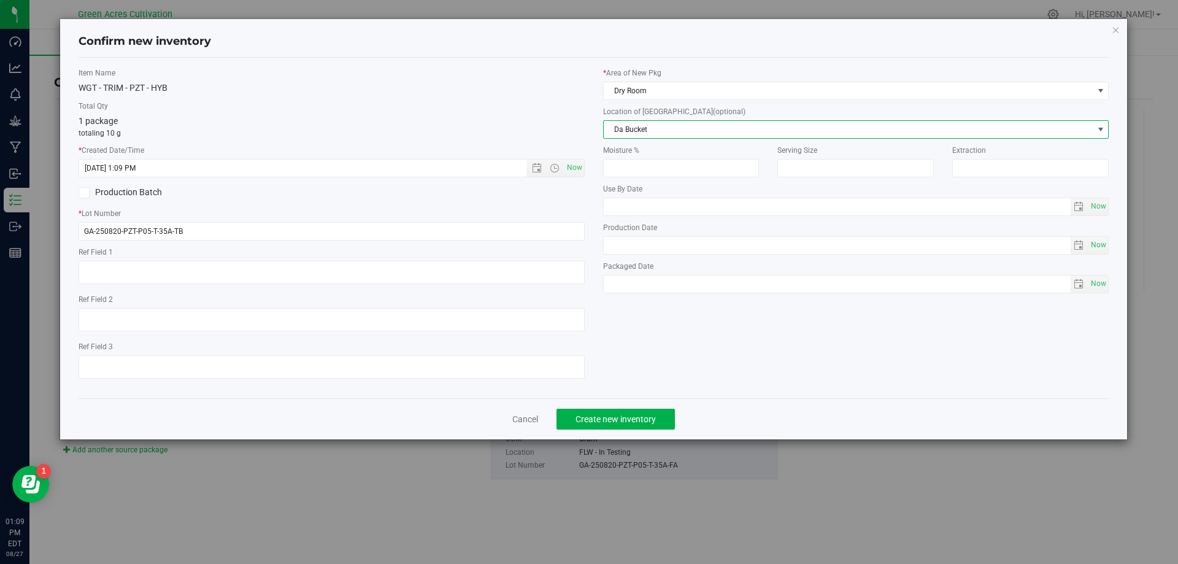
click at [687, 132] on span "Da Bucket" at bounding box center [849, 129] width 490 height 17
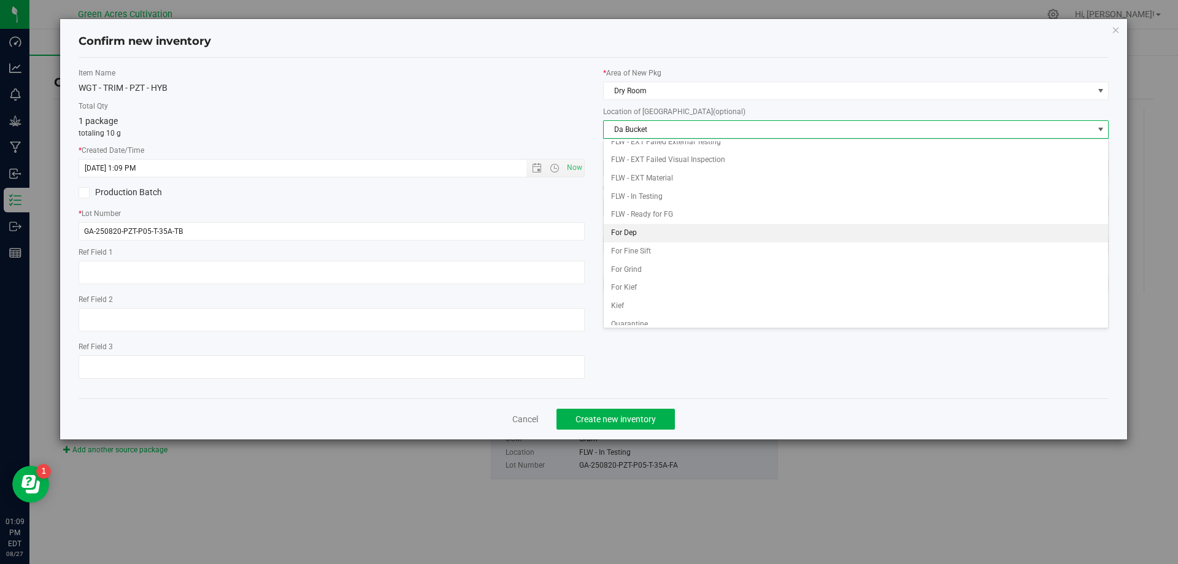
scroll to position [53, 0]
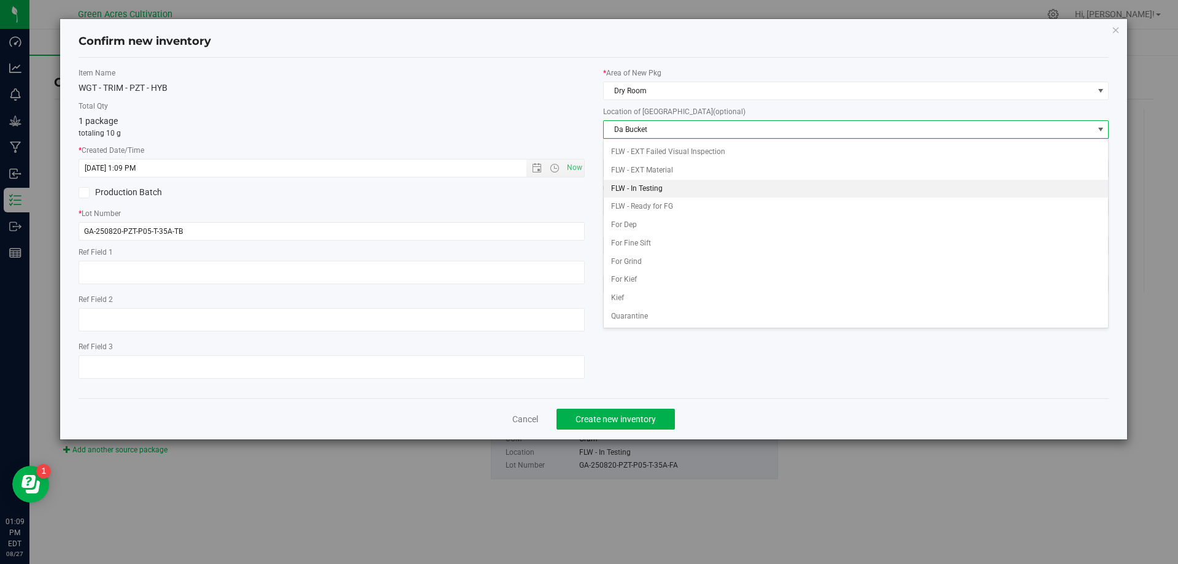
click at [663, 185] on li "FLW - In Testing" at bounding box center [856, 189] width 505 height 18
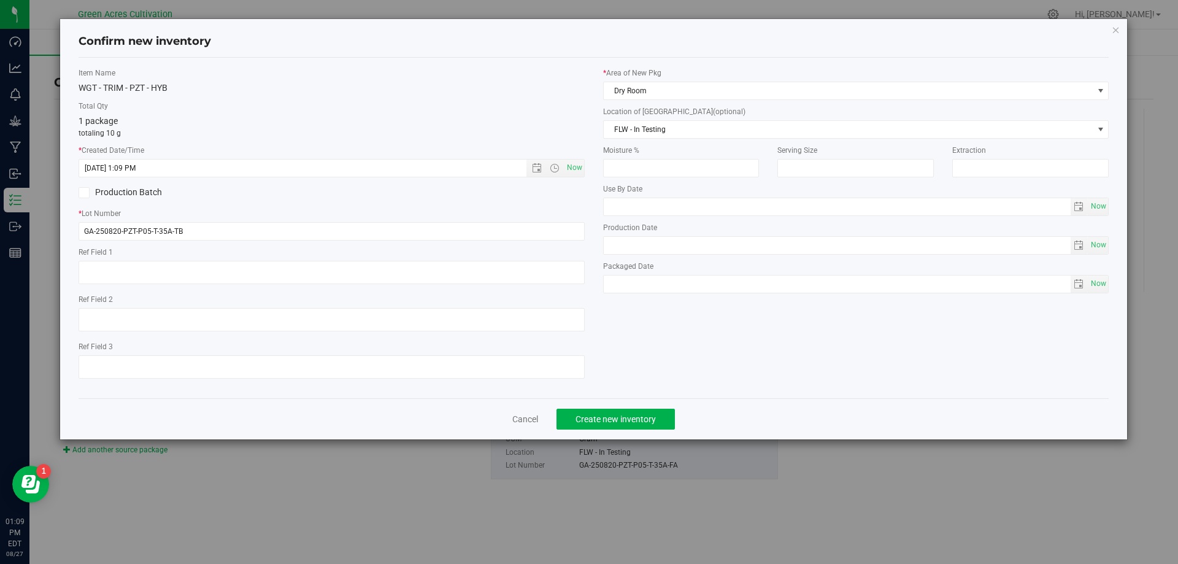
click at [630, 328] on div "Item Name WGT - TRIM - PZT - HYB Total Qty 1 package totaling 10 g * Created Da…" at bounding box center [593, 227] width 1049 height 321
click at [625, 415] on span "Create new inventory" at bounding box center [616, 419] width 80 height 10
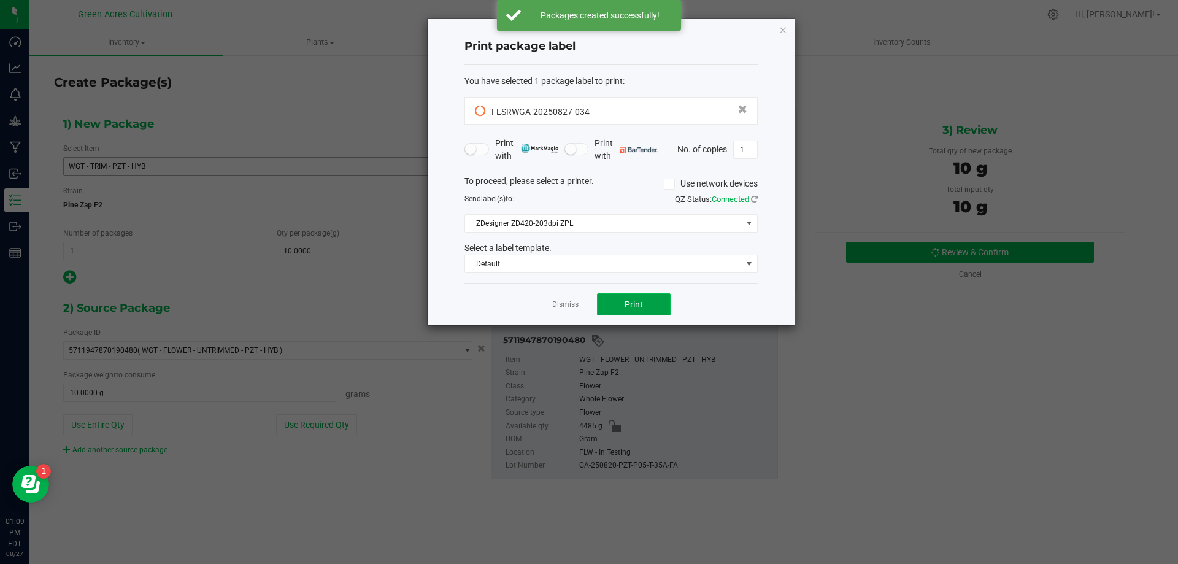
click at [645, 301] on button "Print" at bounding box center [634, 304] width 74 height 22
click at [571, 307] on link "Dismiss" at bounding box center [565, 304] width 26 height 10
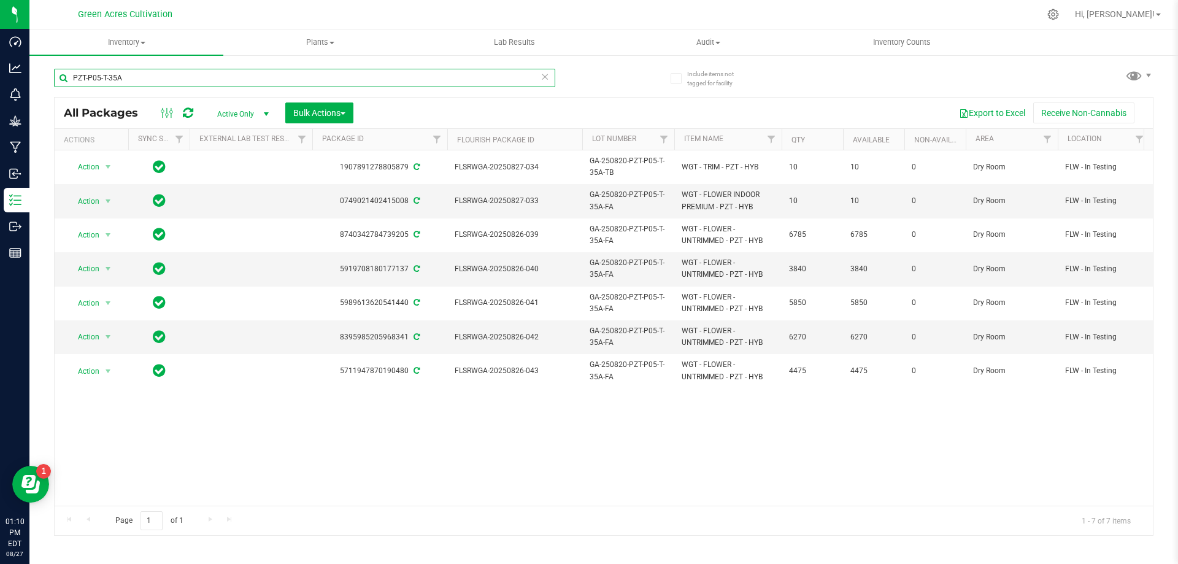
click at [539, 77] on input "PZT-P05-T-35A" at bounding box center [304, 78] width 501 height 18
click at [540, 75] on input "PZT-P05-T-35A" at bounding box center [304, 78] width 501 height 18
click at [546, 77] on icon at bounding box center [545, 76] width 9 height 15
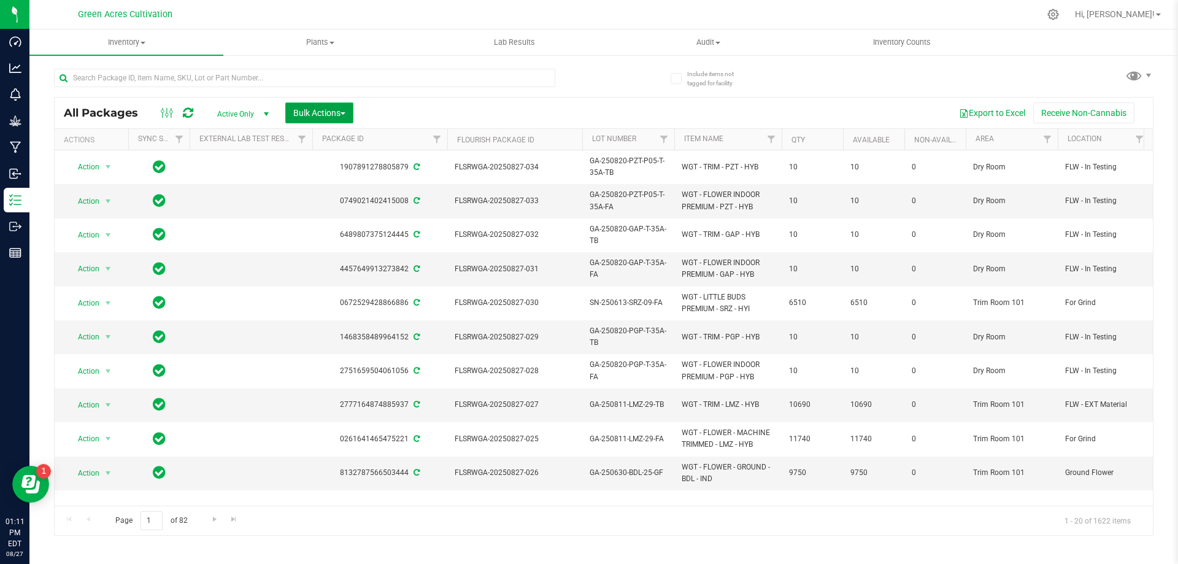
click at [350, 120] on button "Bulk Actions" at bounding box center [319, 112] width 68 height 21
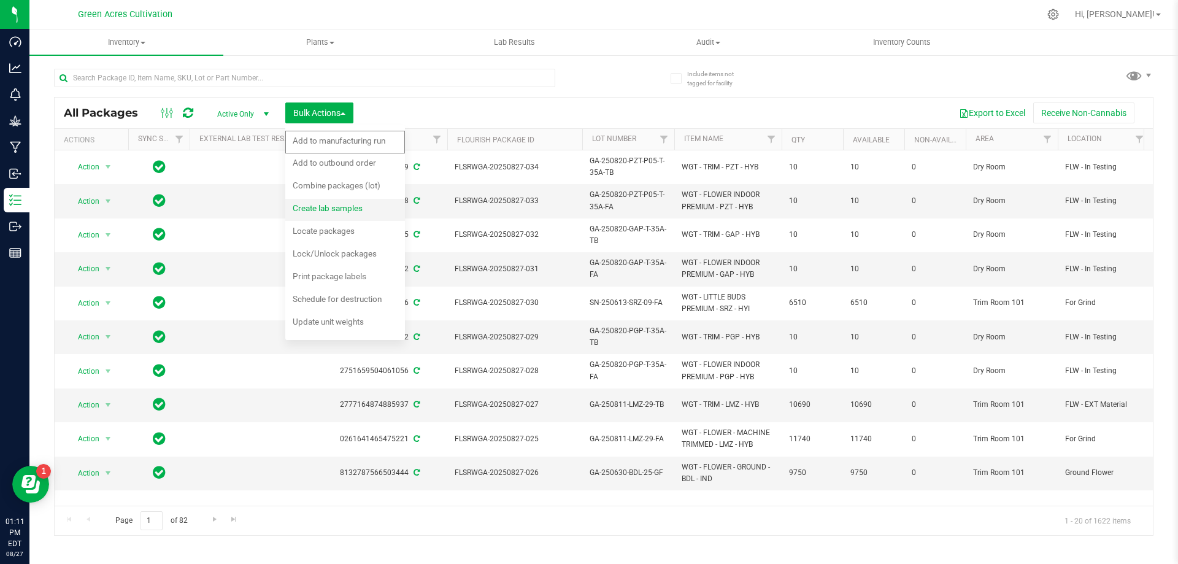
click at [322, 213] on span "Create lab samples" at bounding box center [328, 208] width 70 height 10
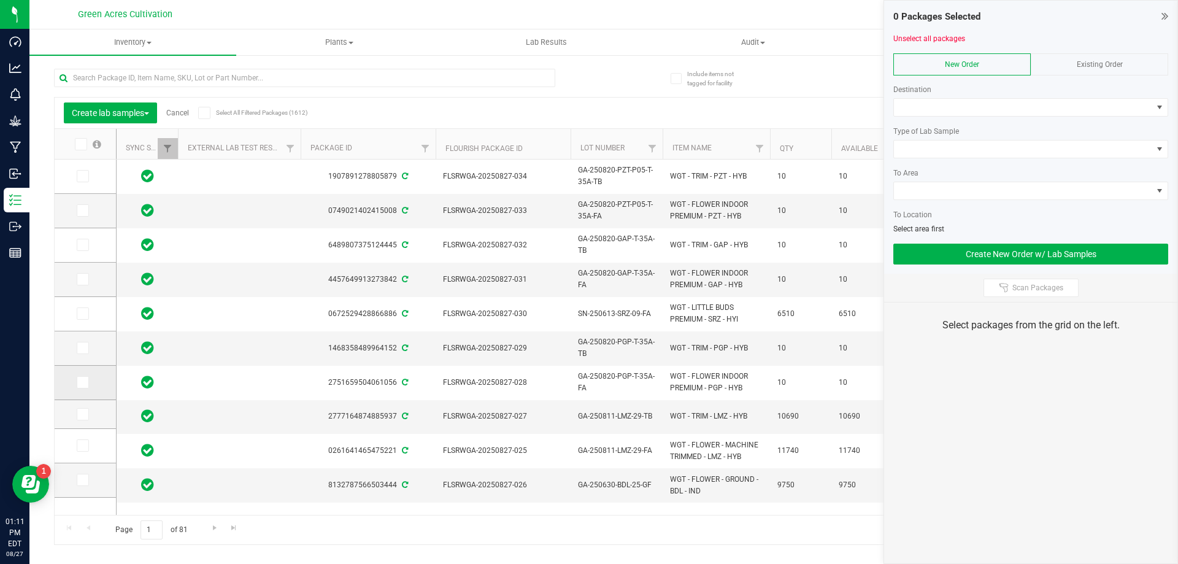
click at [83, 382] on icon at bounding box center [82, 382] width 8 height 0
click at [0, 0] on input "checkbox" at bounding box center [0, 0] width 0 height 0
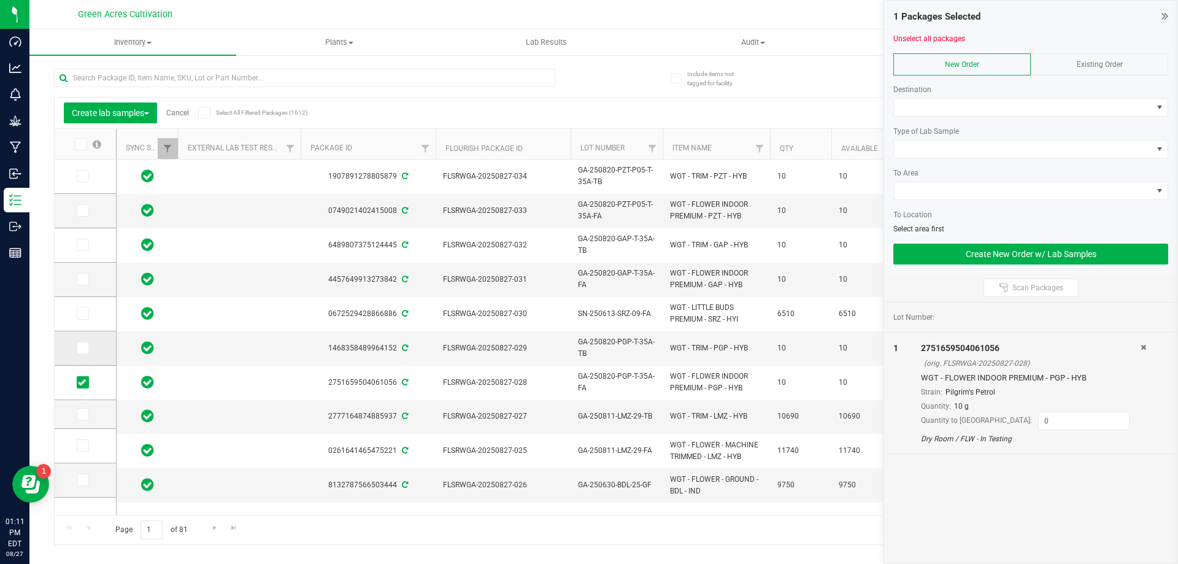
click at [83, 352] on span at bounding box center [83, 348] width 12 height 12
click at [0, 0] on input "checkbox" at bounding box center [0, 0] width 0 height 0
click at [83, 279] on icon at bounding box center [82, 279] width 8 height 0
click at [0, 0] on input "checkbox" at bounding box center [0, 0] width 0 height 0
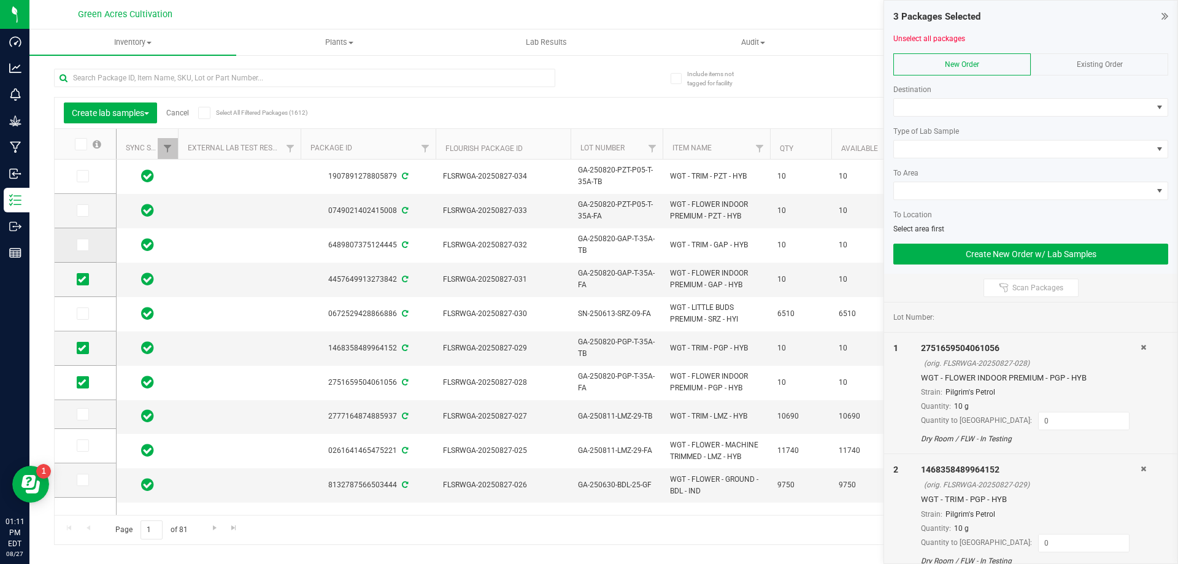
click at [83, 245] on icon at bounding box center [82, 245] width 8 height 0
click at [0, 0] on input "checkbox" at bounding box center [0, 0] width 0 height 0
click at [91, 209] on label at bounding box center [86, 210] width 18 height 12
click at [0, 0] on input "checkbox" at bounding box center [0, 0] width 0 height 0
click at [83, 176] on icon at bounding box center [82, 176] width 8 height 0
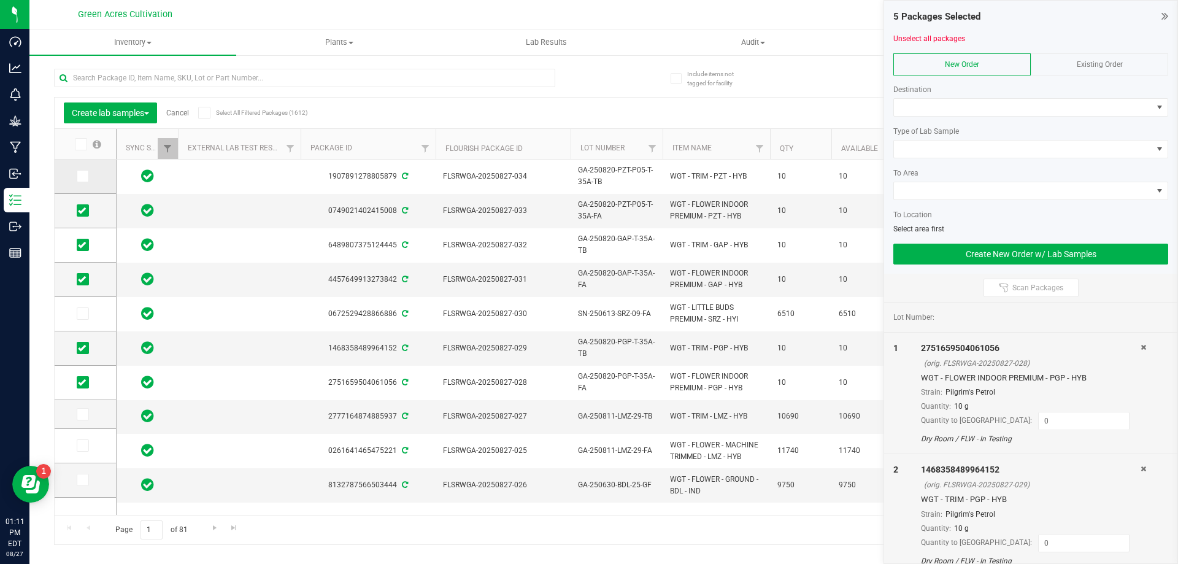
click at [0, 0] on input "checkbox" at bounding box center [0, 0] width 0 height 0
click at [1097, 104] on span at bounding box center [1023, 107] width 258 height 17
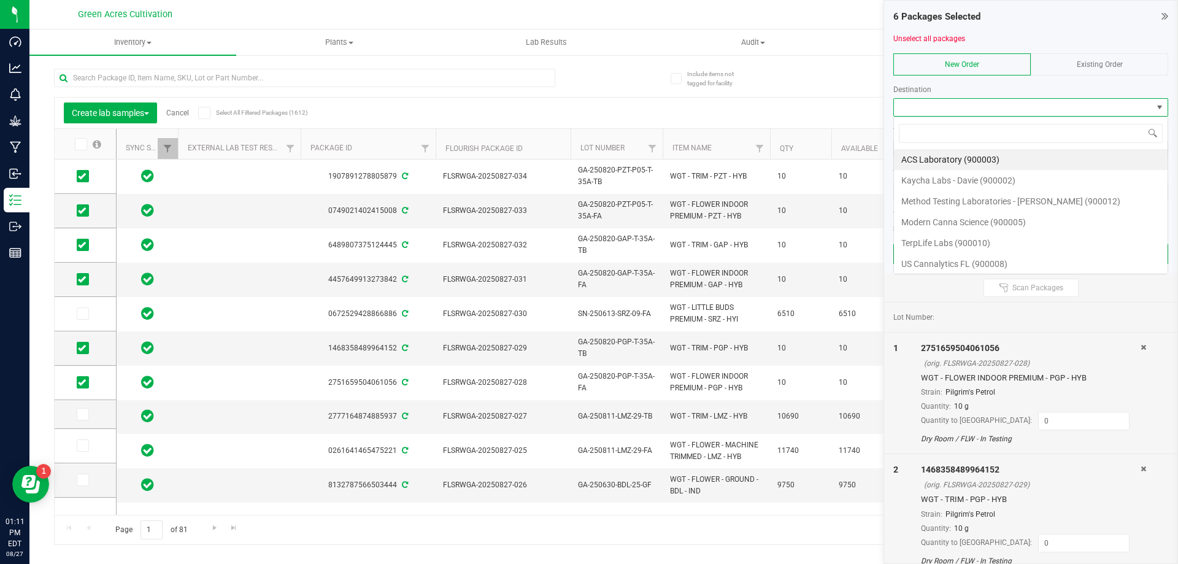
scroll to position [18, 275]
click at [990, 197] on li "Method Testing Laboratories - [PERSON_NAME] (900012)" at bounding box center [1031, 201] width 274 height 21
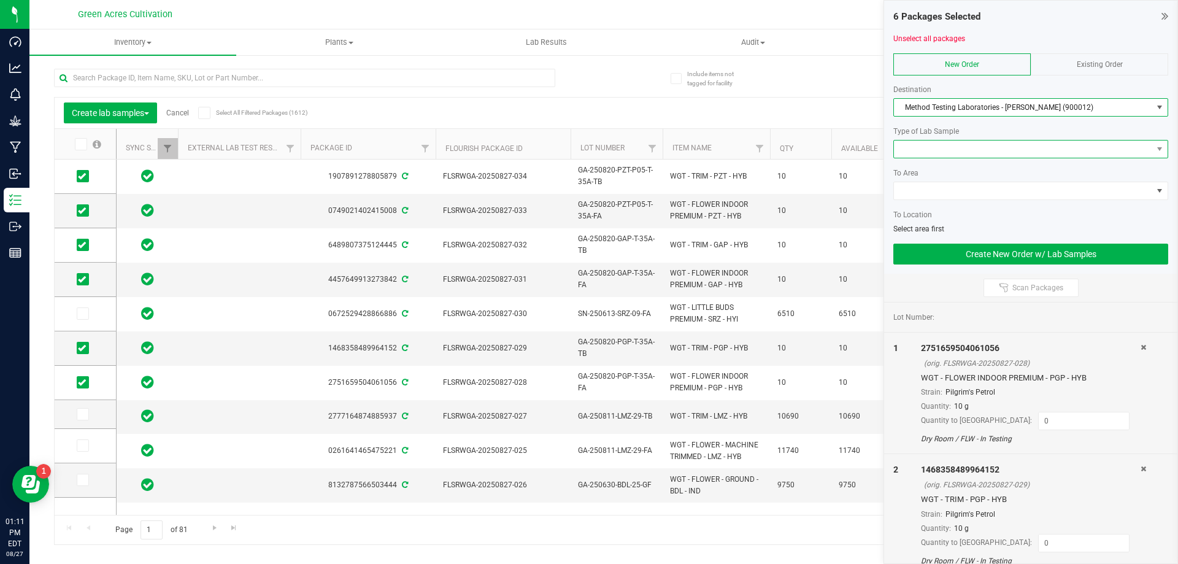
click at [955, 153] on span at bounding box center [1023, 149] width 258 height 17
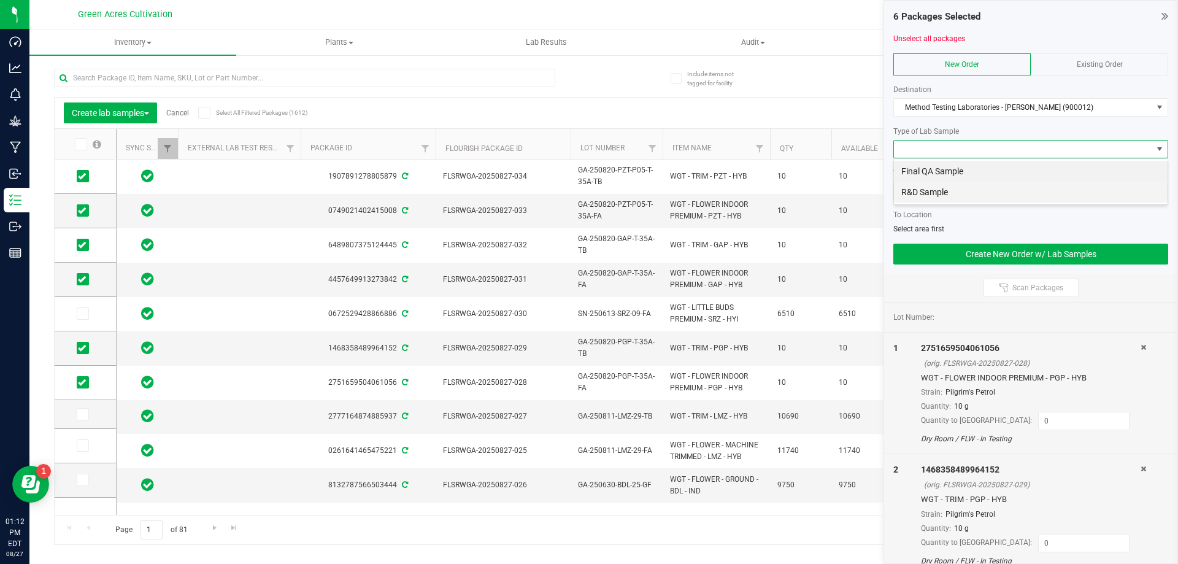
click at [940, 190] on li "R&D Sample" at bounding box center [1031, 192] width 274 height 21
click at [961, 187] on span at bounding box center [1023, 190] width 258 height 17
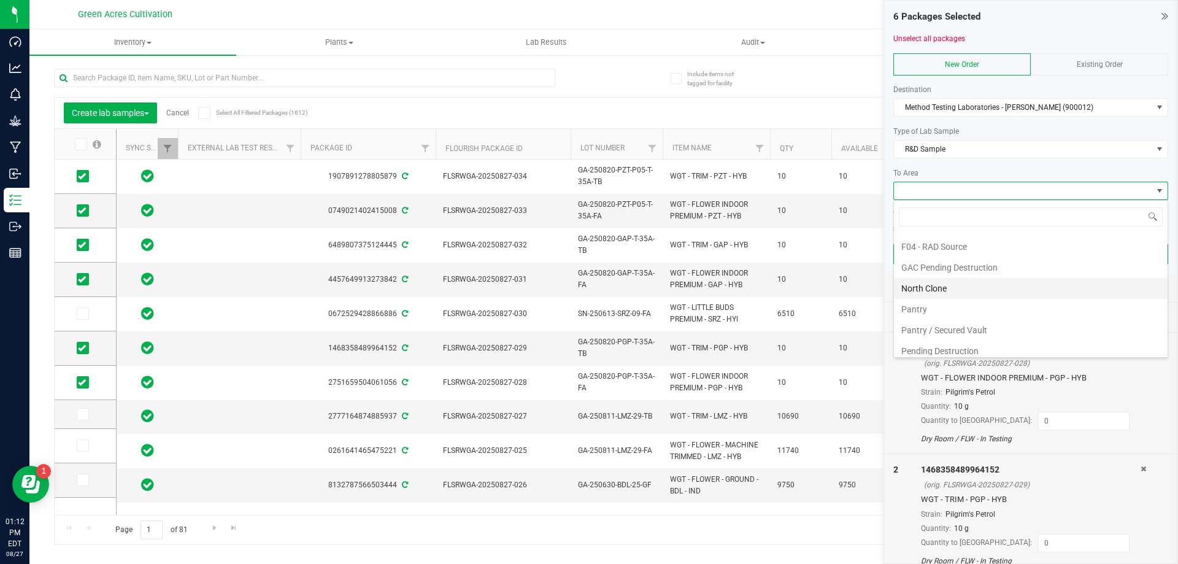
scroll to position [232, 0]
click at [982, 285] on li "Pantry / Secured Vault" at bounding box center [1031, 282] width 274 height 21
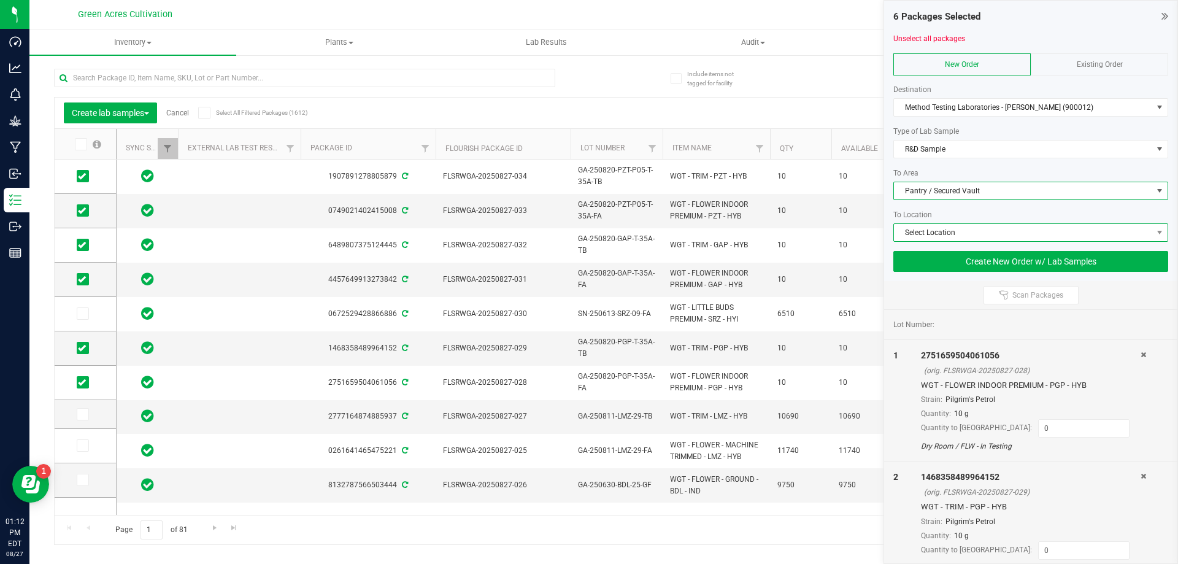
click at [956, 236] on span "Select Location" at bounding box center [1023, 232] width 258 height 17
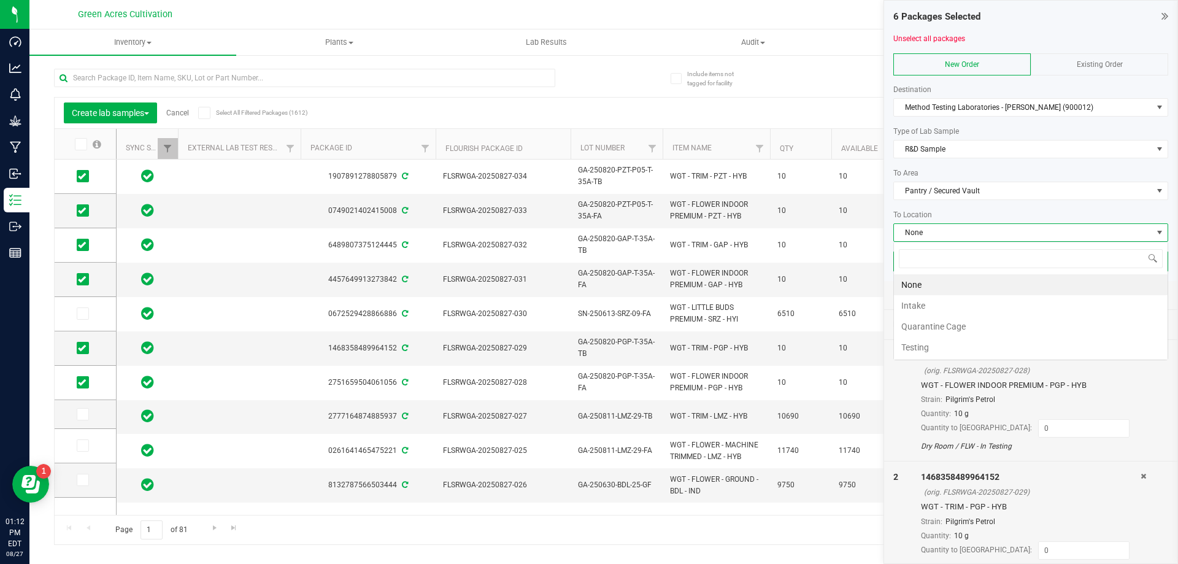
scroll to position [18, 275]
click at [970, 307] on li "Intake" at bounding box center [1031, 305] width 274 height 21
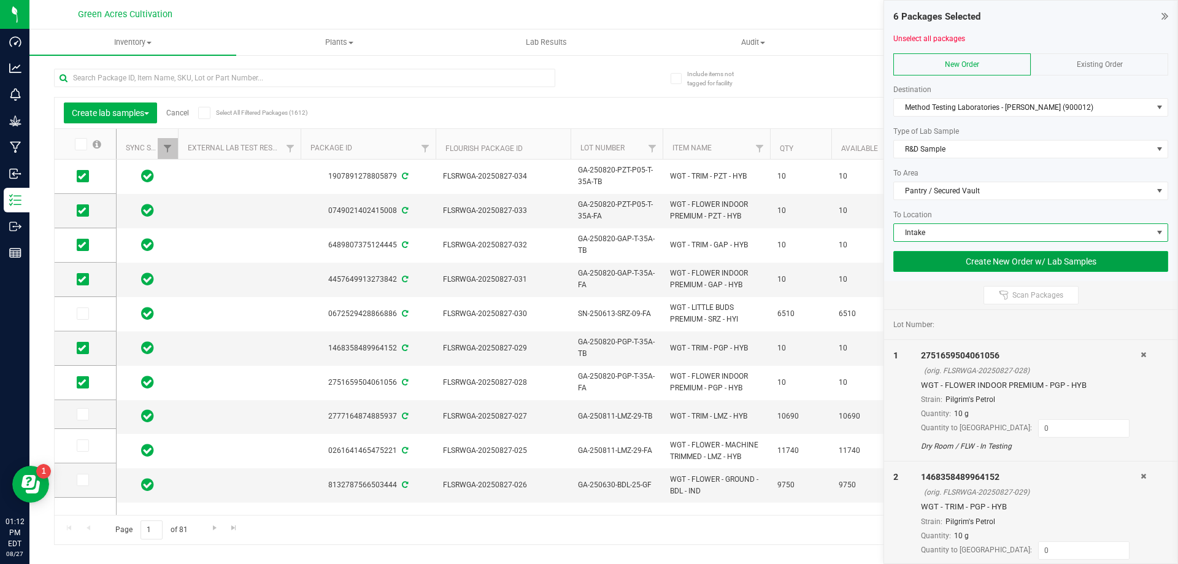
click at [995, 259] on button "Create New Order w/ Lab Samples" at bounding box center [1030, 261] width 275 height 21
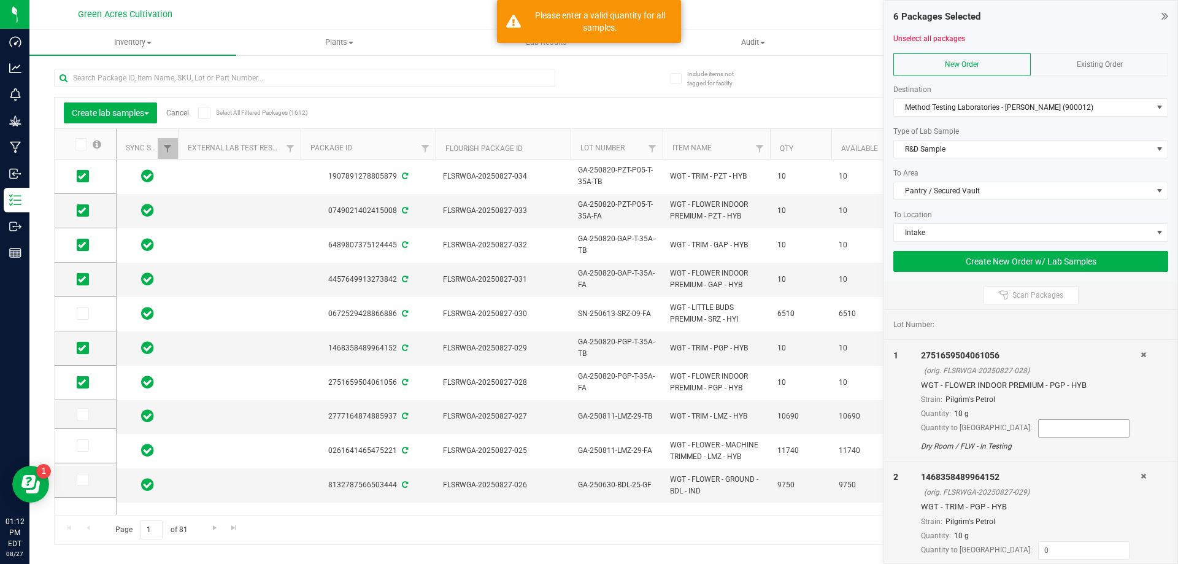
click at [1039, 431] on input at bounding box center [1084, 428] width 90 height 17
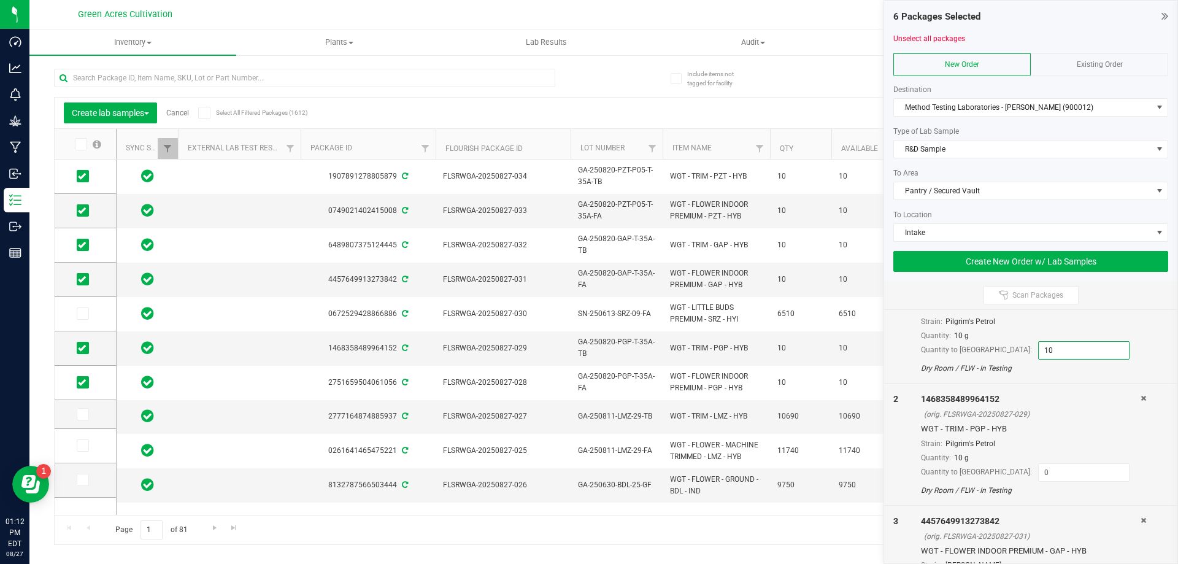
scroll to position [123, 0]
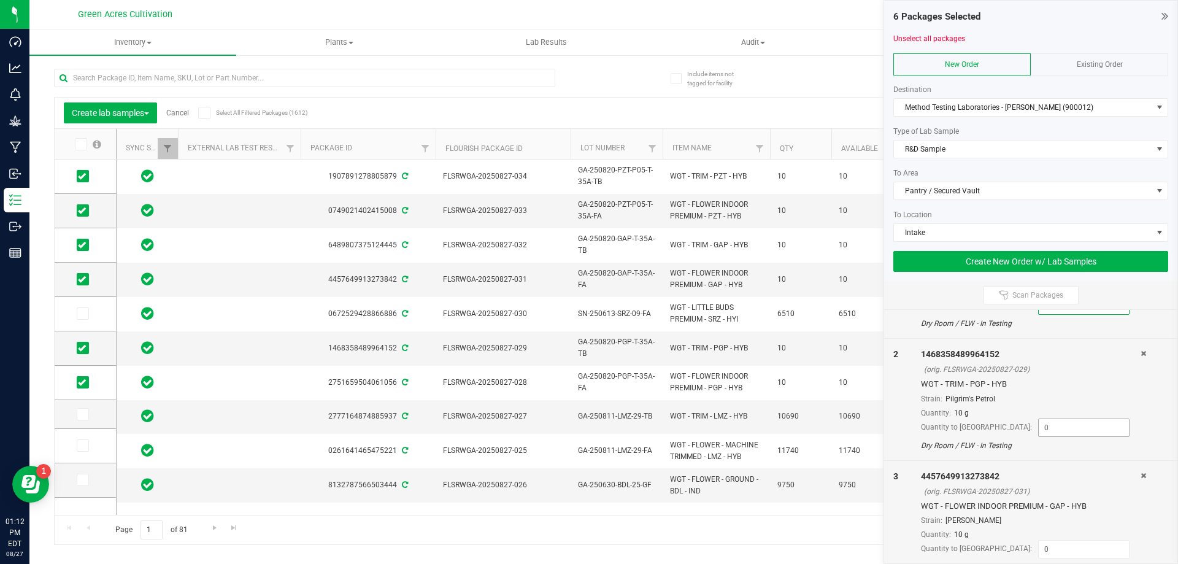
type input "10"
click at [1039, 428] on input at bounding box center [1084, 427] width 90 height 17
type input "10"
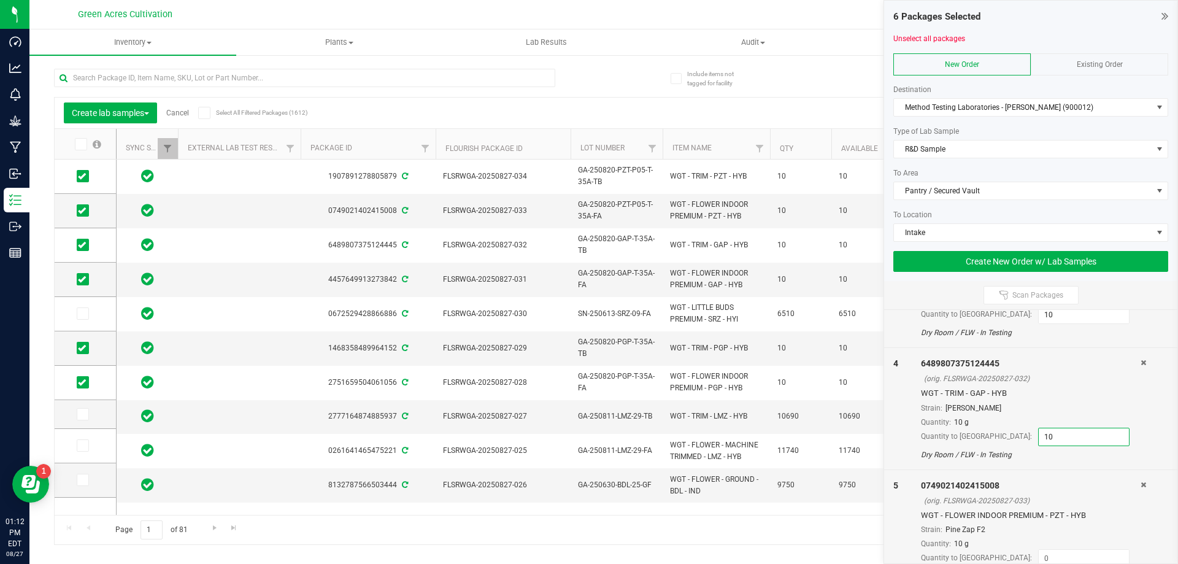
type input "10"
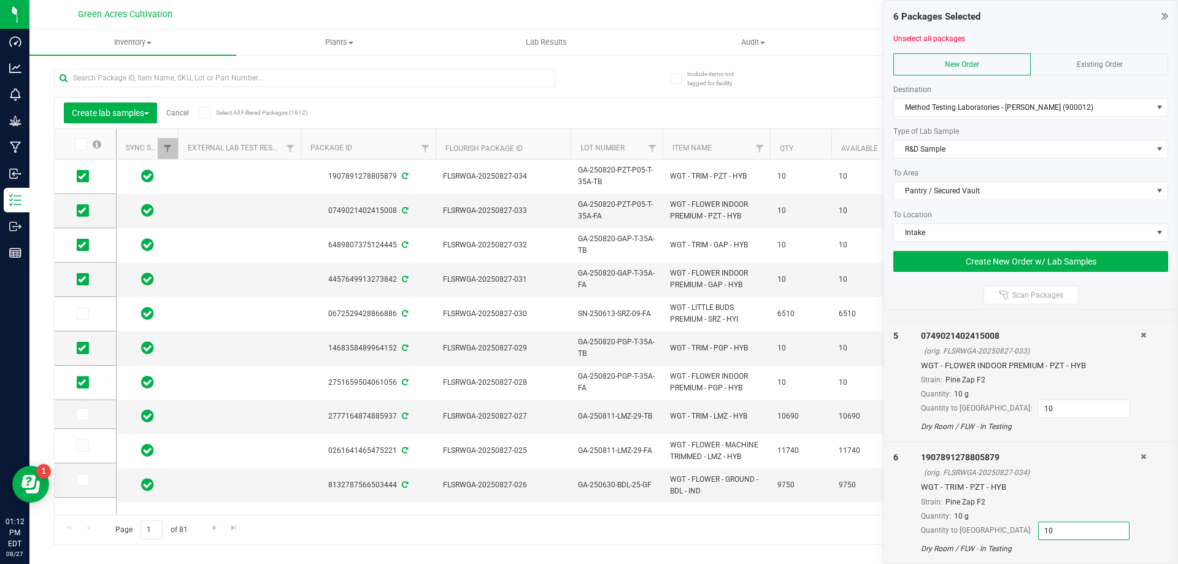
type input "10"
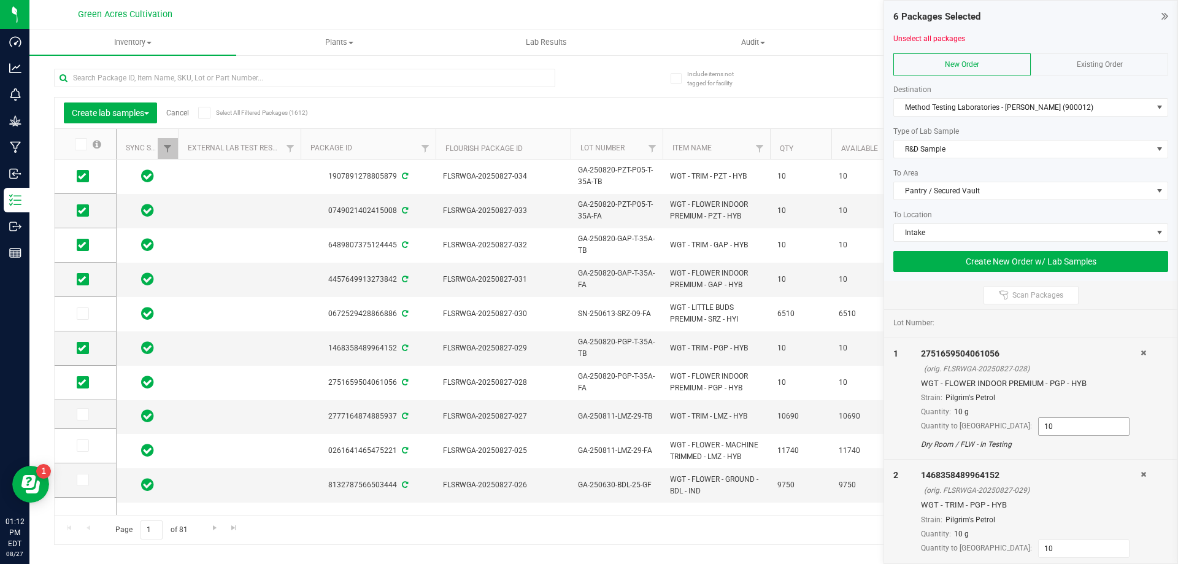
scroll to position [0, 0]
click at [1057, 404] on div "Strain: Pilgrim's Petrol" at bounding box center [1031, 399] width 220 height 11
click at [1008, 259] on button "Create New Order w/ Lab Samples" at bounding box center [1030, 261] width 275 height 21
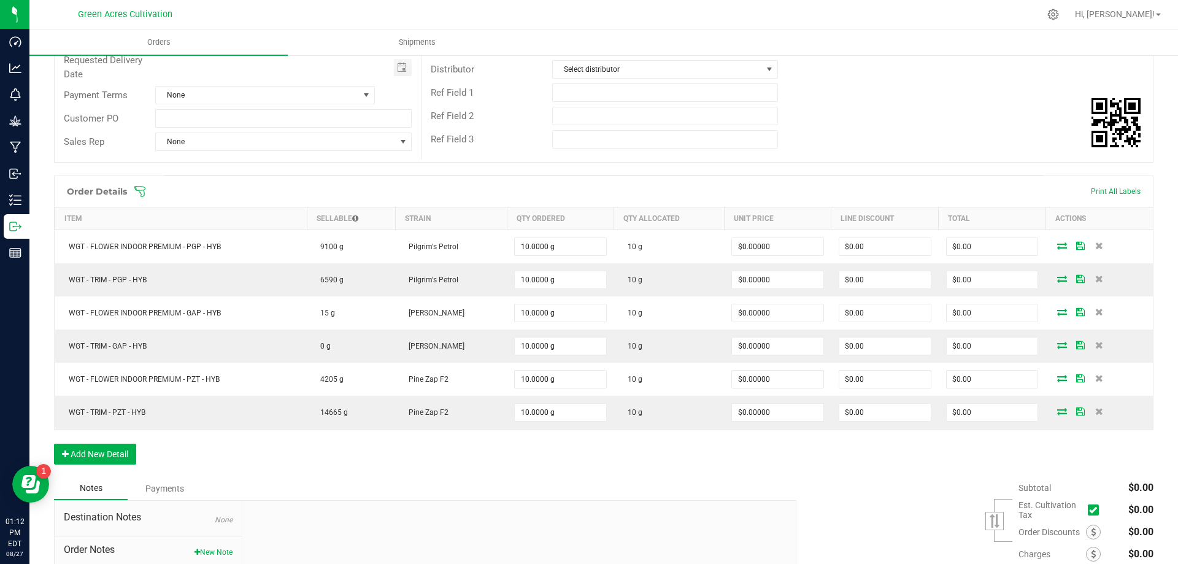
scroll to position [184, 0]
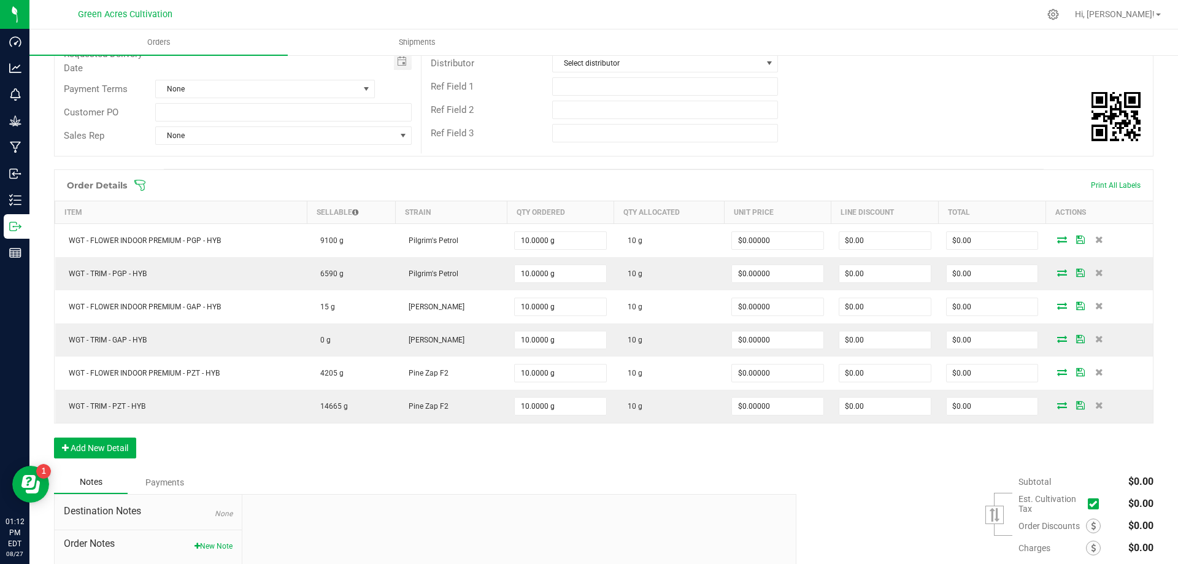
click at [1099, 183] on span at bounding box center [684, 185] width 1100 height 12
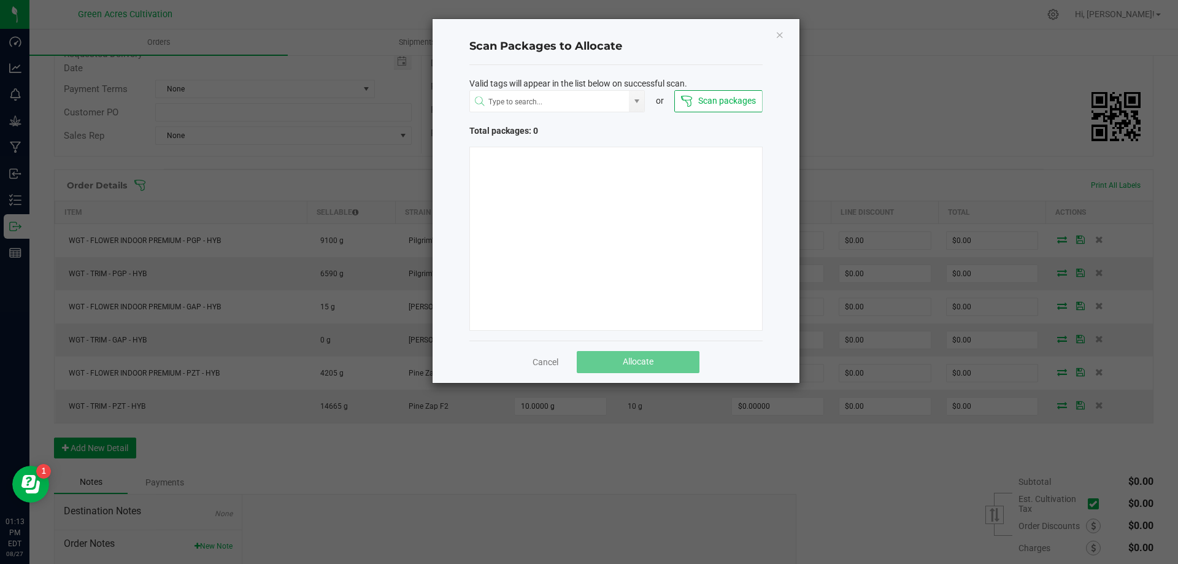
click at [781, 39] on icon "Close" at bounding box center [780, 34] width 9 height 15
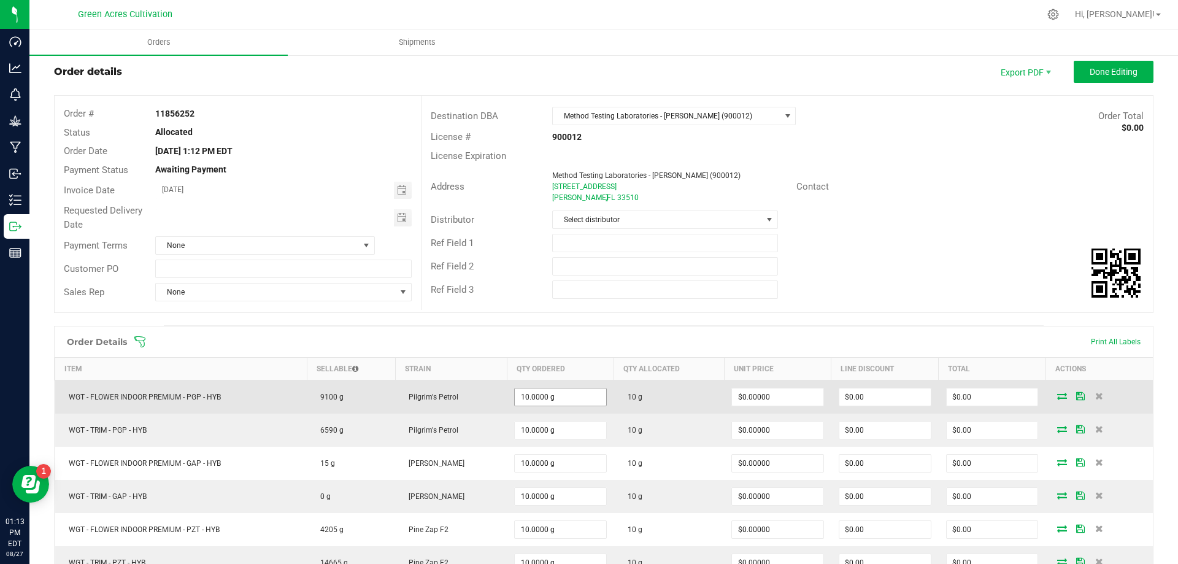
scroll to position [0, 0]
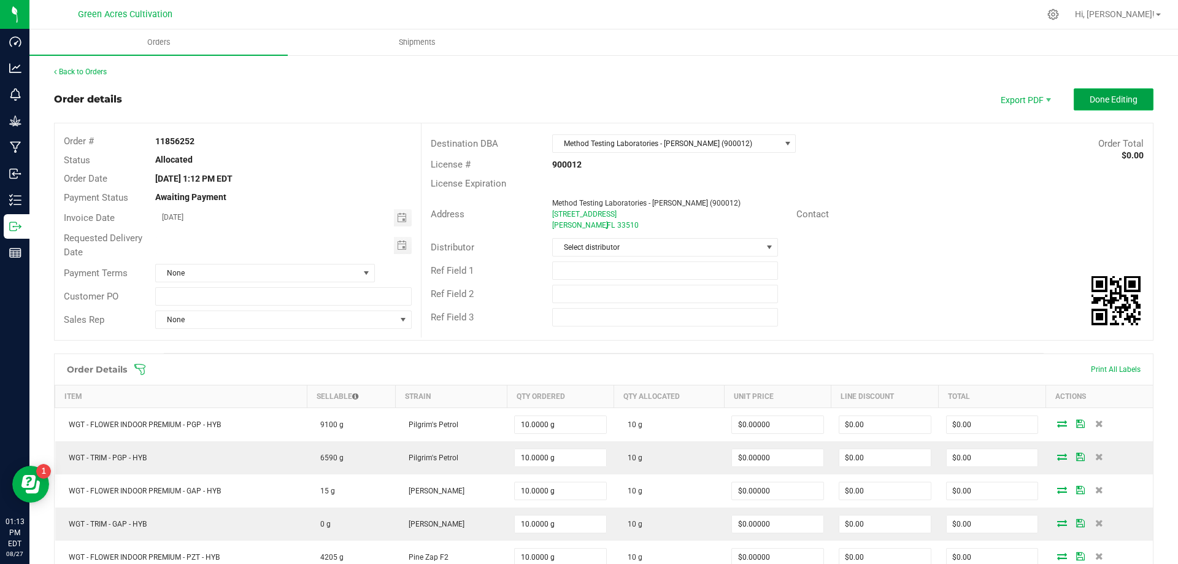
click at [1108, 103] on span "Done Editing" at bounding box center [1114, 99] width 48 height 10
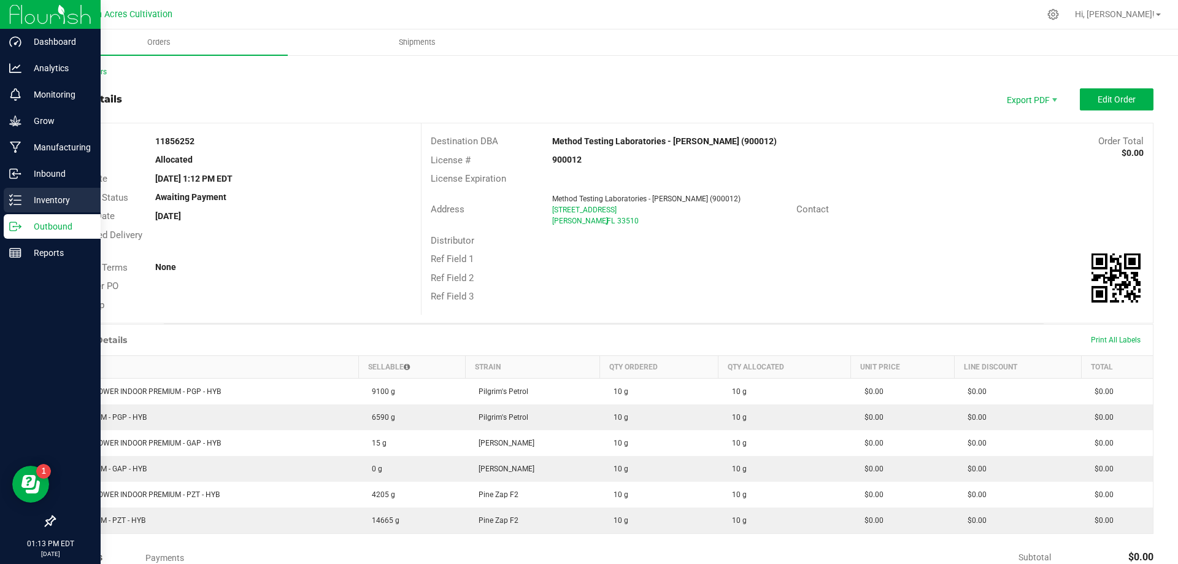
click at [34, 199] on p "Inventory" at bounding box center [58, 200] width 74 height 15
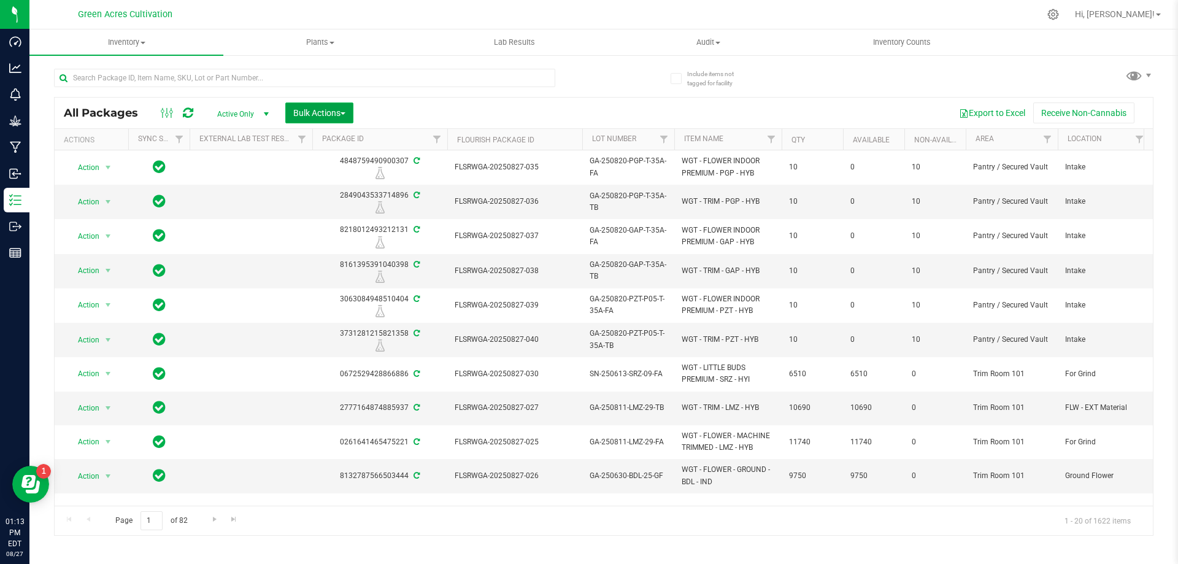
click at [337, 110] on span "Bulk Actions" at bounding box center [319, 113] width 52 height 10
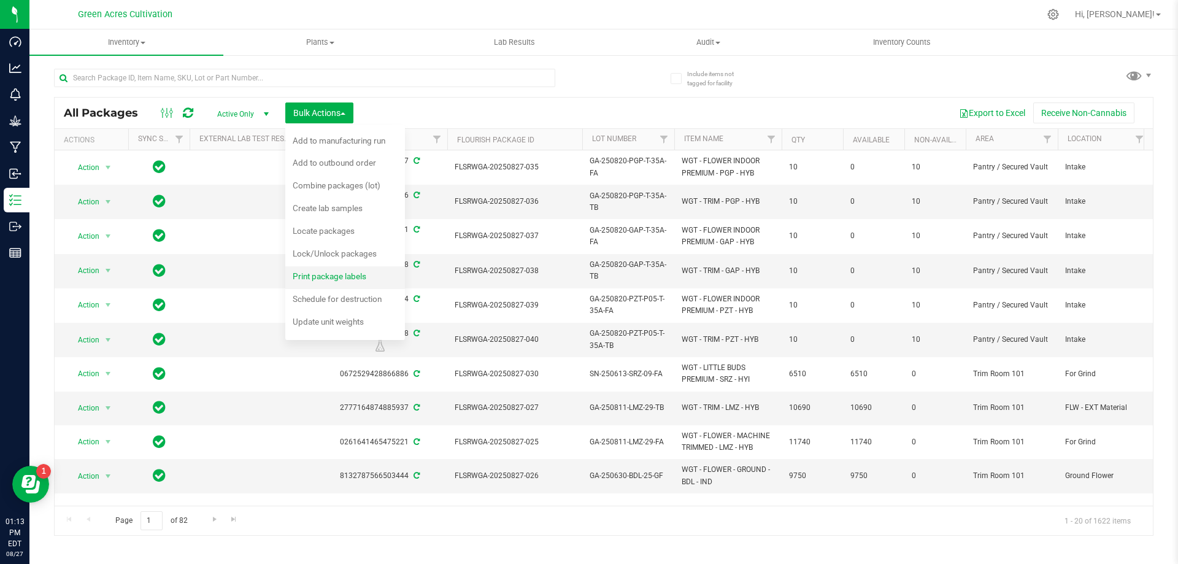
click at [347, 272] on span "Print package labels" at bounding box center [330, 276] width 74 height 10
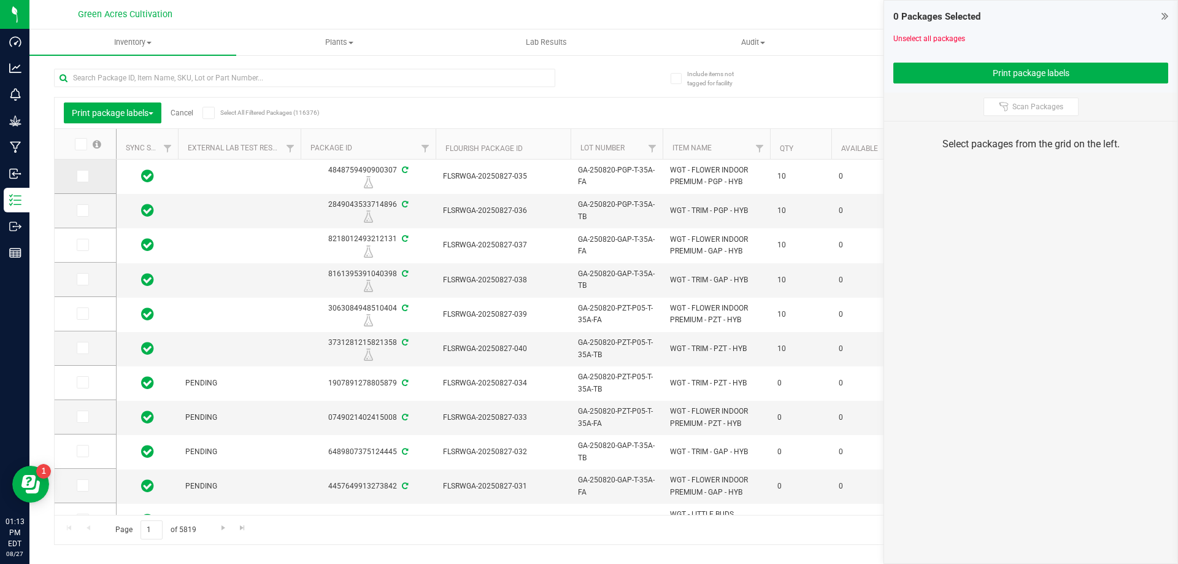
click at [87, 178] on span at bounding box center [83, 176] width 12 height 12
click at [0, 0] on input "checkbox" at bounding box center [0, 0] width 0 height 0
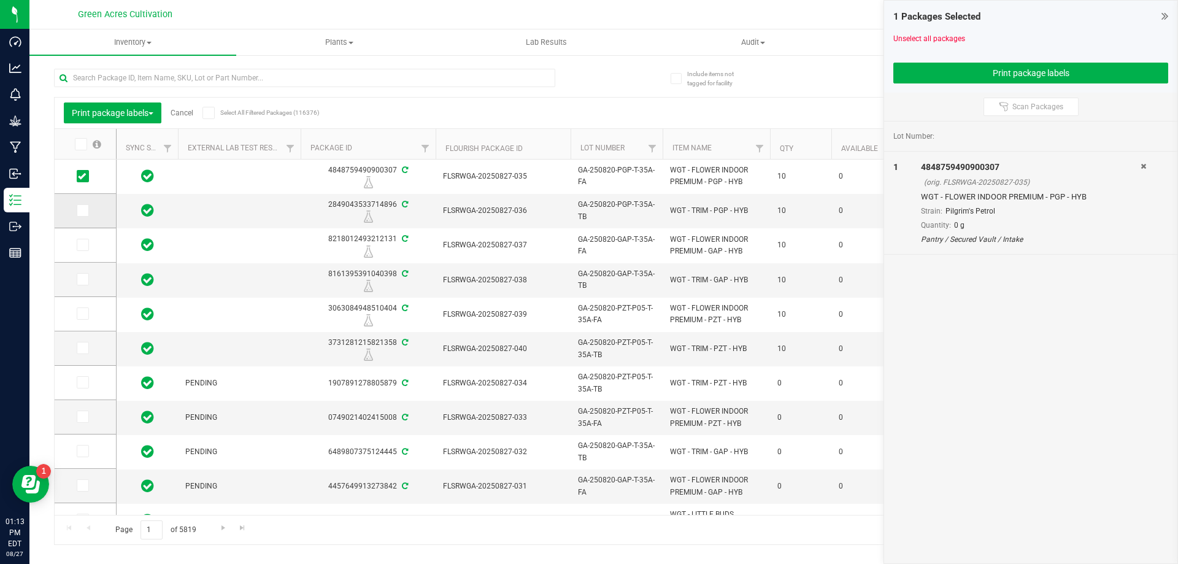
click at [84, 210] on icon at bounding box center [82, 210] width 8 height 0
click at [0, 0] on input "checkbox" at bounding box center [0, 0] width 0 height 0
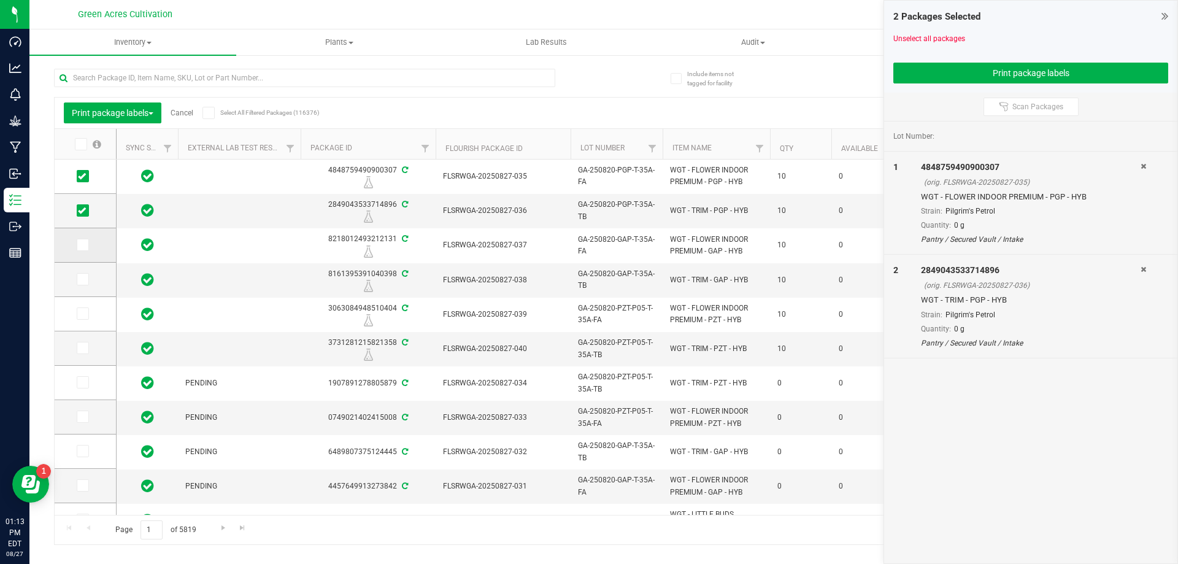
click at [83, 245] on icon at bounding box center [82, 245] width 8 height 0
click at [0, 0] on input "checkbox" at bounding box center [0, 0] width 0 height 0
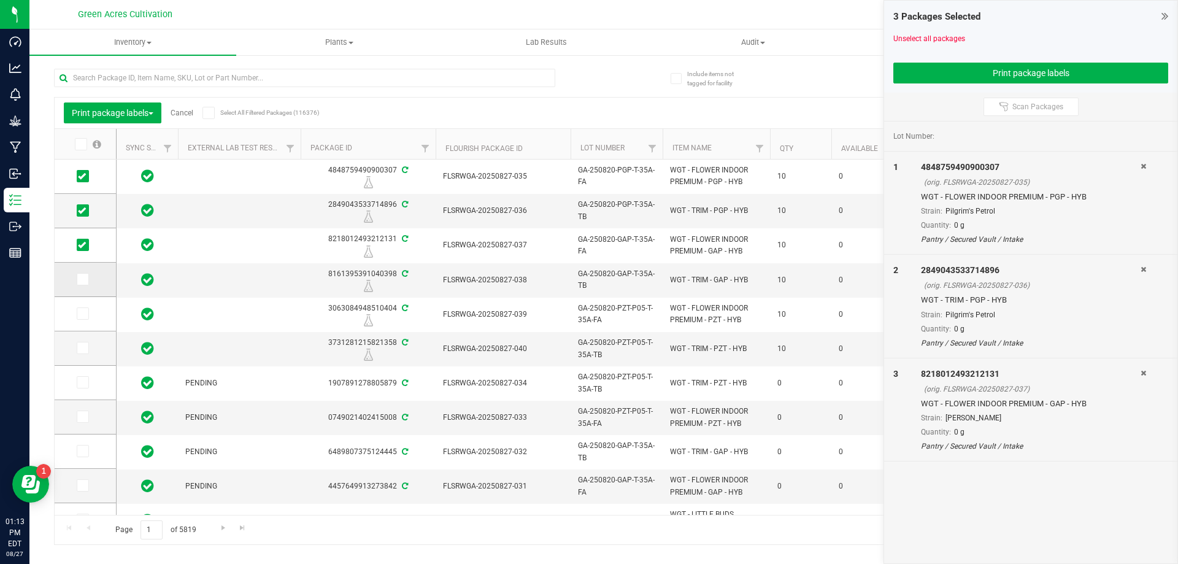
click at [85, 279] on icon at bounding box center [82, 279] width 8 height 0
click at [0, 0] on input "checkbox" at bounding box center [0, 0] width 0 height 0
click at [85, 314] on icon at bounding box center [82, 314] width 8 height 0
click at [0, 0] on input "checkbox" at bounding box center [0, 0] width 0 height 0
click at [86, 348] on span at bounding box center [83, 348] width 12 height 12
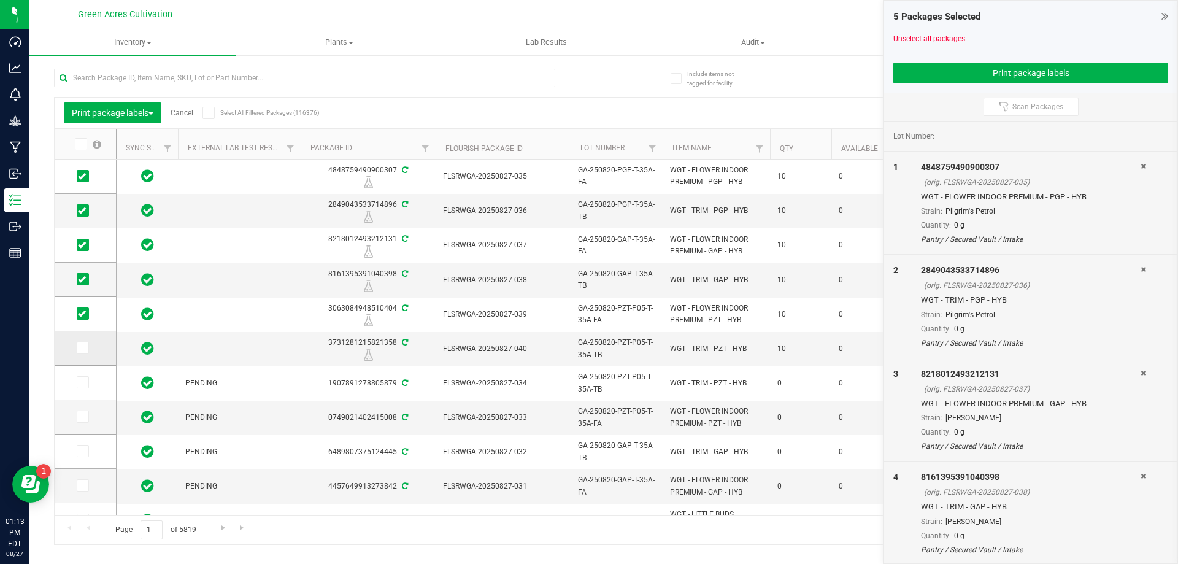
click at [0, 0] on input "checkbox" at bounding box center [0, 0] width 0 height 0
click at [930, 72] on button "Print package labels" at bounding box center [1030, 73] width 275 height 21
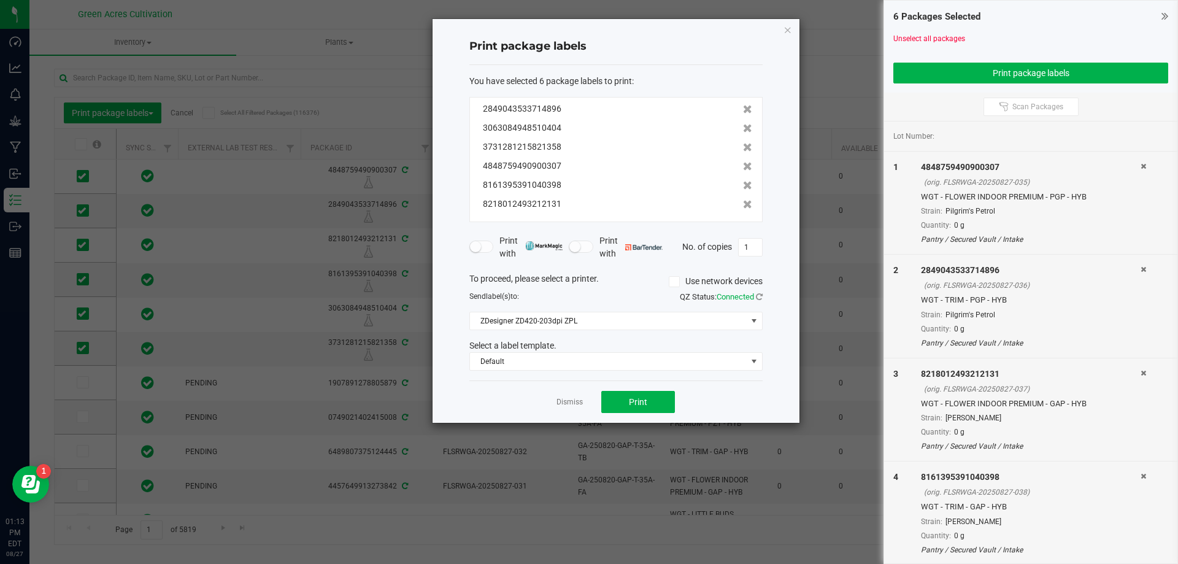
click at [655, 381] on div "You have selected 6 package labels to print : 2849043533714896 3063084948510404…" at bounding box center [615, 223] width 293 height 316
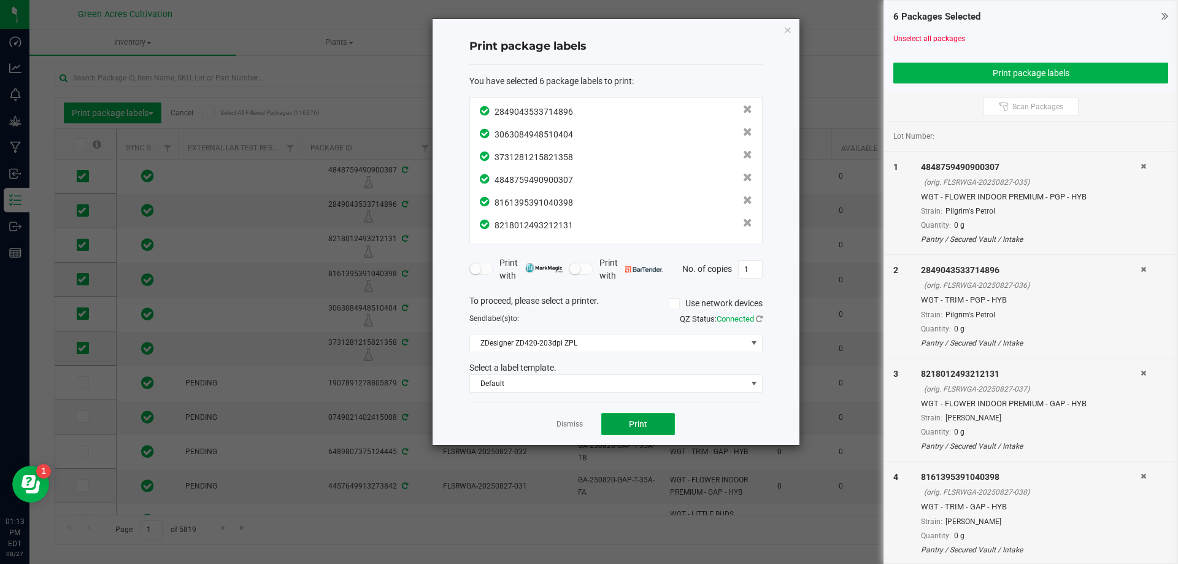
click at [649, 417] on button "Print" at bounding box center [638, 424] width 74 height 22
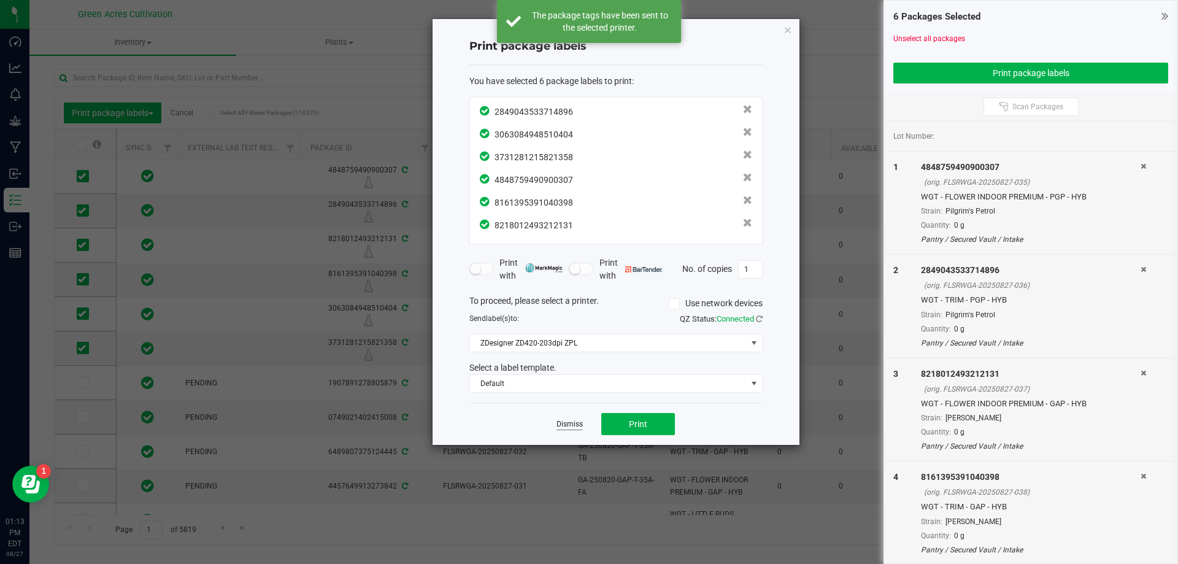
click at [561, 424] on link "Dismiss" at bounding box center [570, 424] width 26 height 10
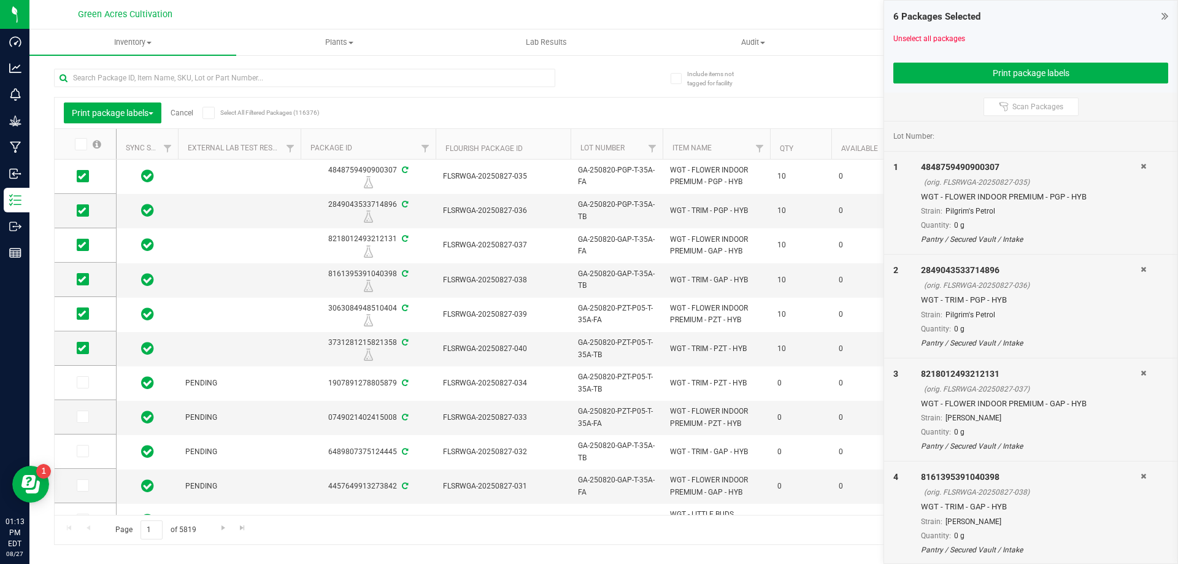
click at [404, 117] on div "Export to Excel Receive Non-Cannabis" at bounding box center [713, 112] width 862 height 21
click at [187, 109] on link "Cancel" at bounding box center [182, 113] width 23 height 9
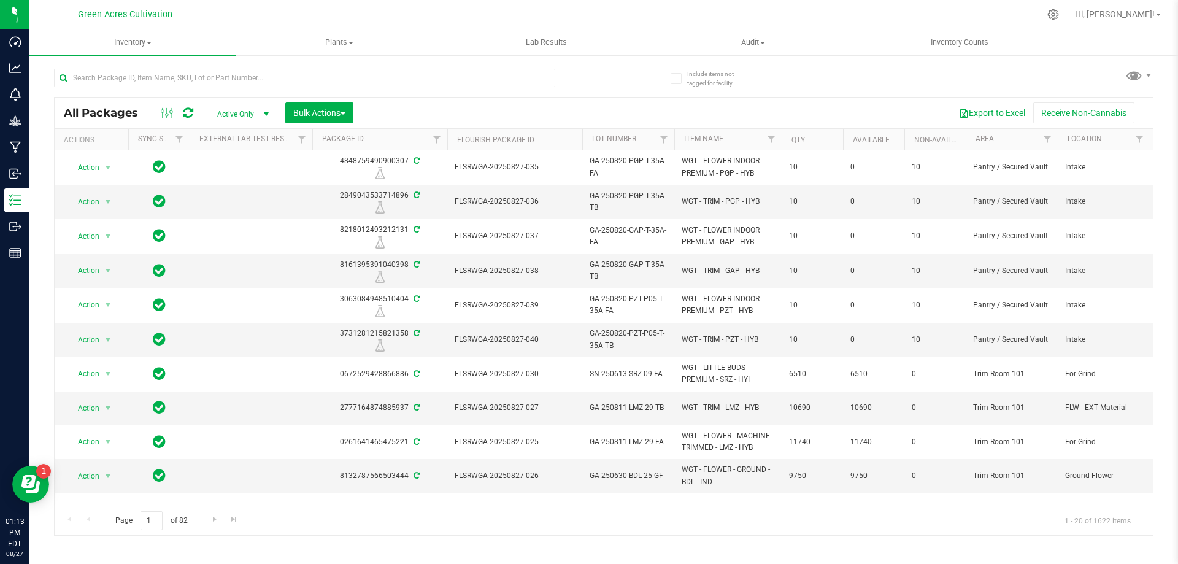
click at [999, 119] on button "Export to Excel" at bounding box center [992, 112] width 82 height 21
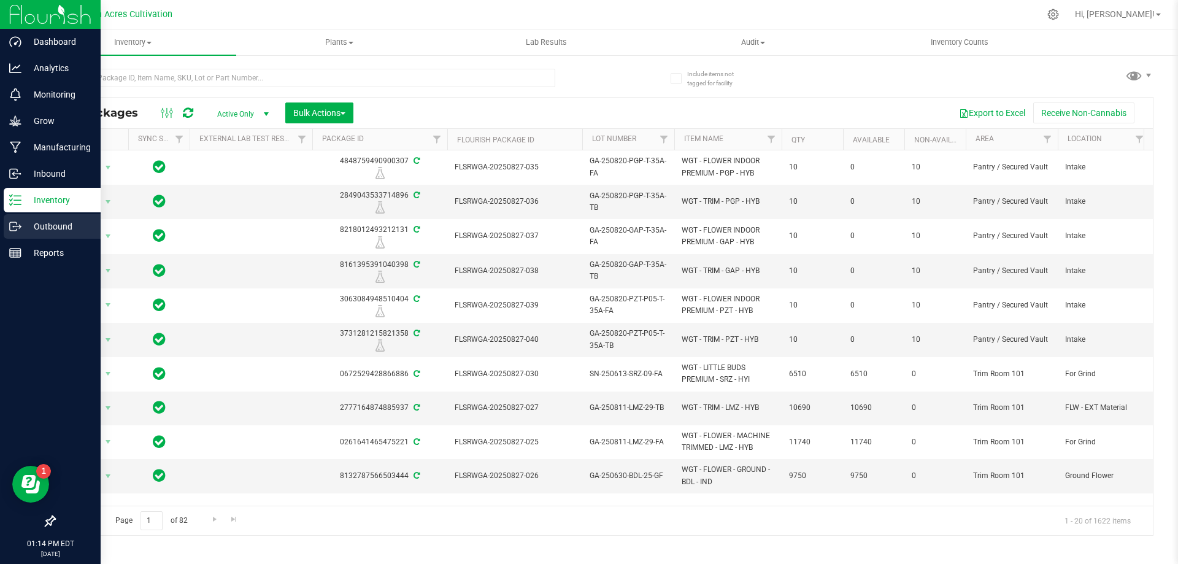
click at [62, 226] on p "Outbound" at bounding box center [58, 226] width 74 height 15
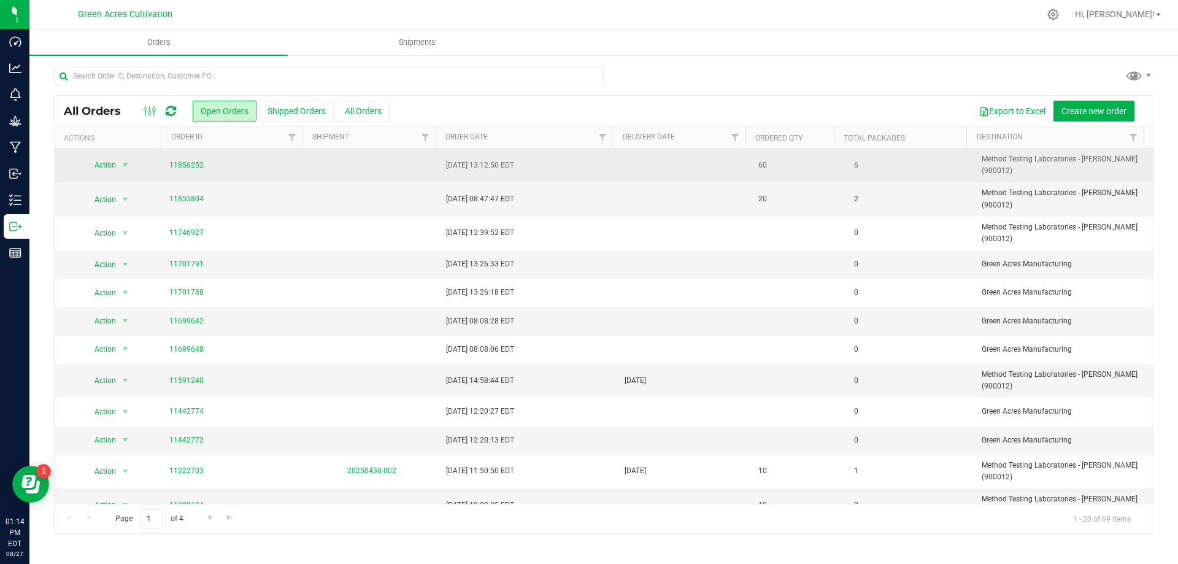
click at [209, 160] on span "11856252" at bounding box center [233, 166] width 128 height 12
click at [198, 162] on link "11856252" at bounding box center [186, 166] width 34 height 12
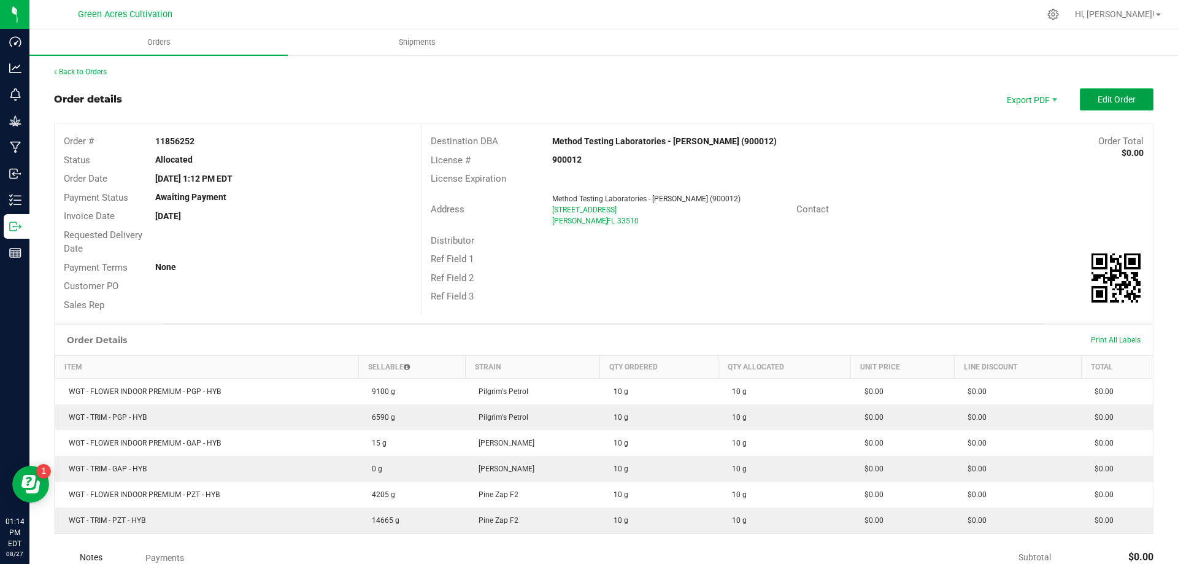
click at [1122, 96] on span "Edit Order" at bounding box center [1117, 99] width 38 height 10
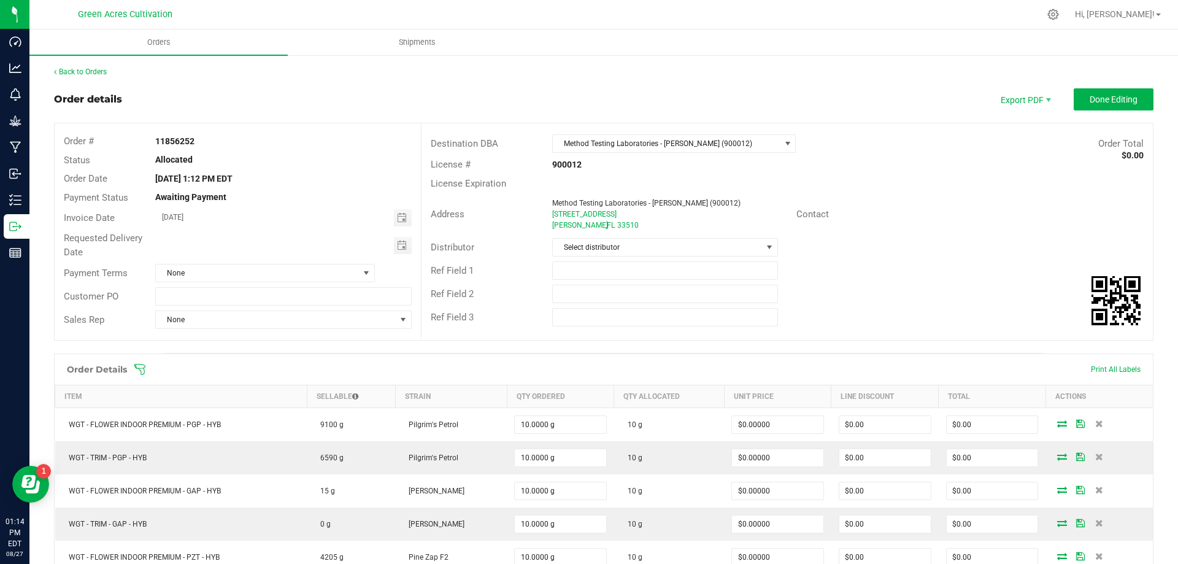
scroll to position [245, 0]
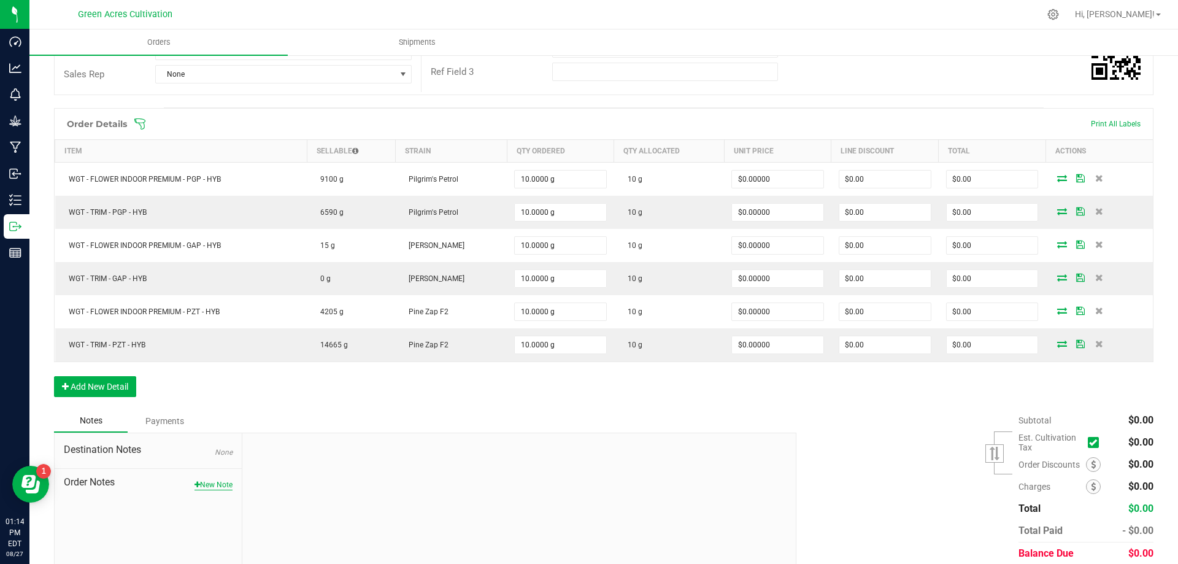
click at [206, 486] on button "New Note" at bounding box center [214, 484] width 38 height 11
click at [365, 523] on textarea "* Note" at bounding box center [519, 541] width 535 height 49
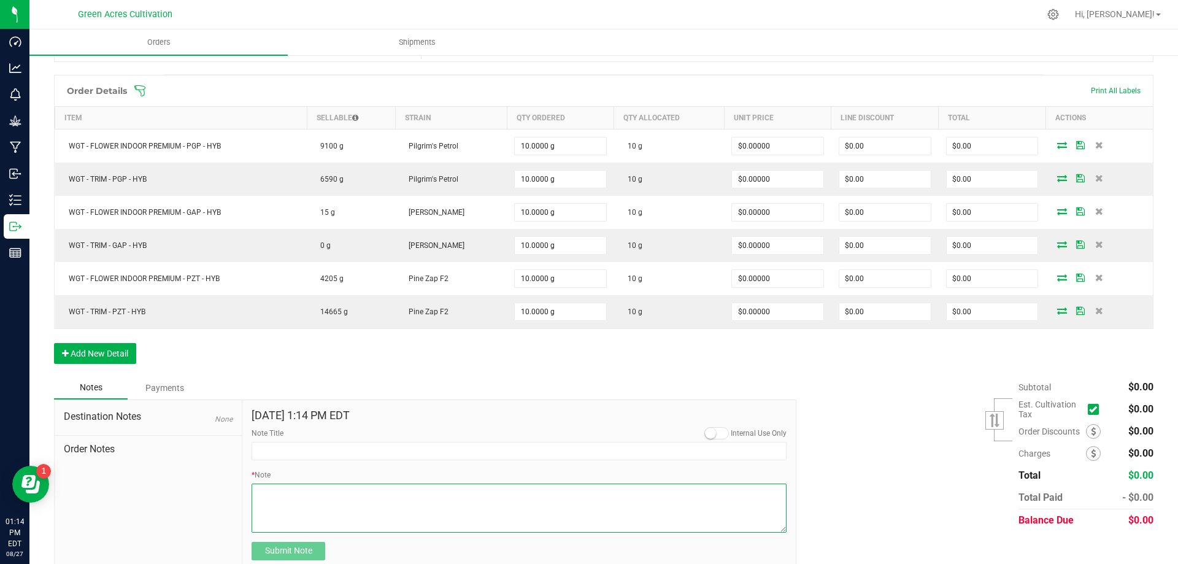
scroll to position [297, 0]
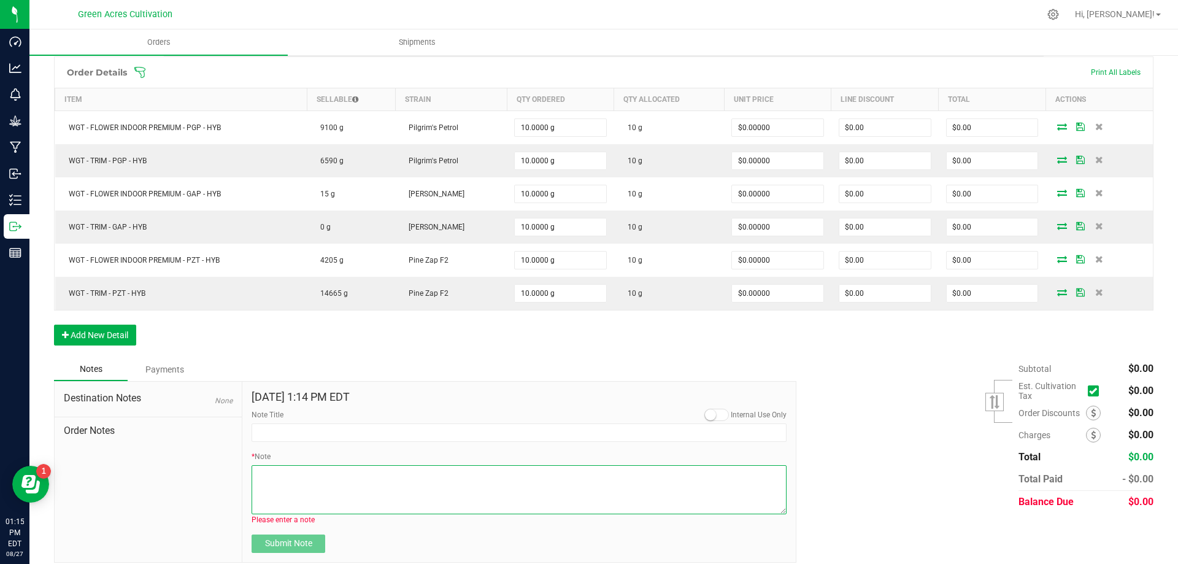
click at [436, 480] on textarea "* Note" at bounding box center [519, 489] width 535 height 49
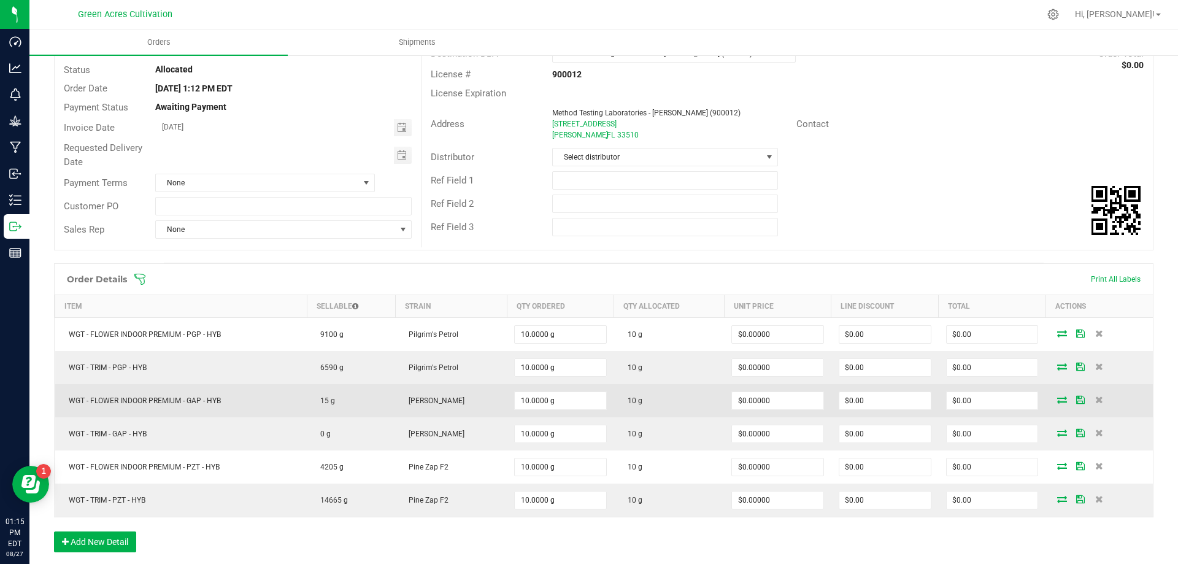
scroll to position [0, 0]
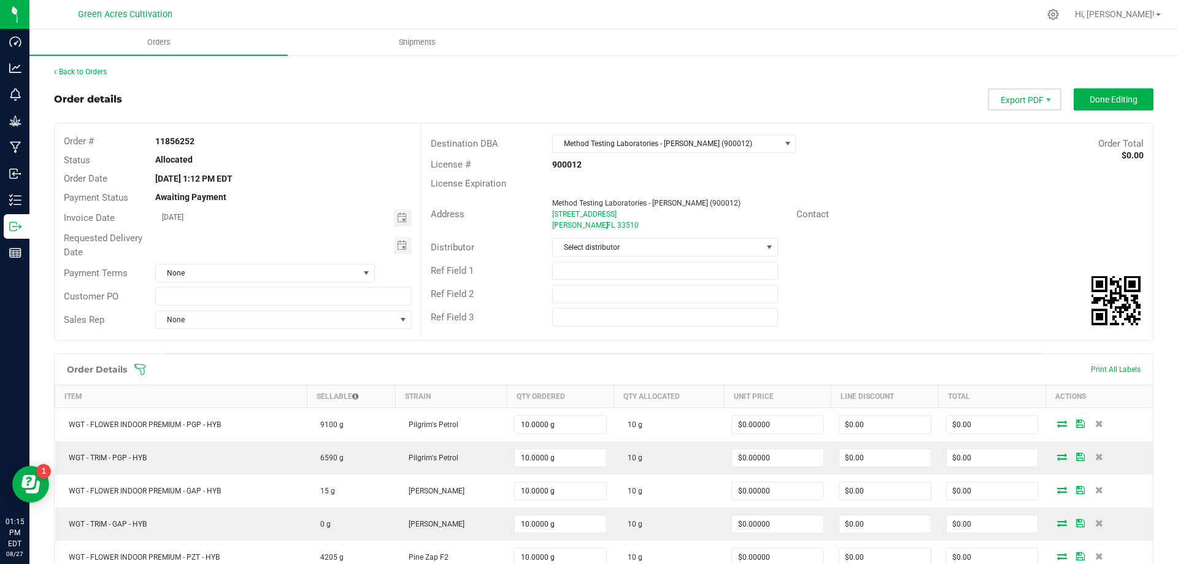
click at [1015, 107] on span "Export PDF" at bounding box center [1025, 99] width 74 height 22
click at [761, 91] on div "Order details Export PDF Done Editing" at bounding box center [604, 99] width 1100 height 22
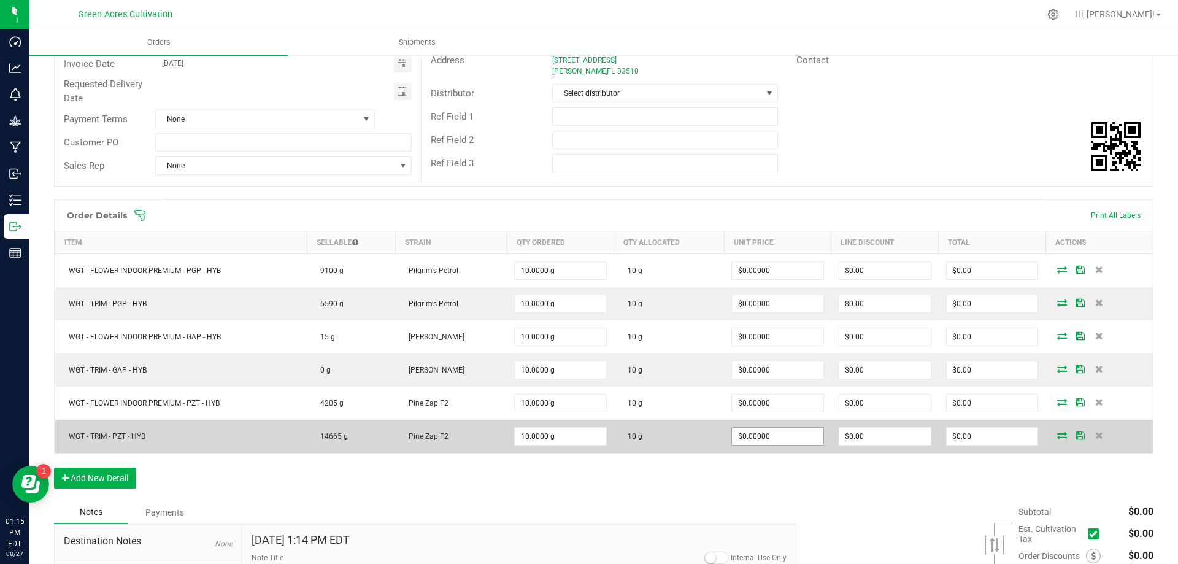
scroll to position [297, 0]
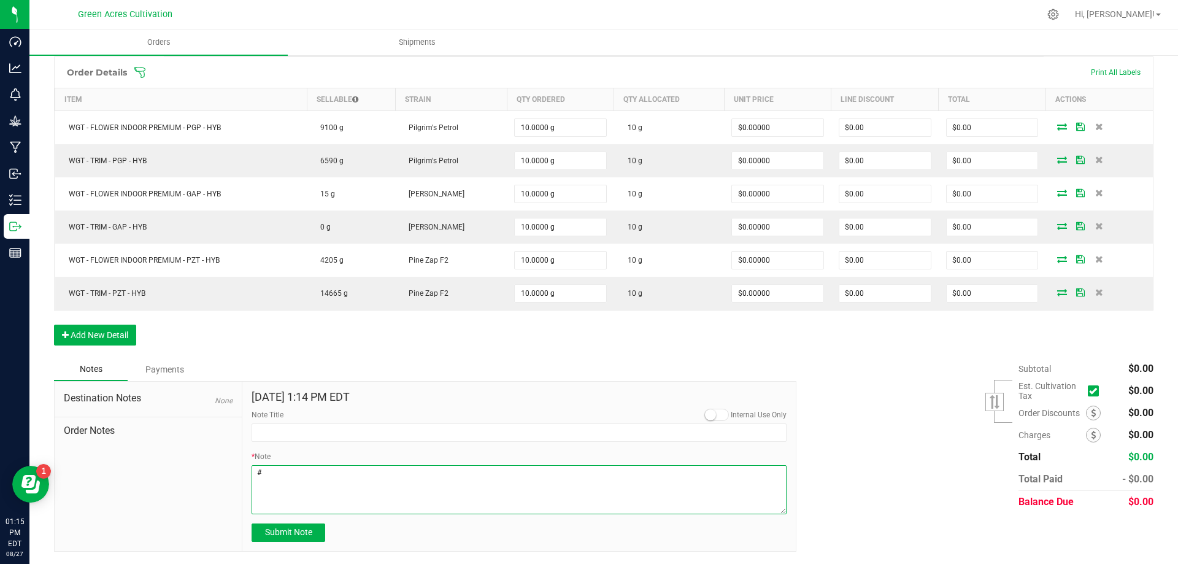
click at [387, 473] on textarea "* Note" at bounding box center [519, 489] width 535 height 49
type textarea "#016841 #025469"
click at [290, 536] on span "Submit Note" at bounding box center [288, 532] width 47 height 10
type input "[DATE] 13:15 PM EDT"
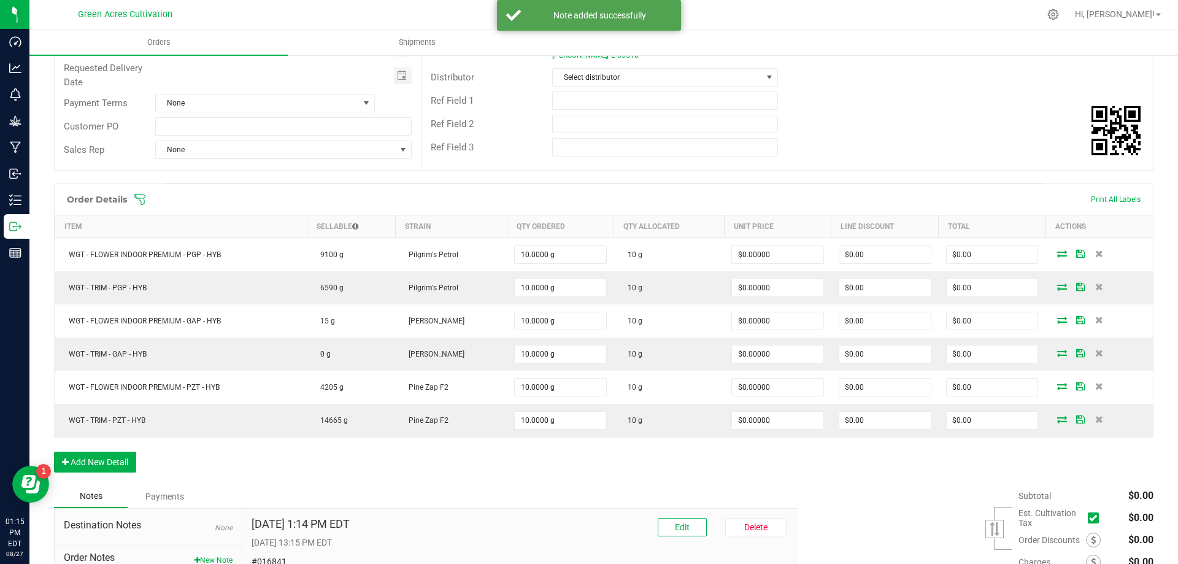
scroll to position [0, 0]
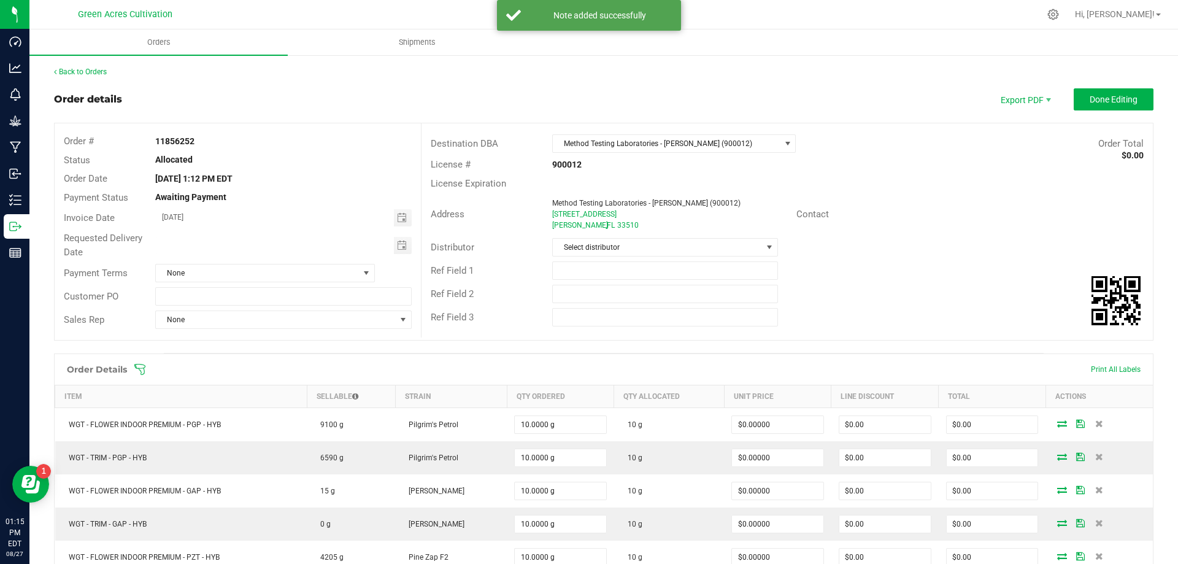
click at [1010, 114] on outbound-order-header "Order details Export PDF Done Editing Order # 11856252 Status Allocated Order D…" at bounding box center [604, 220] width 1100 height 264
click at [1014, 94] on span "Export PDF" at bounding box center [1025, 99] width 74 height 22
click at [1003, 121] on span "Packing List PDF" at bounding box center [1017, 120] width 76 height 18
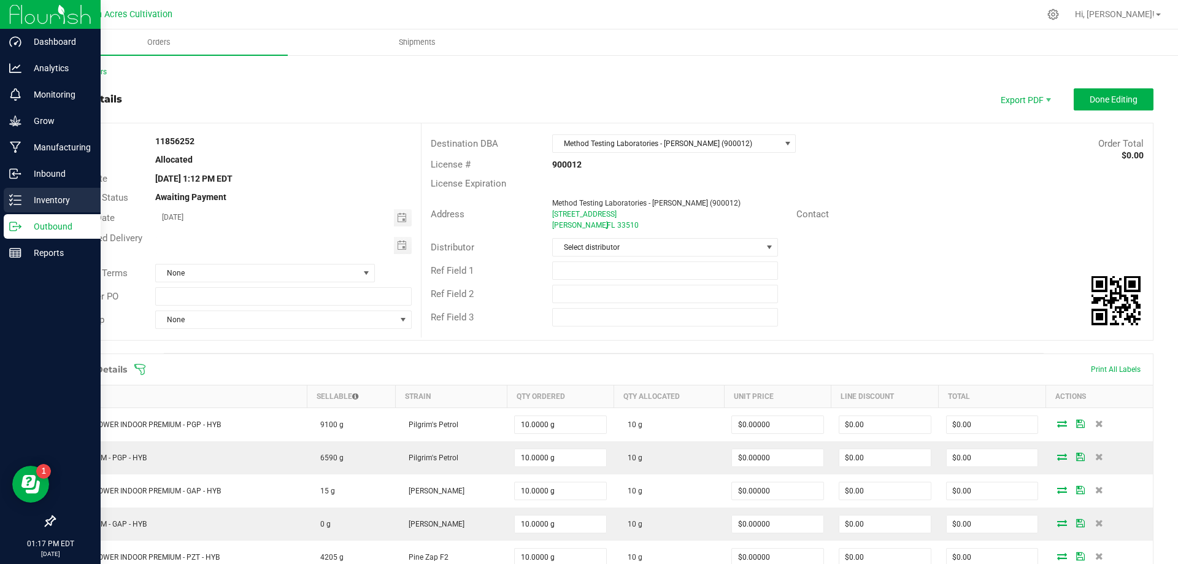
click at [36, 188] on div "Inventory" at bounding box center [52, 200] width 97 height 25
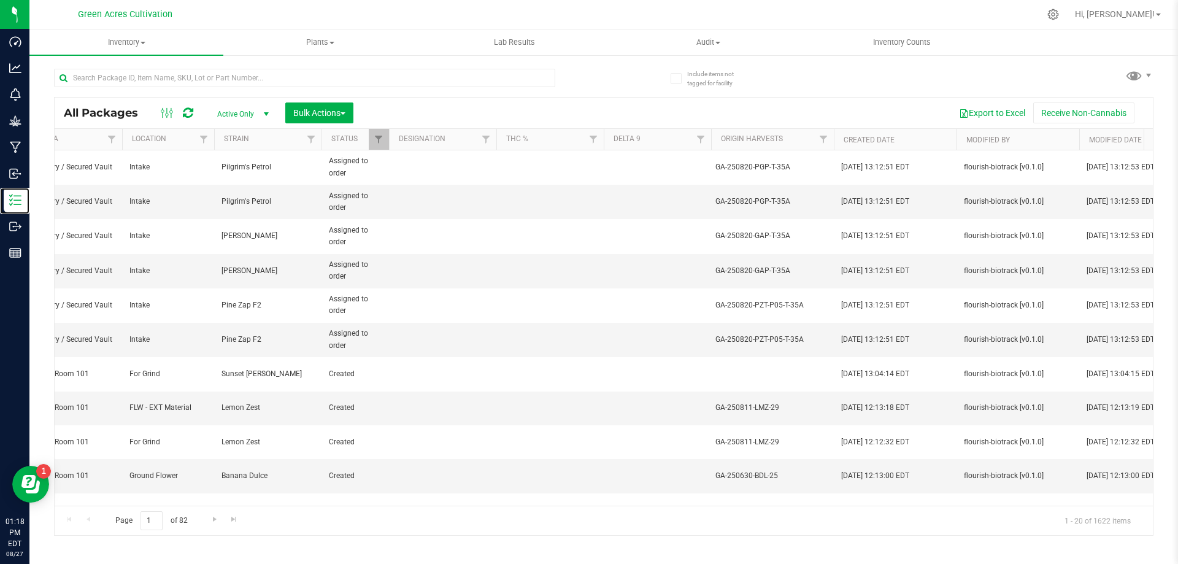
scroll to position [0, 1292]
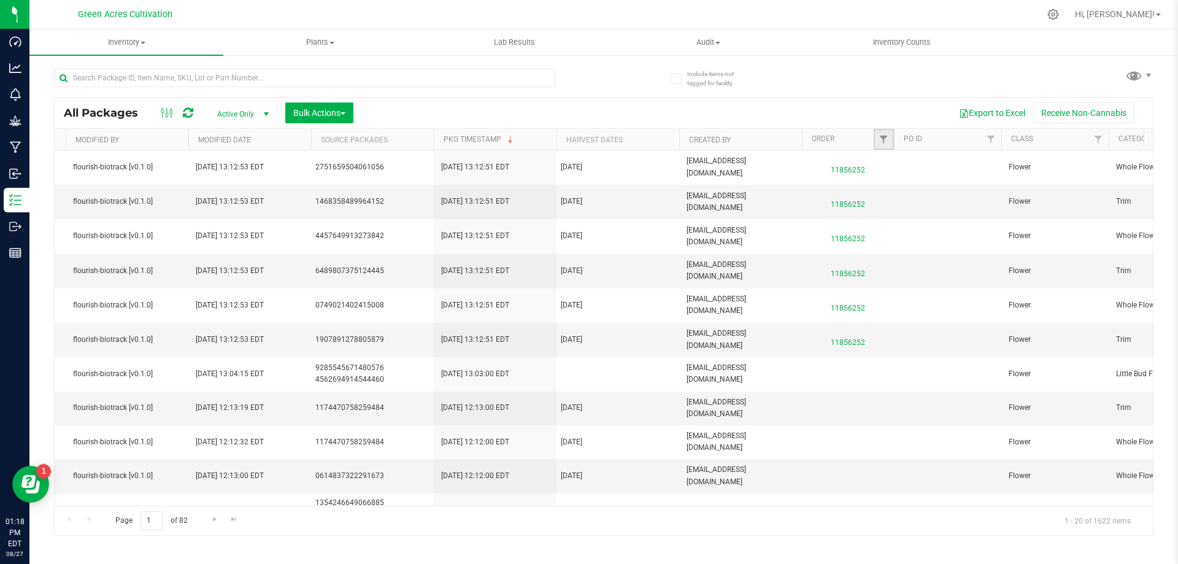
click at [877, 138] on link "Filter" at bounding box center [884, 139] width 20 height 21
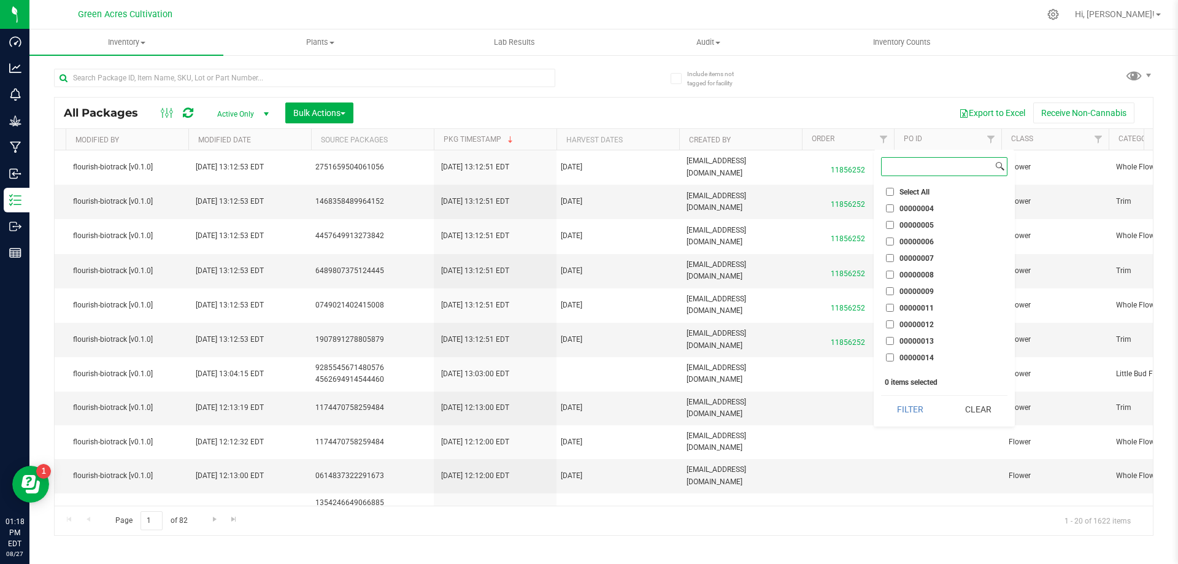
click at [893, 168] on input at bounding box center [937, 167] width 111 height 18
paste input "11856252"
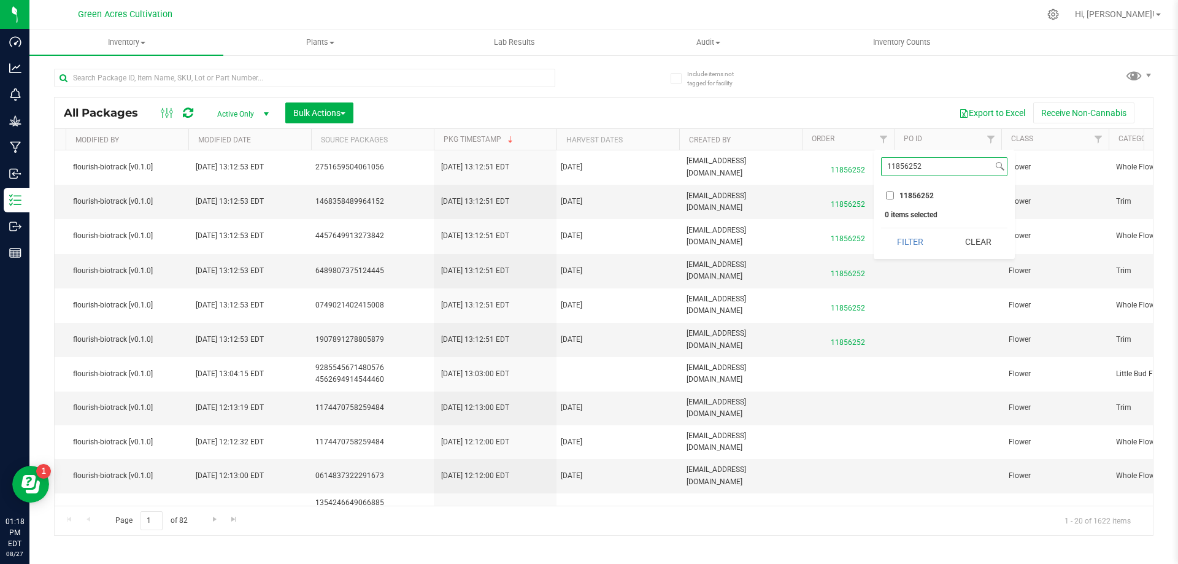
type input "11856252"
click at [889, 193] on input "11856252" at bounding box center [890, 195] width 8 height 8
checkbox input "true"
click at [895, 241] on button "Filter" at bounding box center [910, 241] width 59 height 27
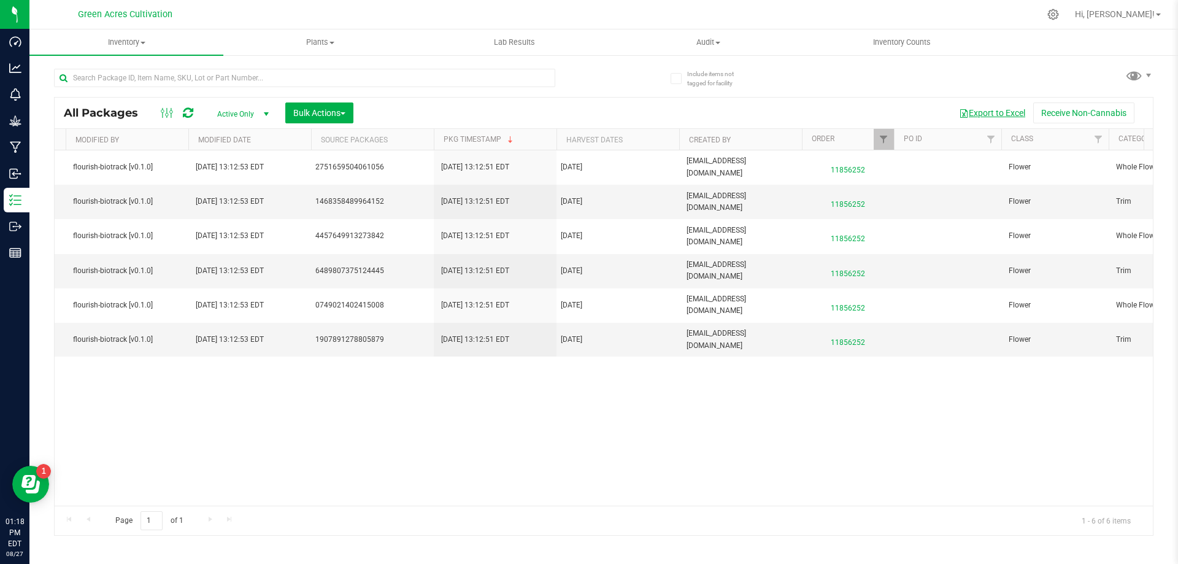
click at [997, 112] on button "Export to Excel" at bounding box center [992, 112] width 82 height 21
